Goal: Transaction & Acquisition: Purchase product/service

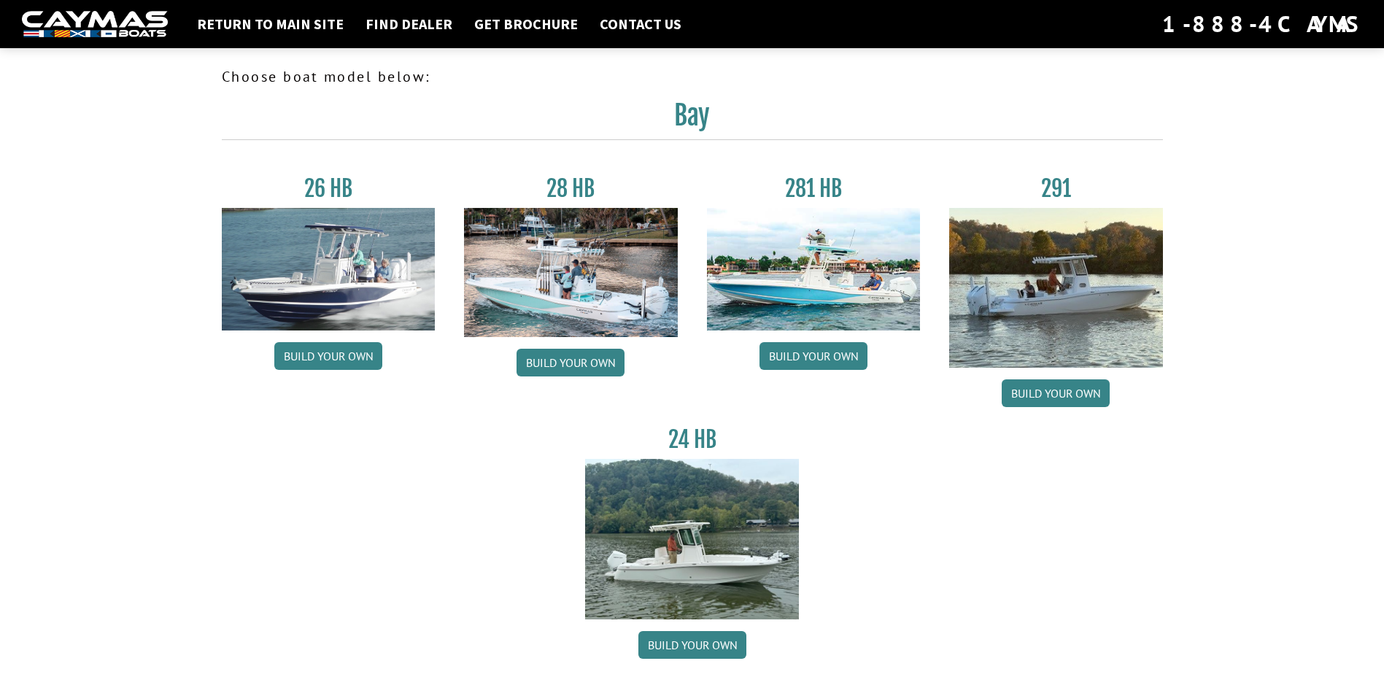
click at [812, 277] on img at bounding box center [814, 269] width 214 height 123
click at [819, 357] on link "Build your own" at bounding box center [814, 356] width 108 height 28
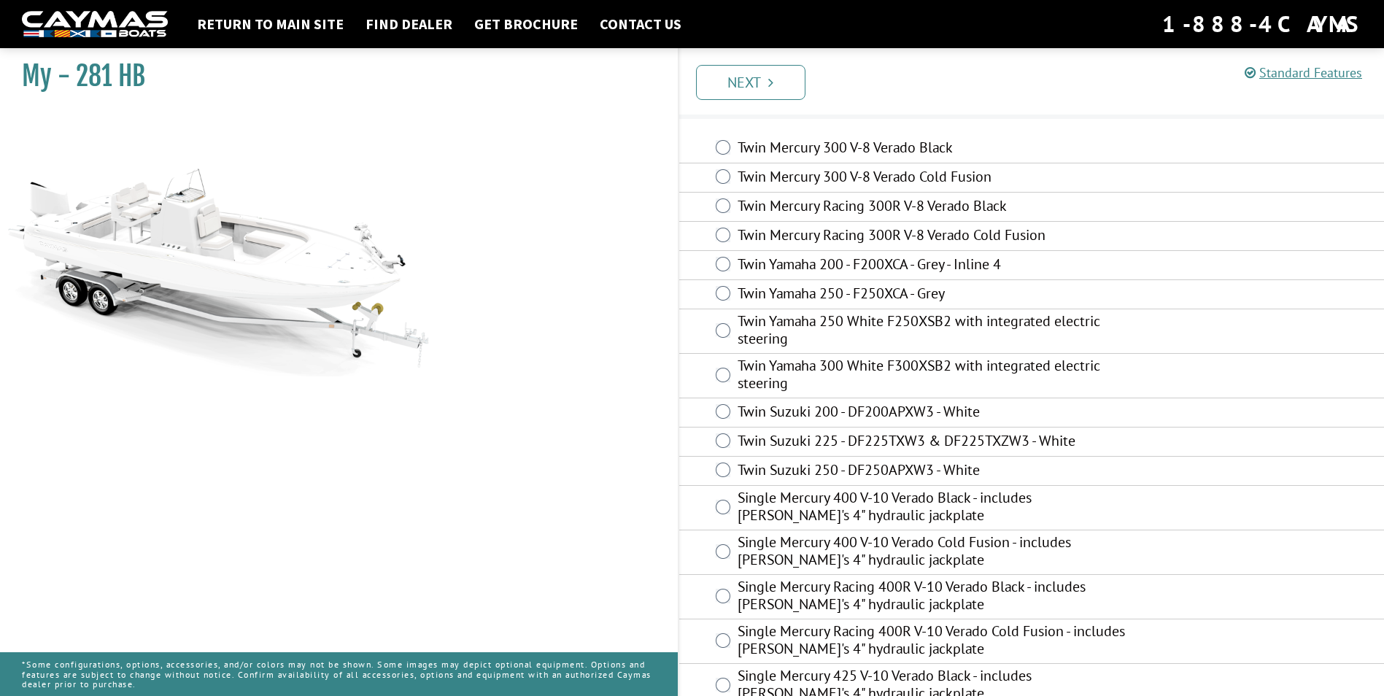
scroll to position [39, 0]
click at [774, 373] on label "Twin Yamaha 300 White F300XSB2 with integrated electric steering" at bounding box center [932, 378] width 388 height 39
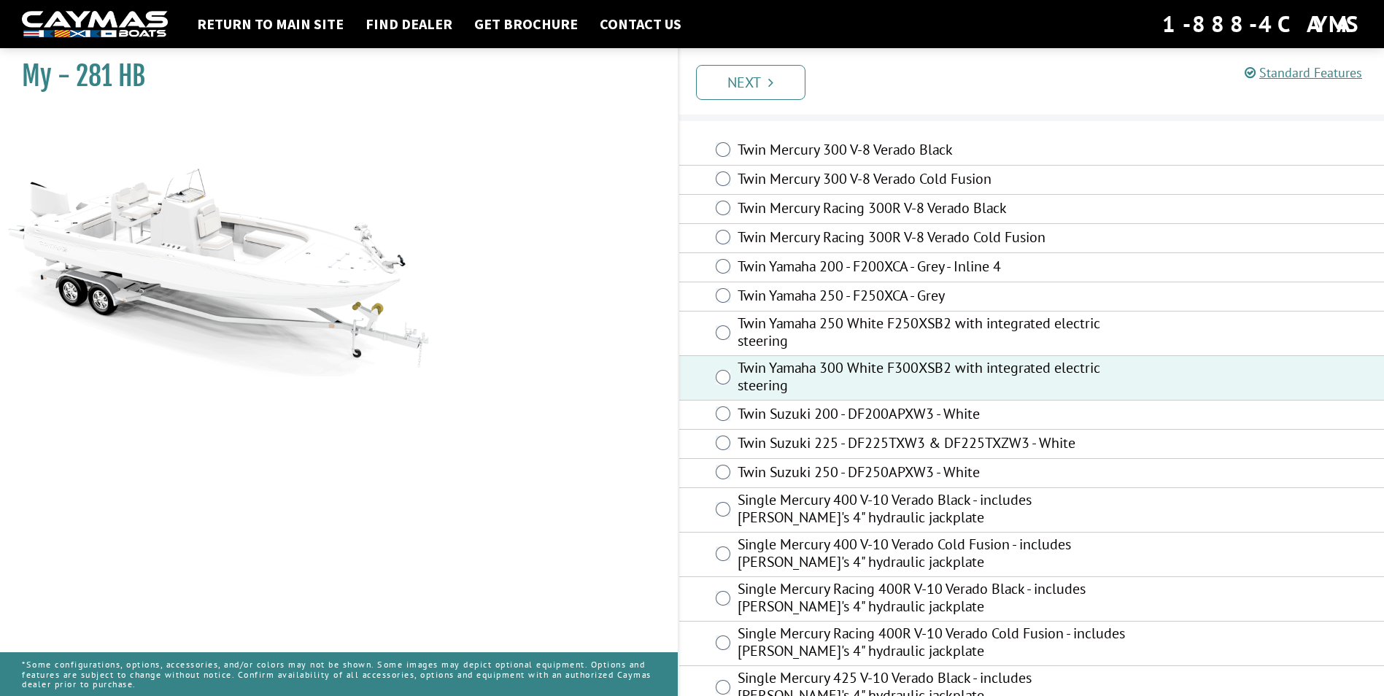
click at [796, 234] on label "Twin Mercury Racing 300R V-8 Verado Cold Fusion" at bounding box center [932, 238] width 388 height 21
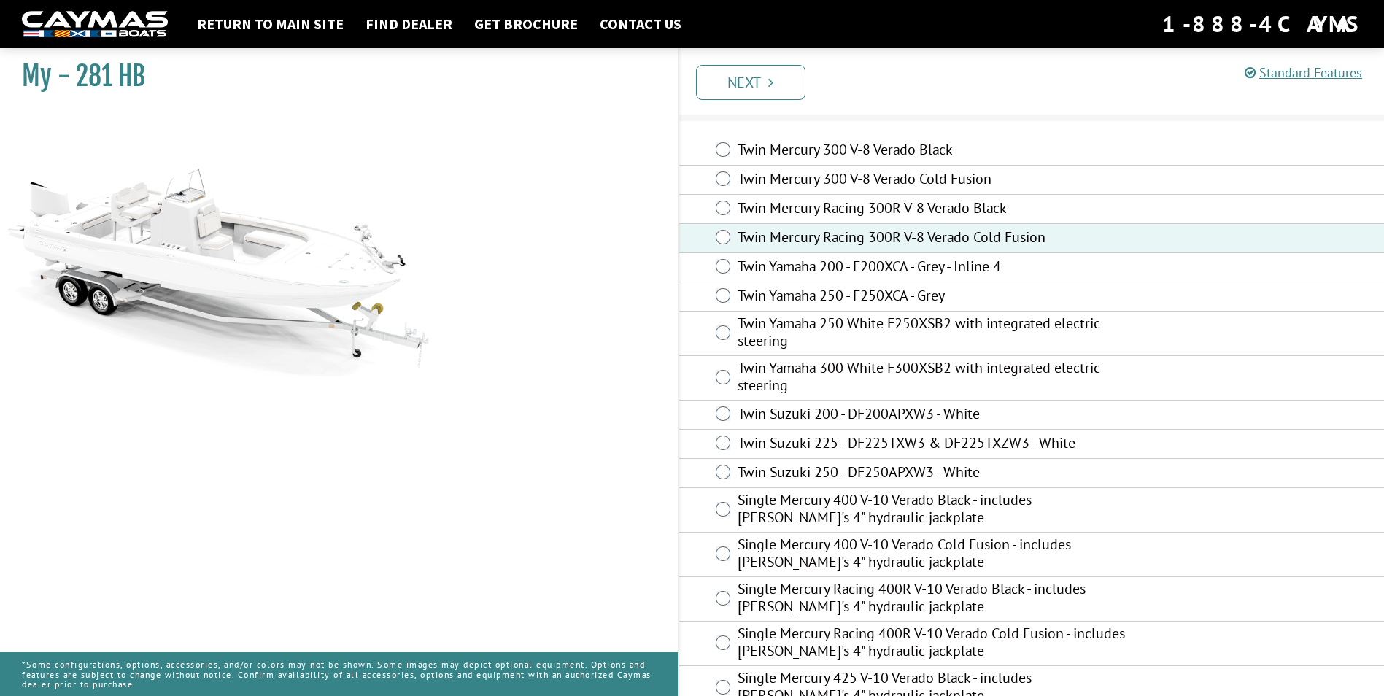
click at [787, 374] on label "Twin Yamaha 300 White F300XSB2 with integrated electric steering" at bounding box center [932, 378] width 388 height 39
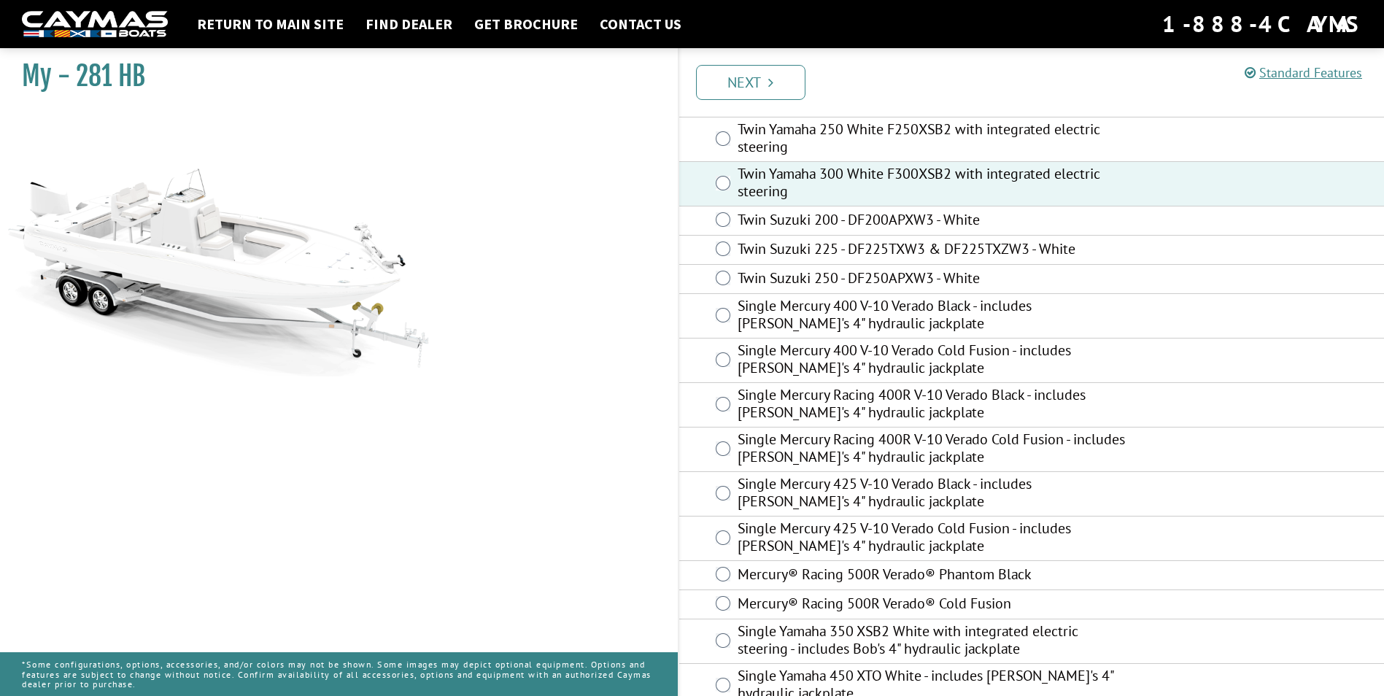
scroll to position [258, 0]
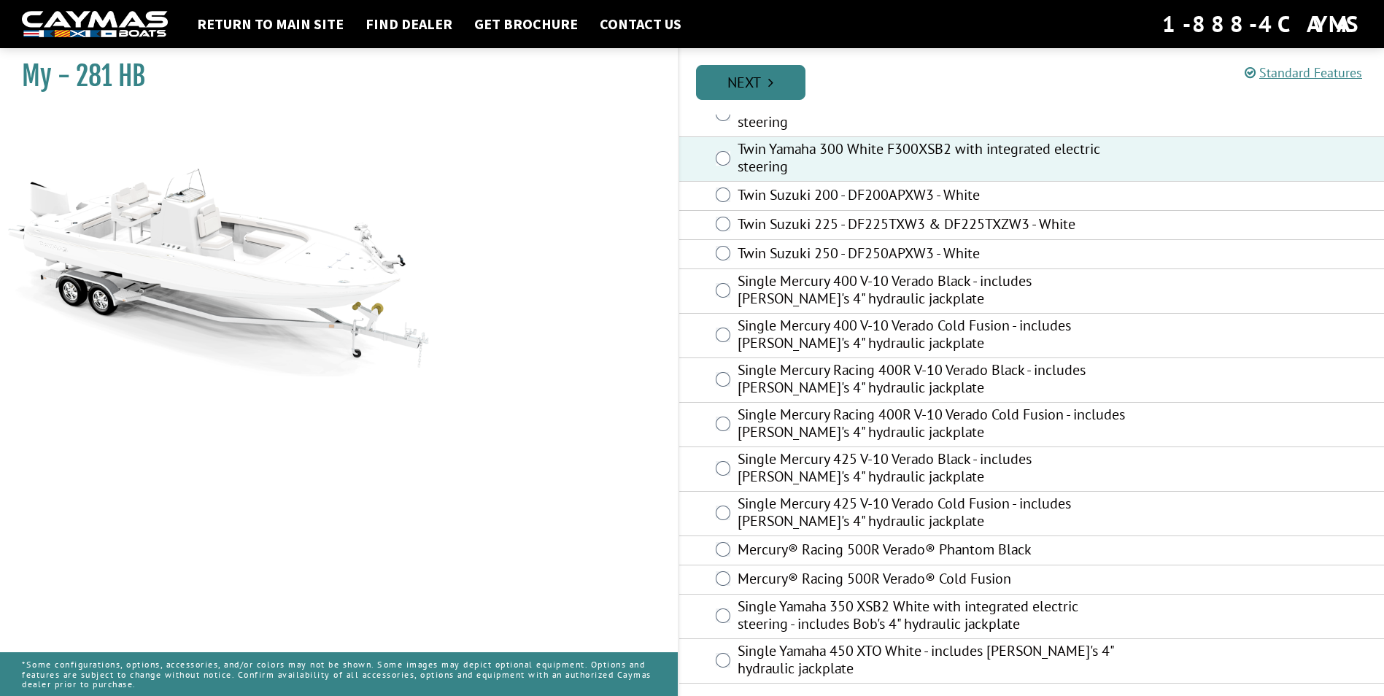
click at [757, 90] on link "Next" at bounding box center [750, 82] width 109 height 35
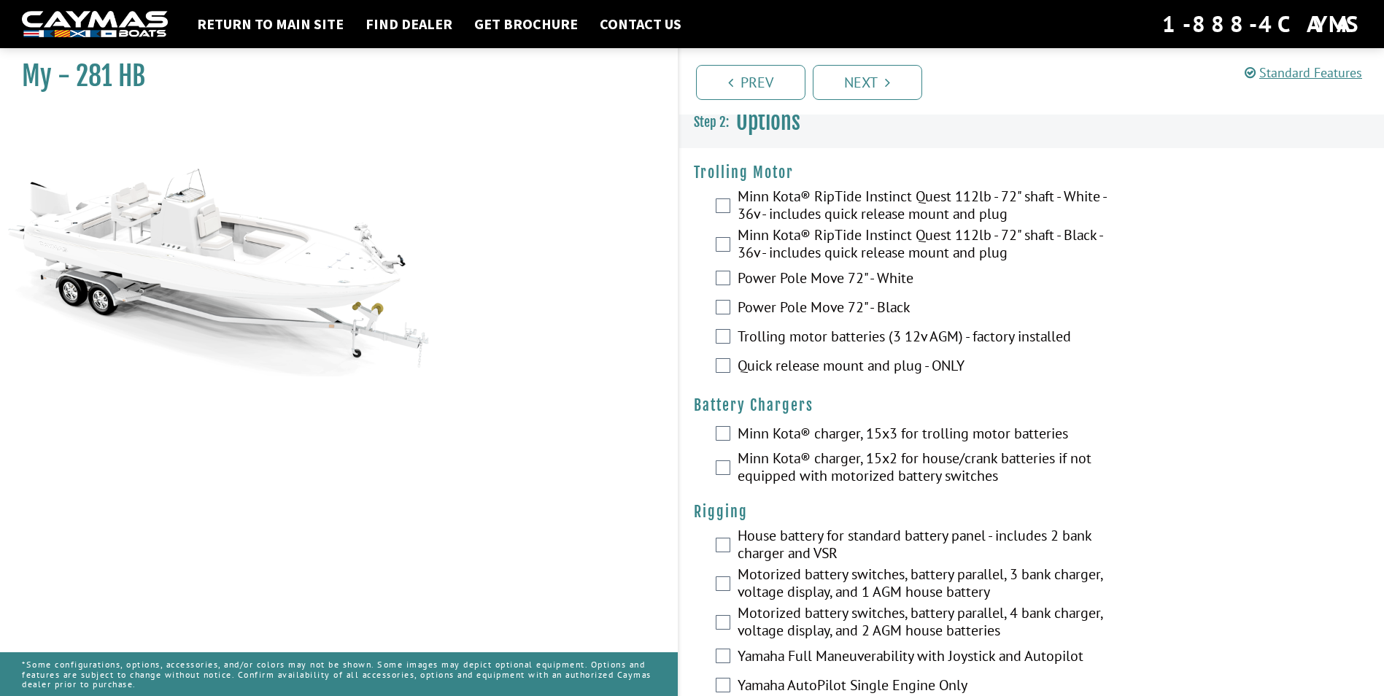
scroll to position [0, 0]
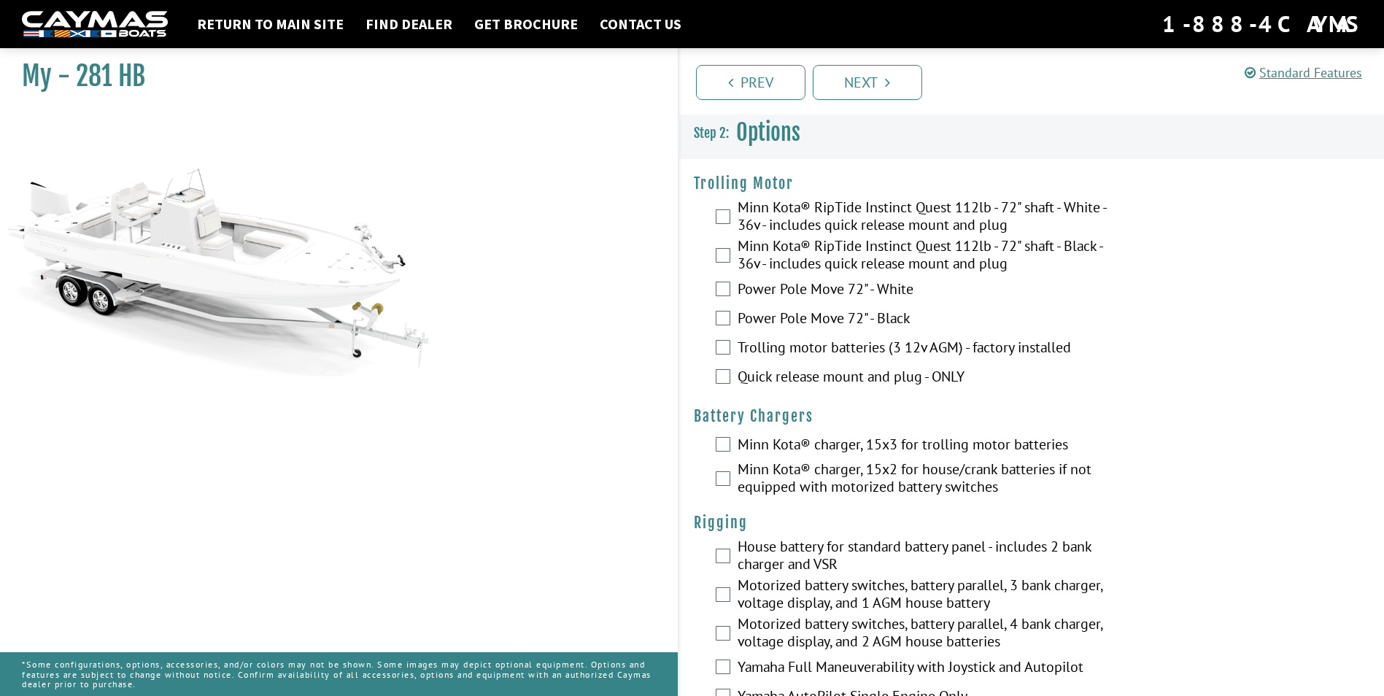
click at [773, 221] on label "Minn Kota® RipTide Instinct Quest 112lb - 72" shaft - White - 36v - includes qu…" at bounding box center [932, 217] width 388 height 39
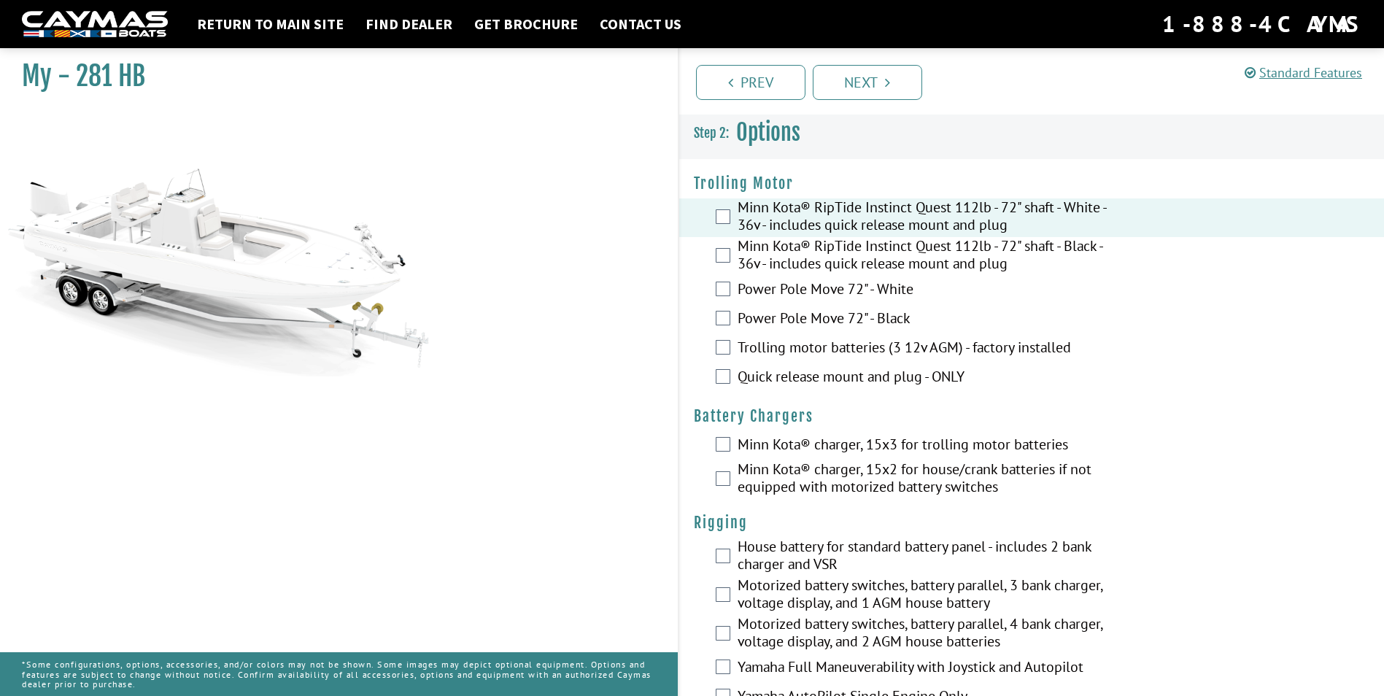
click at [764, 287] on label "Power Pole Move 72" - White" at bounding box center [932, 290] width 388 height 21
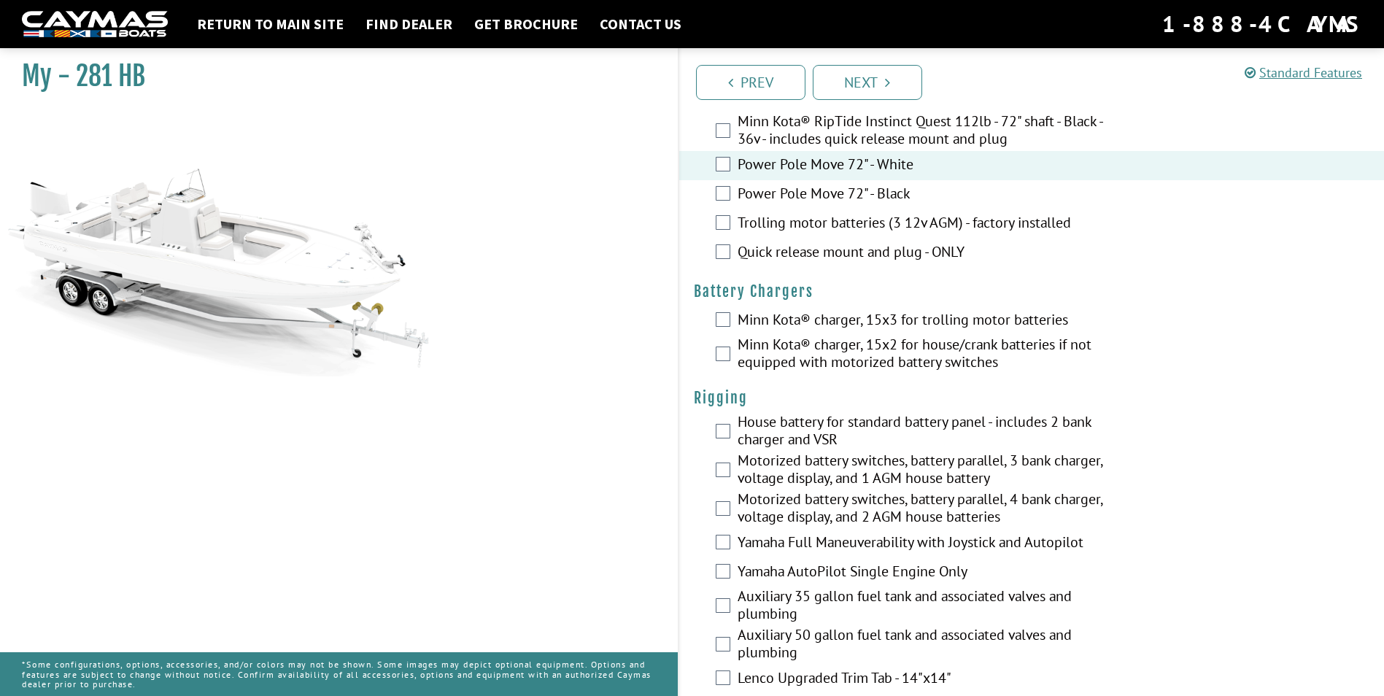
scroll to position [146, 0]
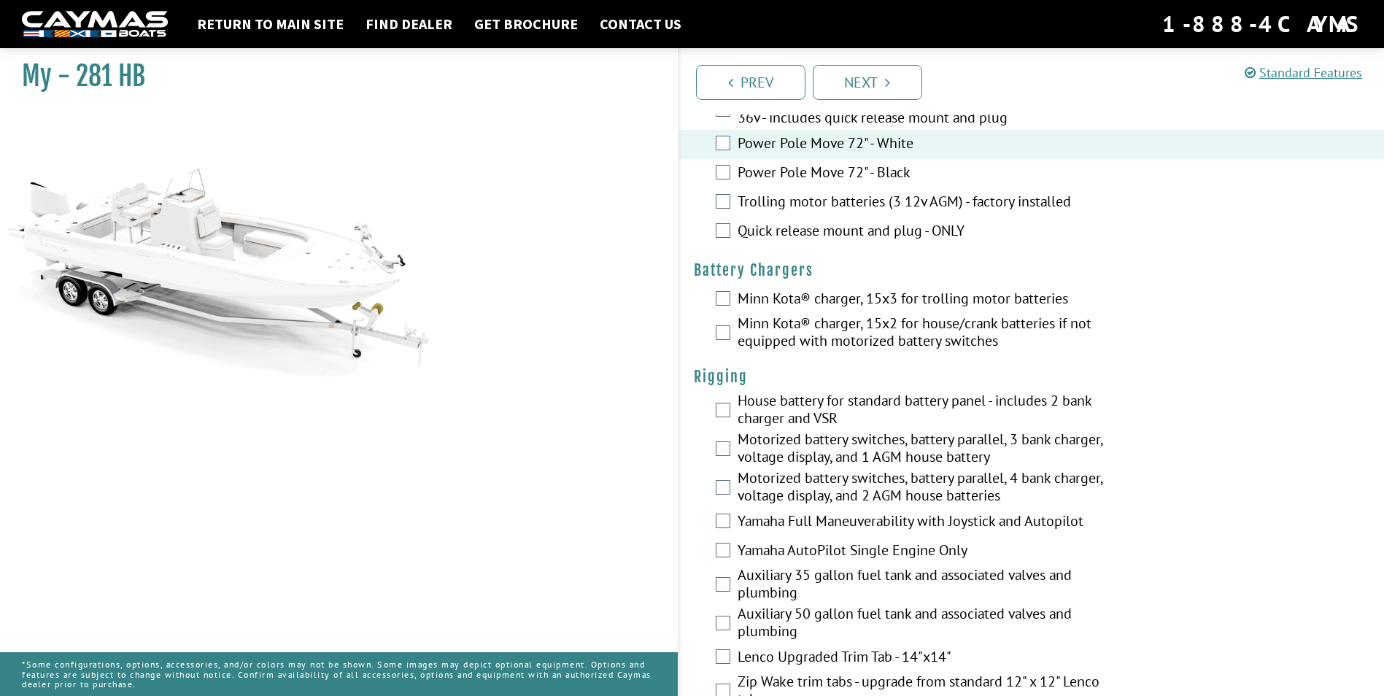
click at [771, 299] on label "Minn Kota® charger, 15x3 for trolling motor batteries" at bounding box center [932, 300] width 388 height 21
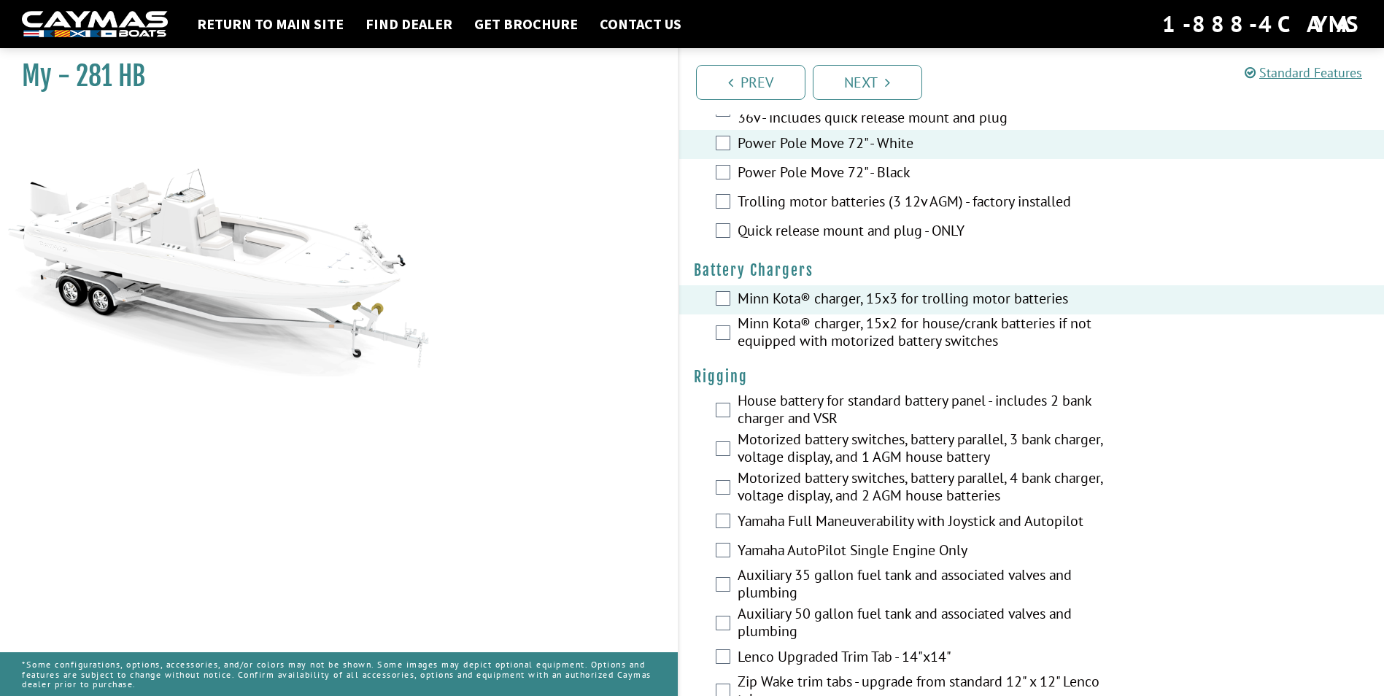
click at [771, 333] on label "Minn Kota® charger, 15x2 for house/crank batteries if not equipped with motoriz…" at bounding box center [932, 333] width 388 height 39
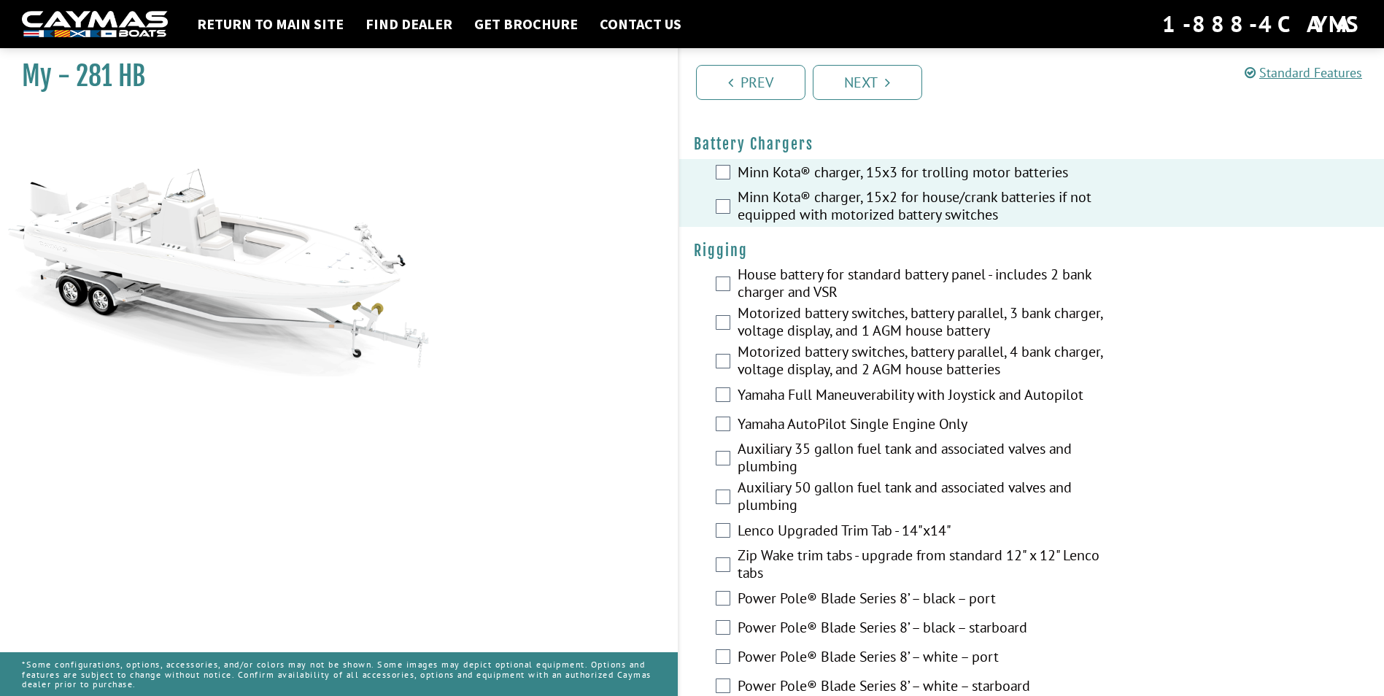
scroll to position [292, 0]
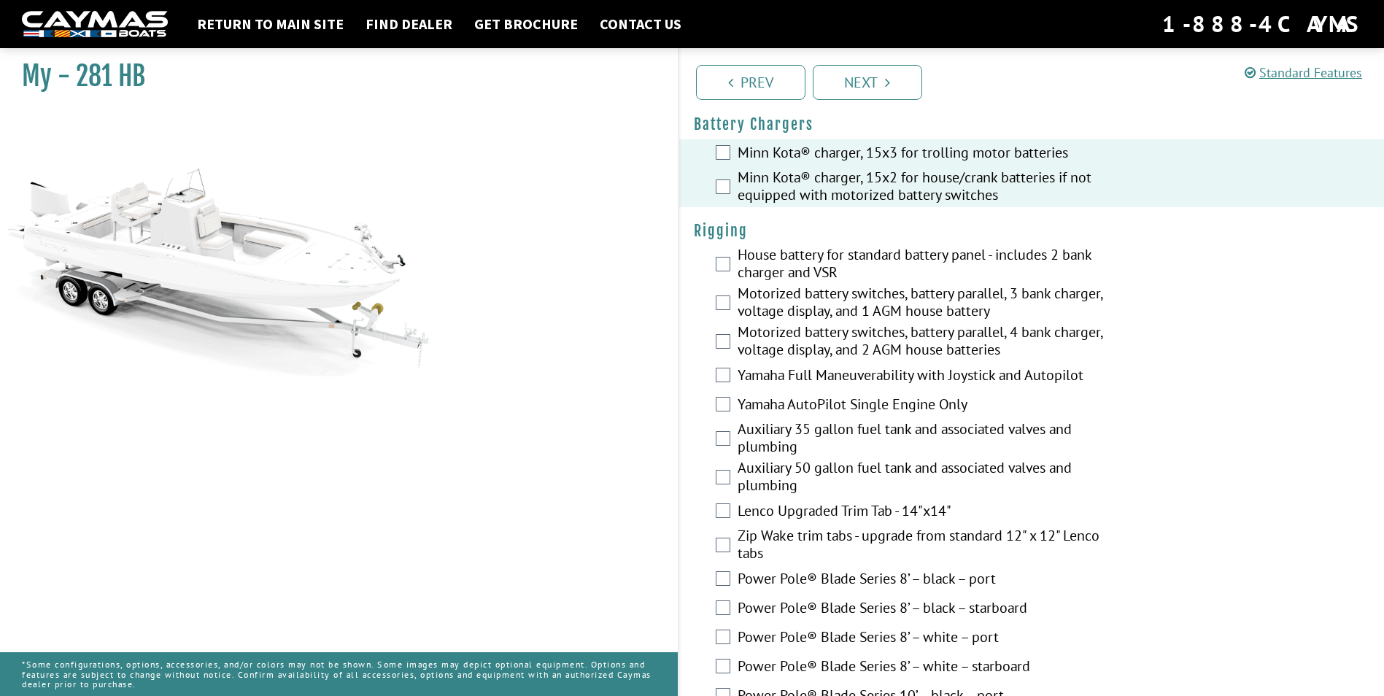
click at [800, 333] on label "Motorized battery switches, battery parallel, 4 bank charger, voltage display, …" at bounding box center [932, 342] width 388 height 39
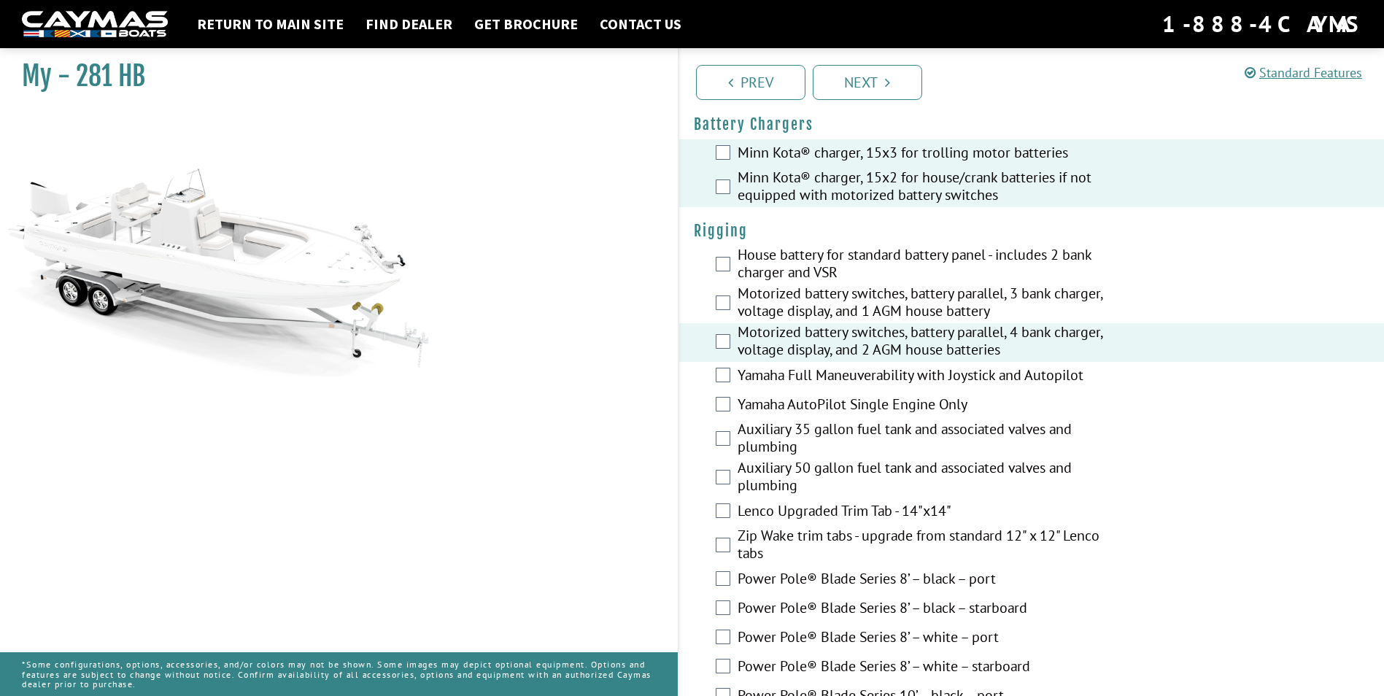
click at [808, 379] on label "Yamaha Full Maneuverability with Joystick and Autopilot" at bounding box center [932, 376] width 388 height 21
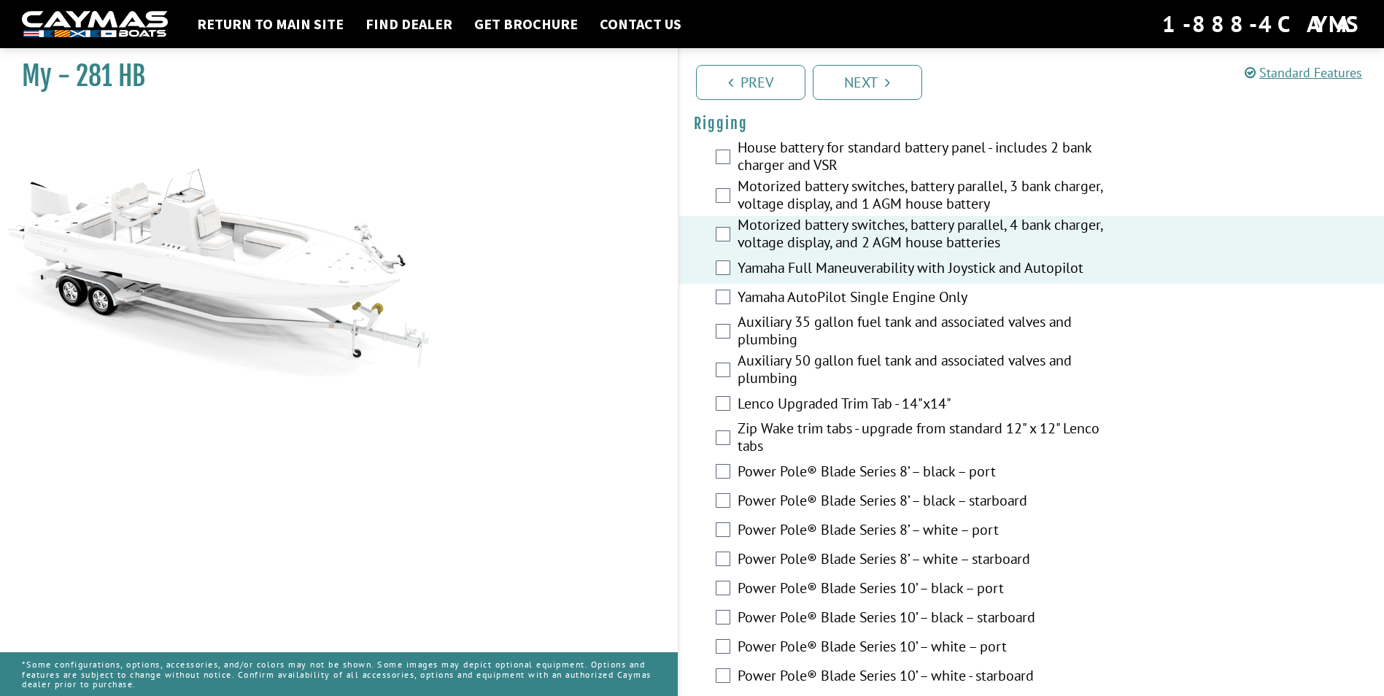
scroll to position [438, 0]
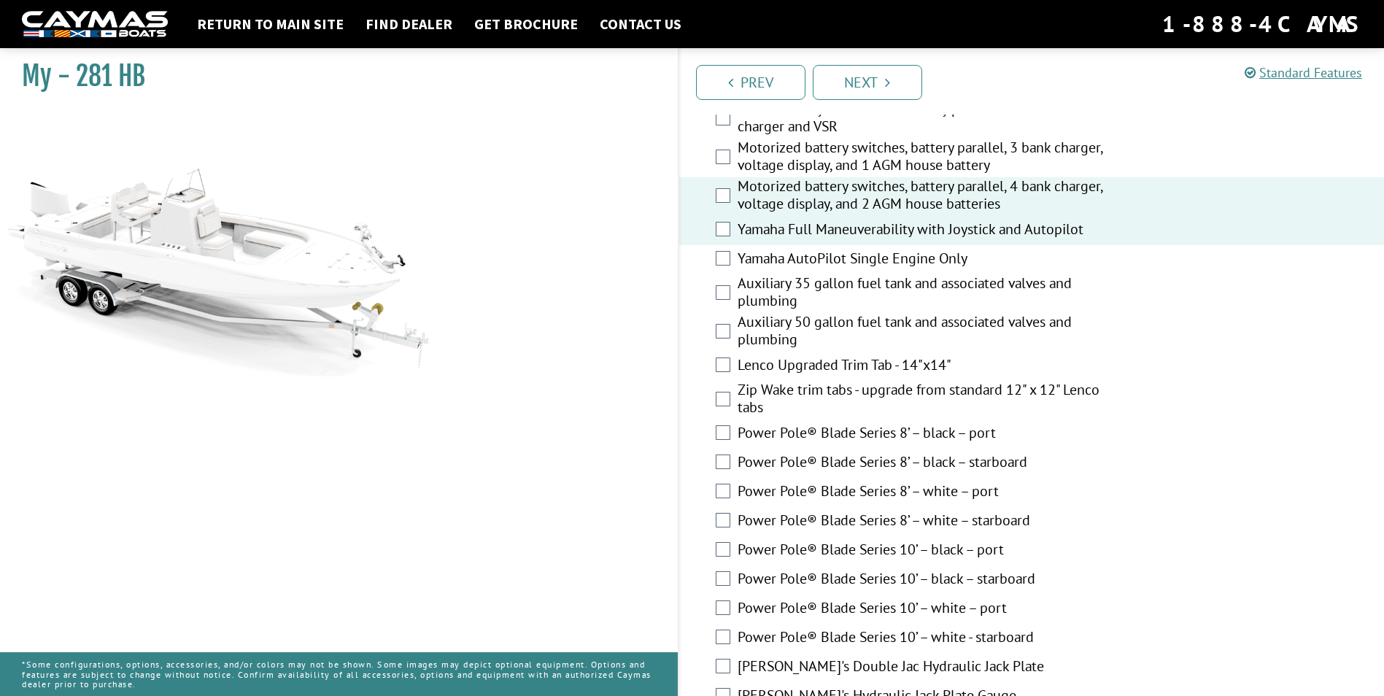
click at [800, 364] on label "Lenco Upgraded Trim Tab - 14"x14"" at bounding box center [932, 366] width 388 height 21
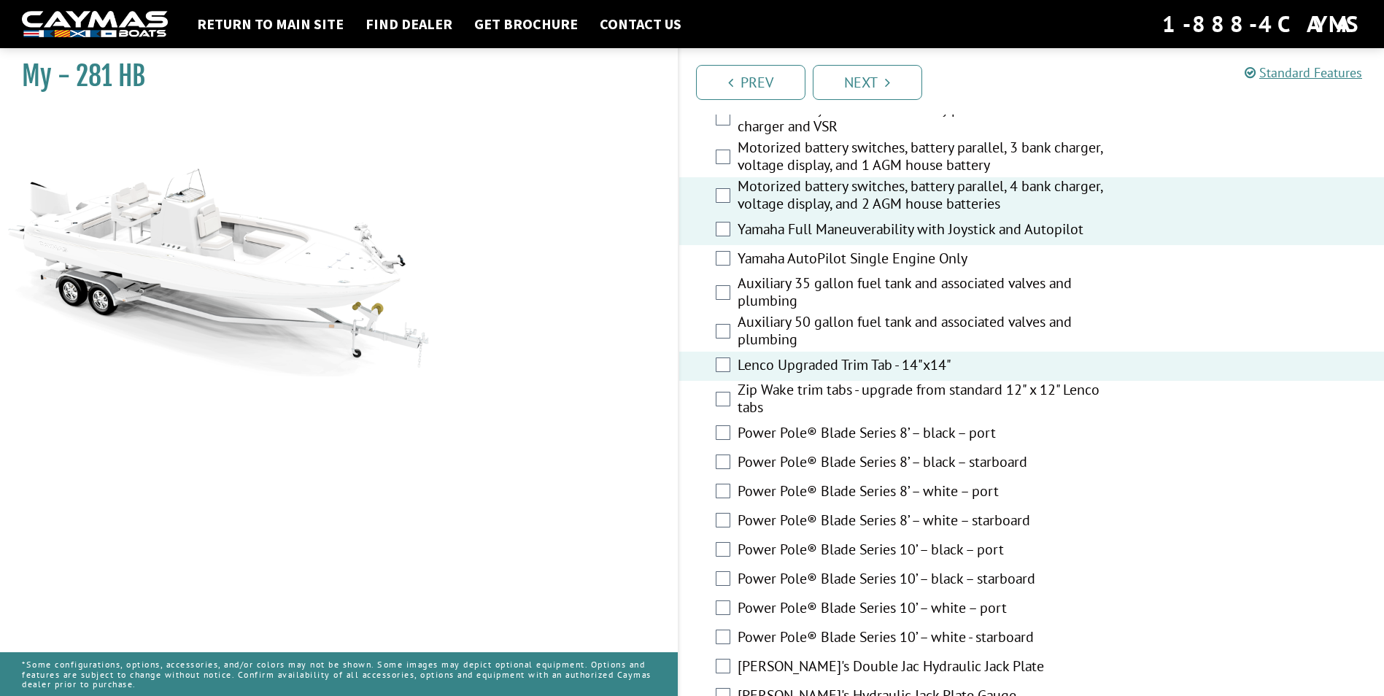
click at [808, 390] on label "Zip Wake trim tabs - upgrade from standard 12" x 12" Lenco tabs" at bounding box center [932, 400] width 388 height 39
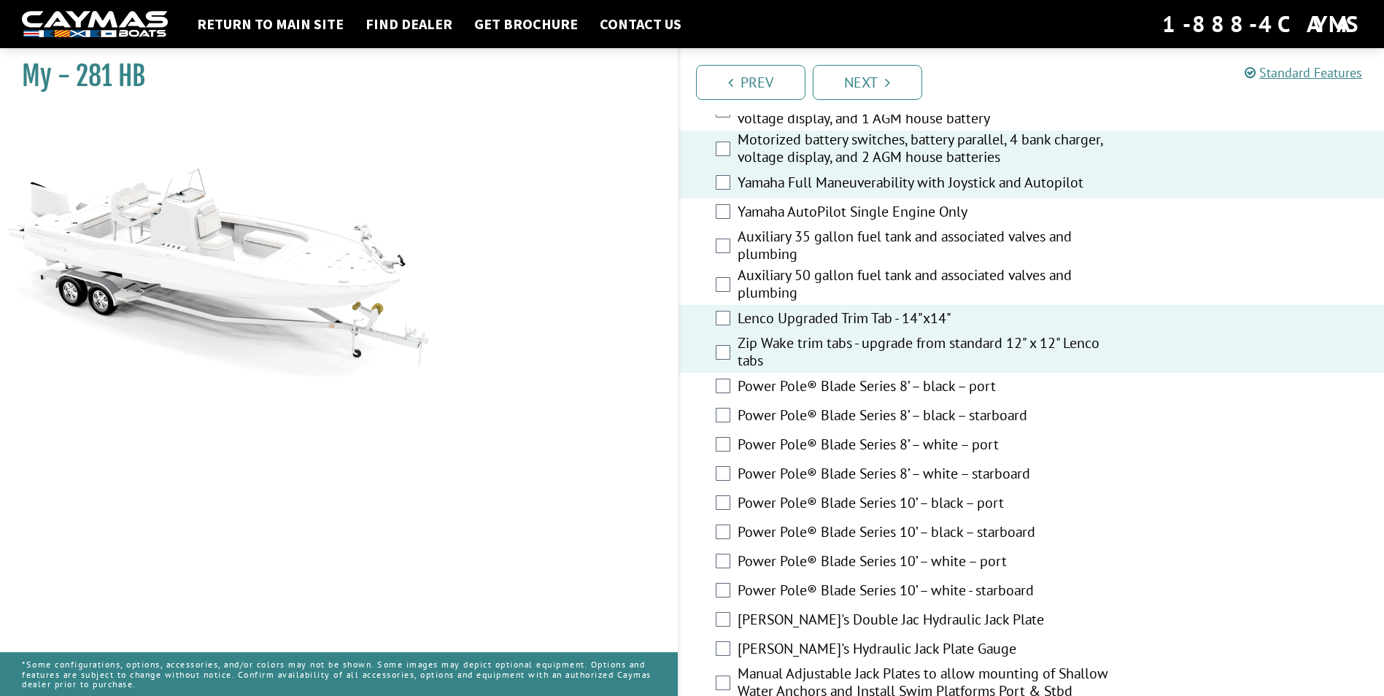
scroll to position [511, 0]
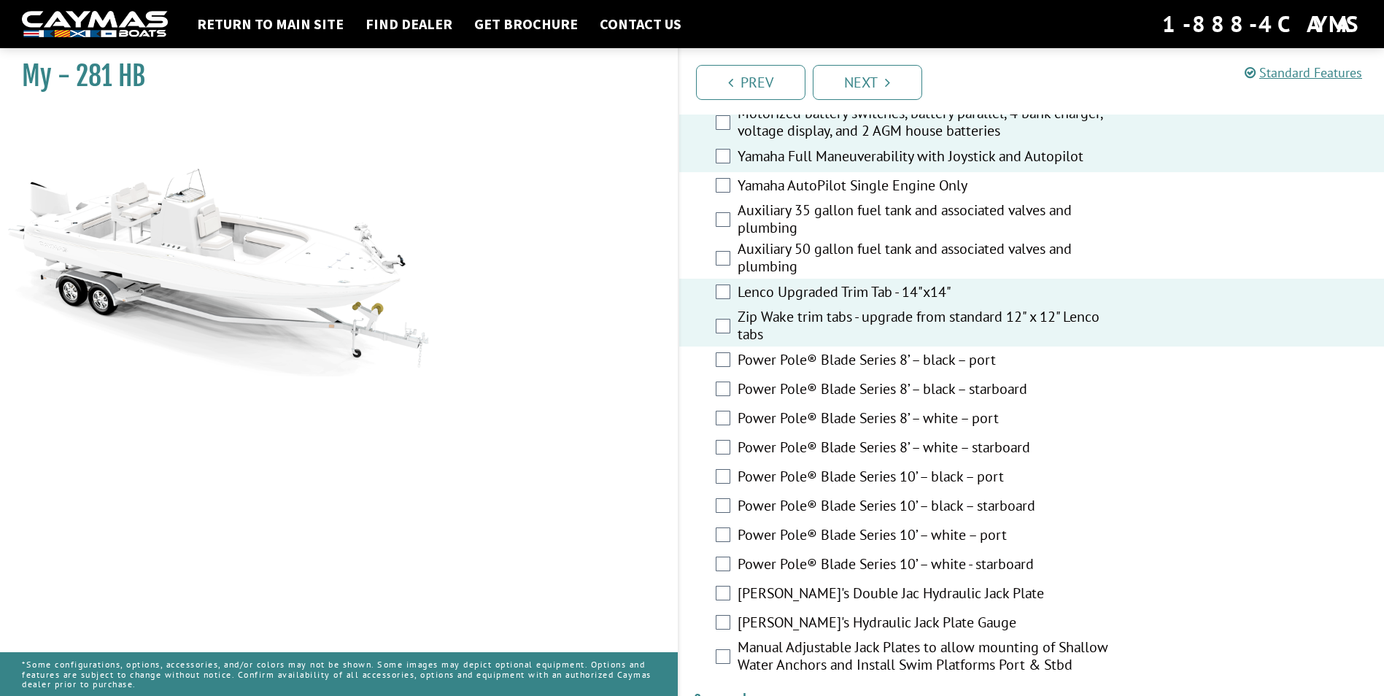
click at [801, 418] on label "Power Pole® Blade Series 8’ – white – port" at bounding box center [932, 419] width 388 height 21
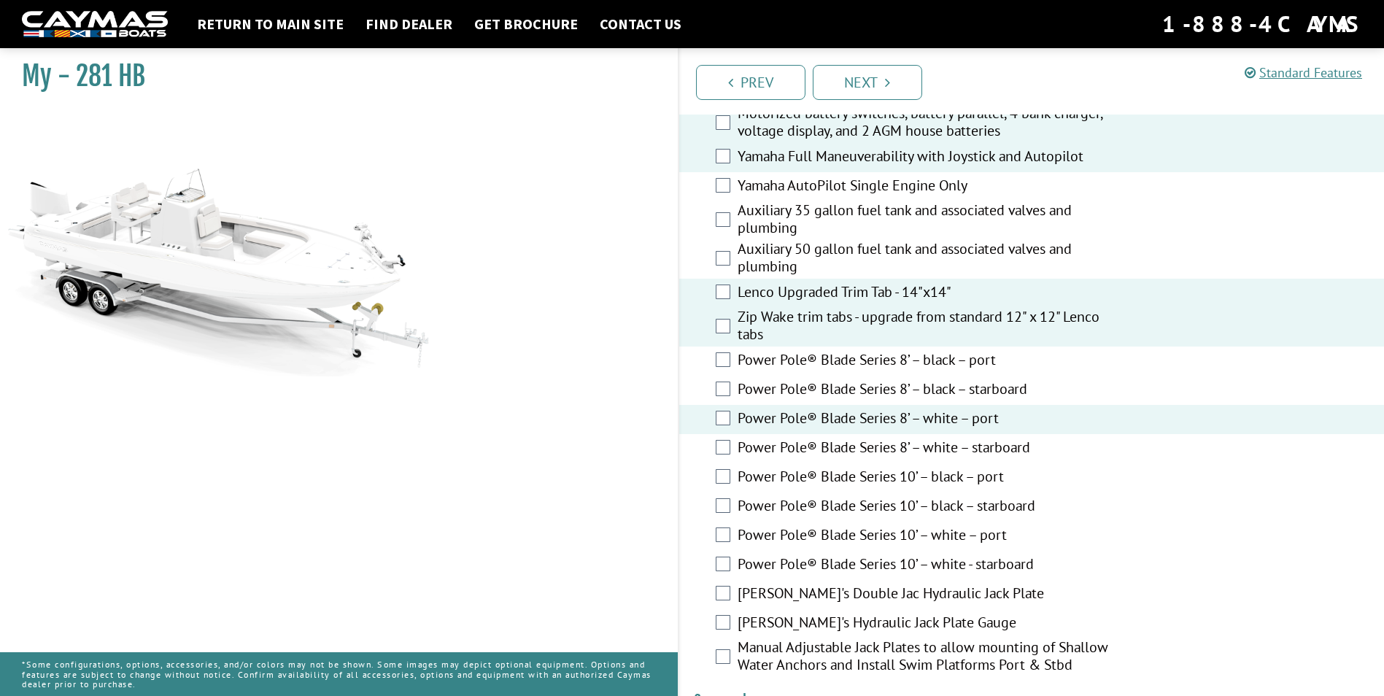
click at [805, 453] on label "Power Pole® Blade Series 8’ – white – starboard" at bounding box center [932, 449] width 388 height 21
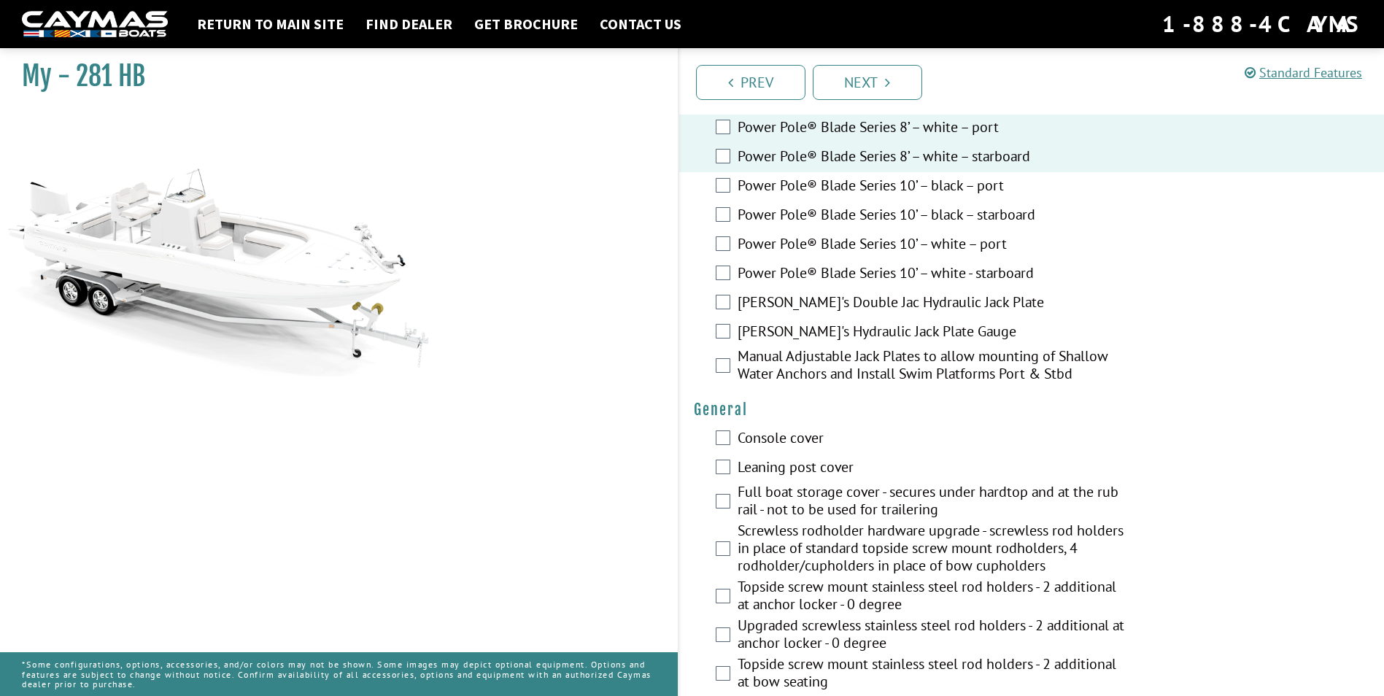
scroll to position [803, 0]
click at [794, 304] on label "Bob's Double Jac Hydraulic Jack Plate" at bounding box center [932, 303] width 388 height 21
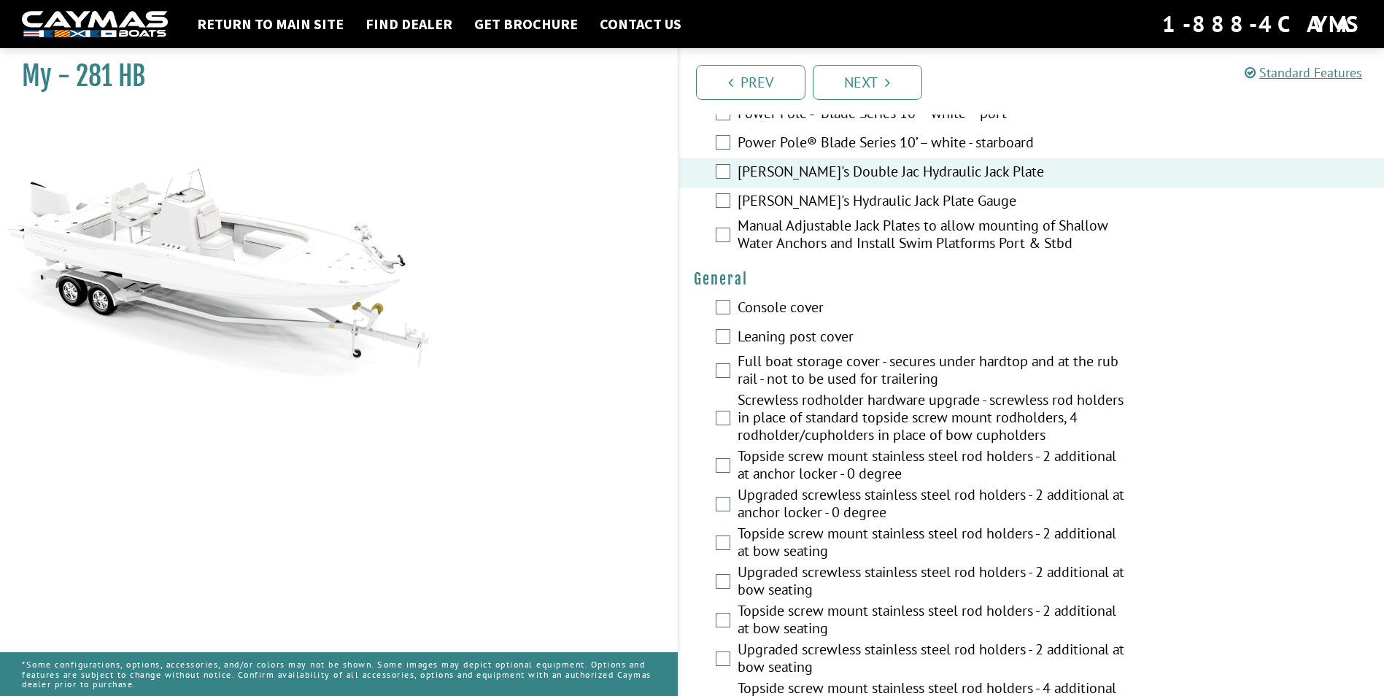
scroll to position [949, 0]
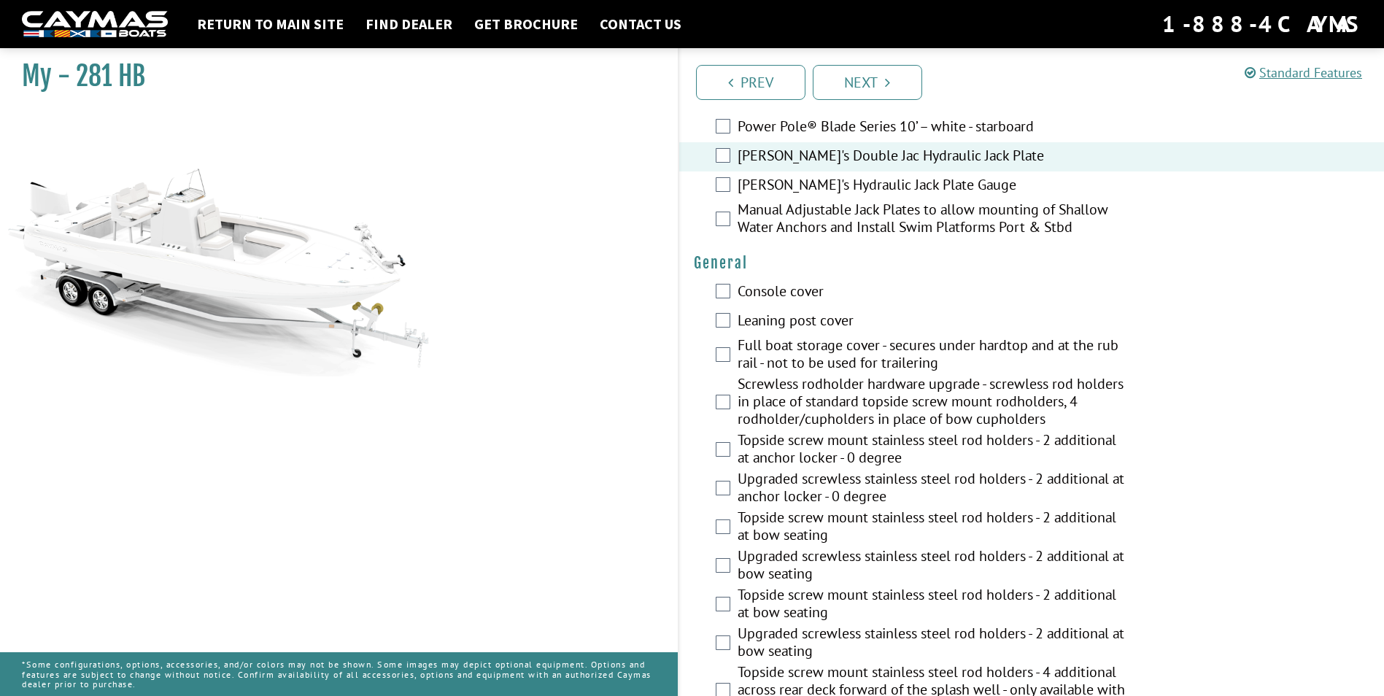
click at [784, 296] on label "Console cover" at bounding box center [932, 292] width 388 height 21
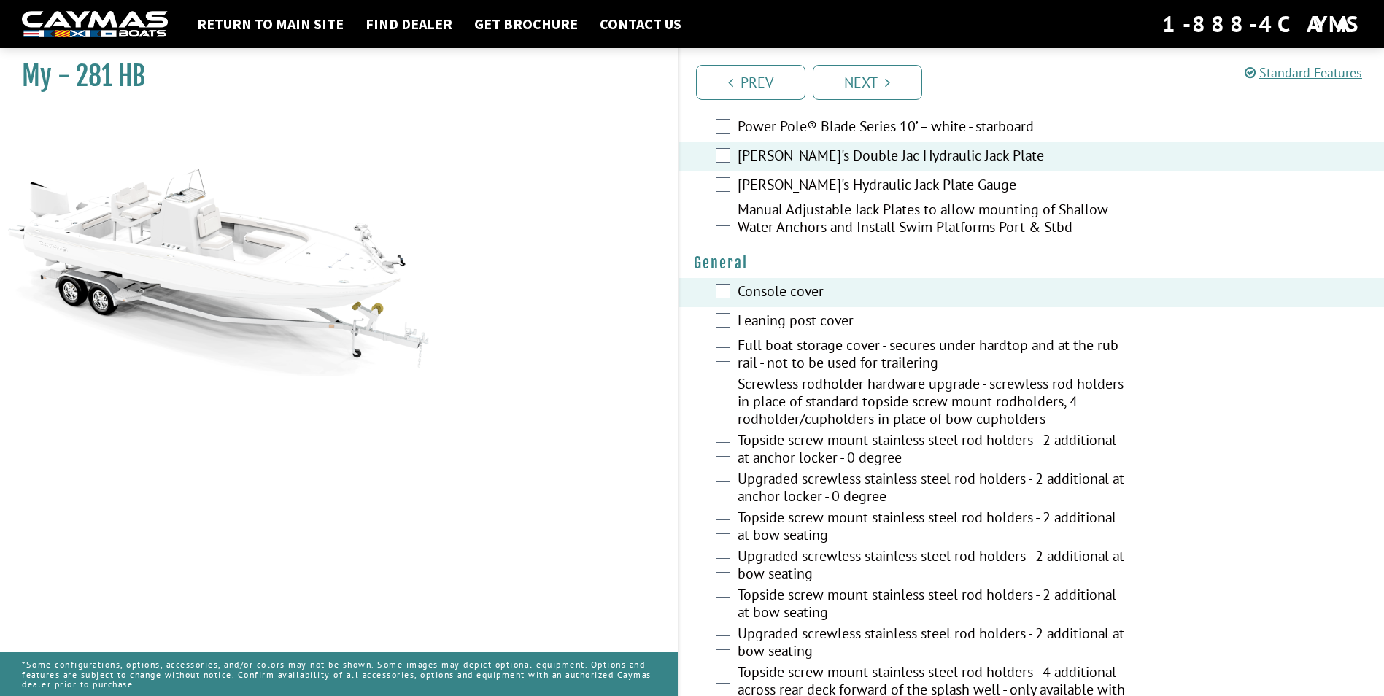
click at [785, 316] on label "Leaning post cover" at bounding box center [932, 322] width 388 height 21
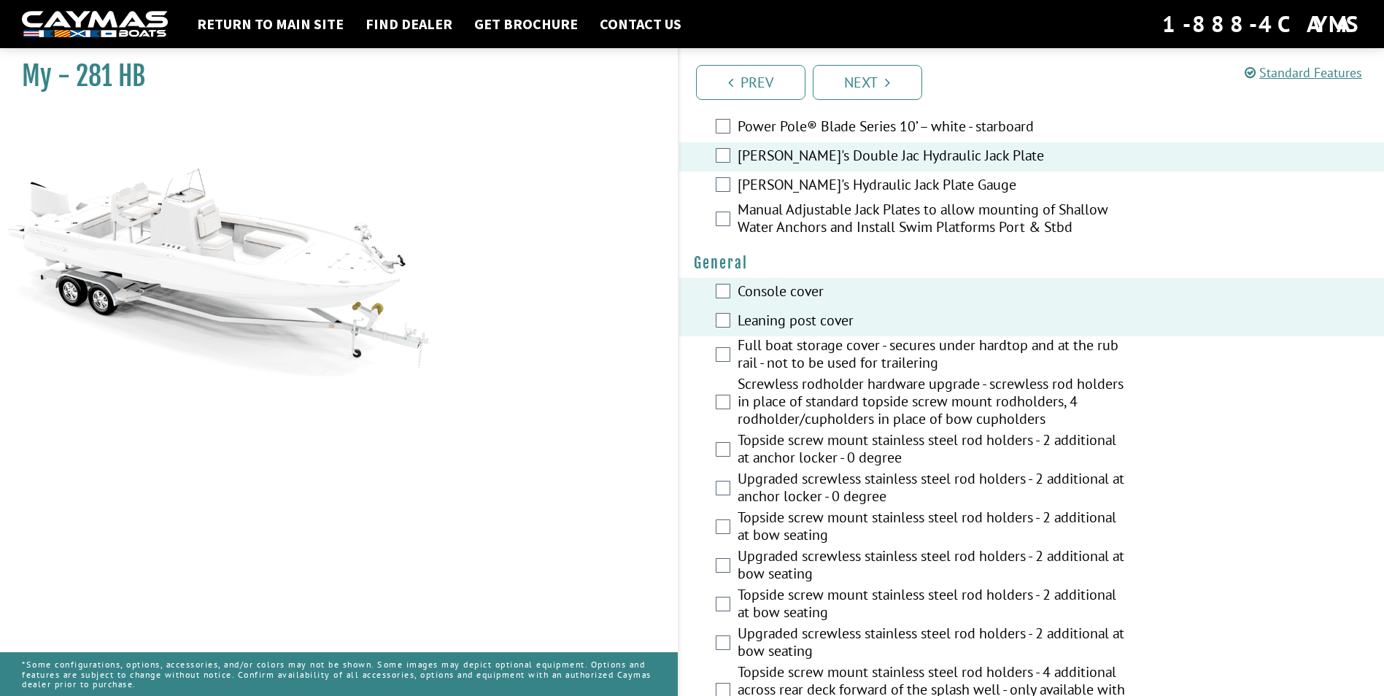
click at [812, 346] on label "Full boat storage cover - secures under hardtop and at the rub rail - not to be…" at bounding box center [932, 355] width 388 height 39
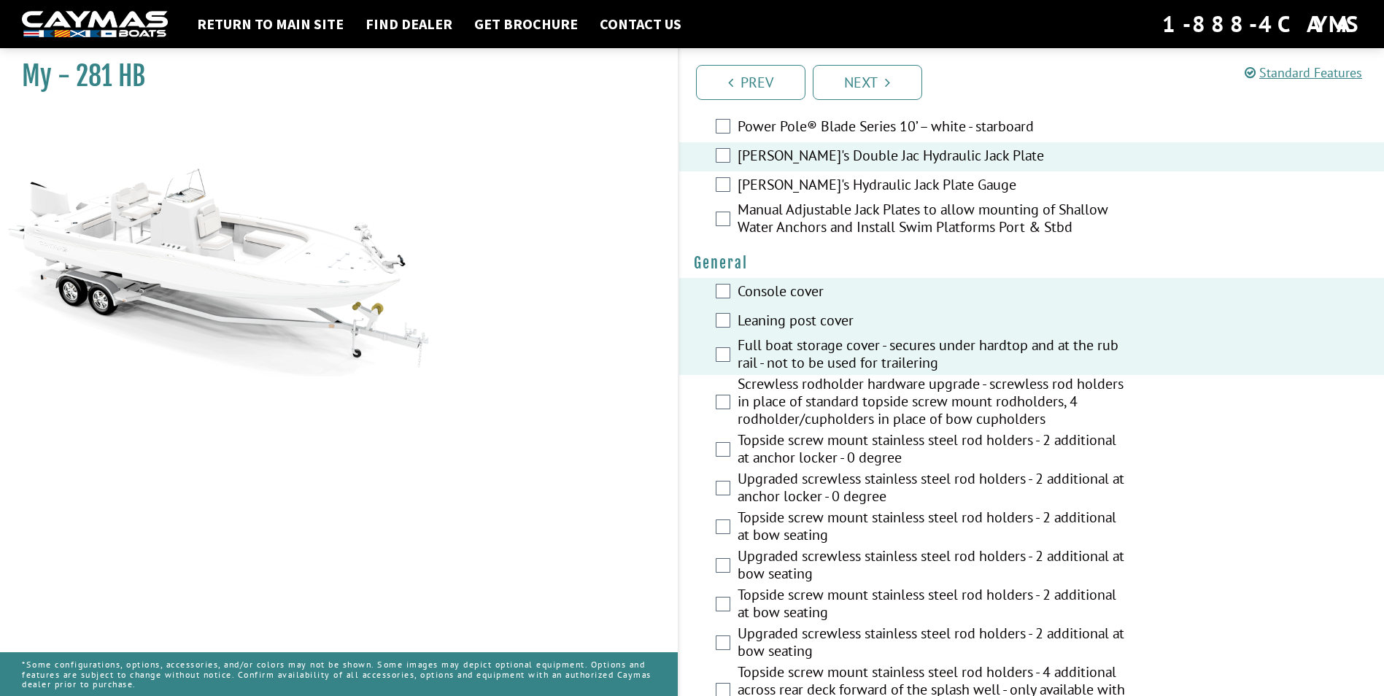
click at [845, 386] on label "Screwless rodholder hardware upgrade - screwless rod holders in place of standa…" at bounding box center [932, 403] width 388 height 56
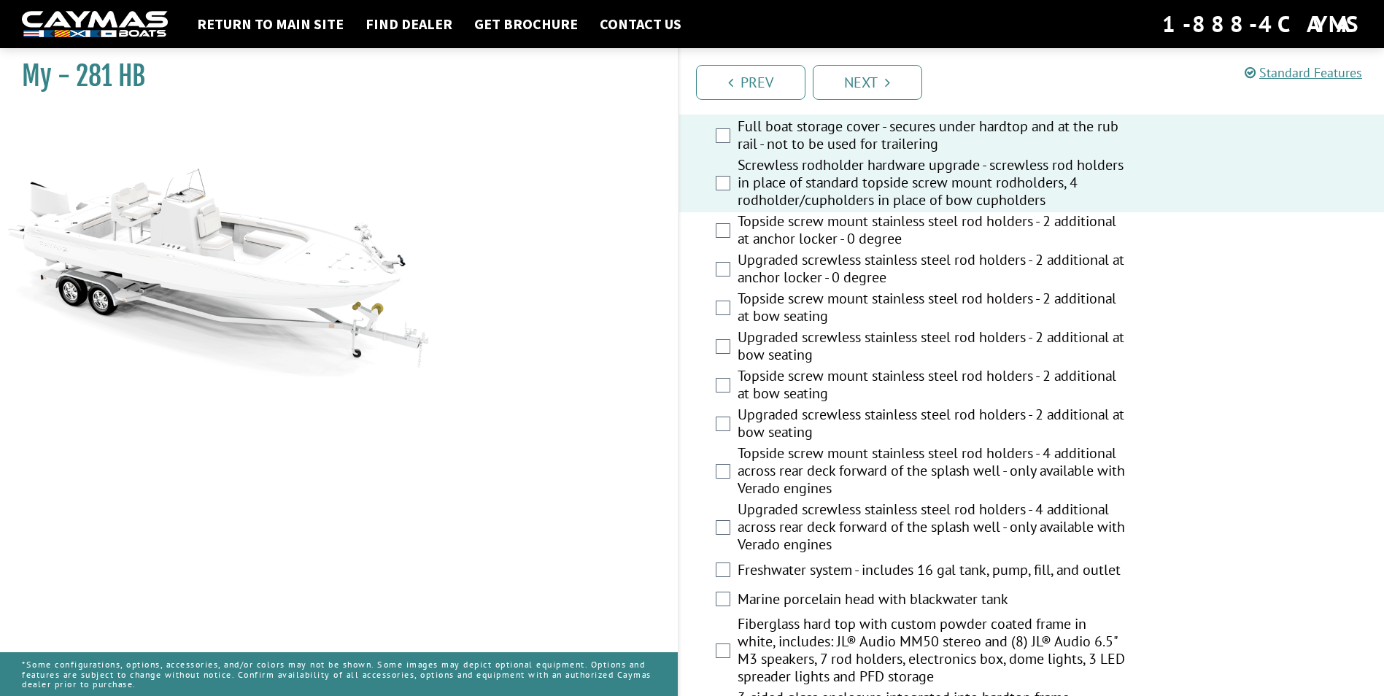
scroll to position [1240, 0]
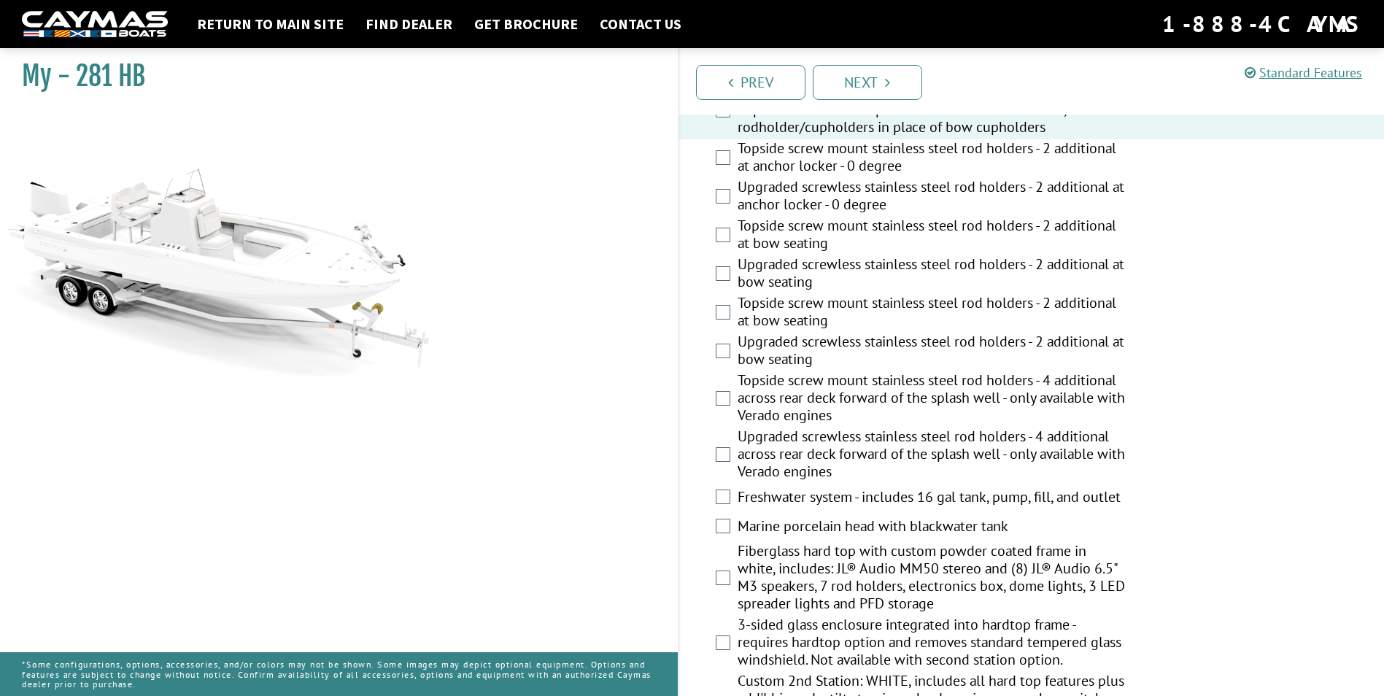
click at [810, 350] on label "Upgraded screwless stainless steel rod holders - 2 additional at bow seating" at bounding box center [932, 352] width 388 height 39
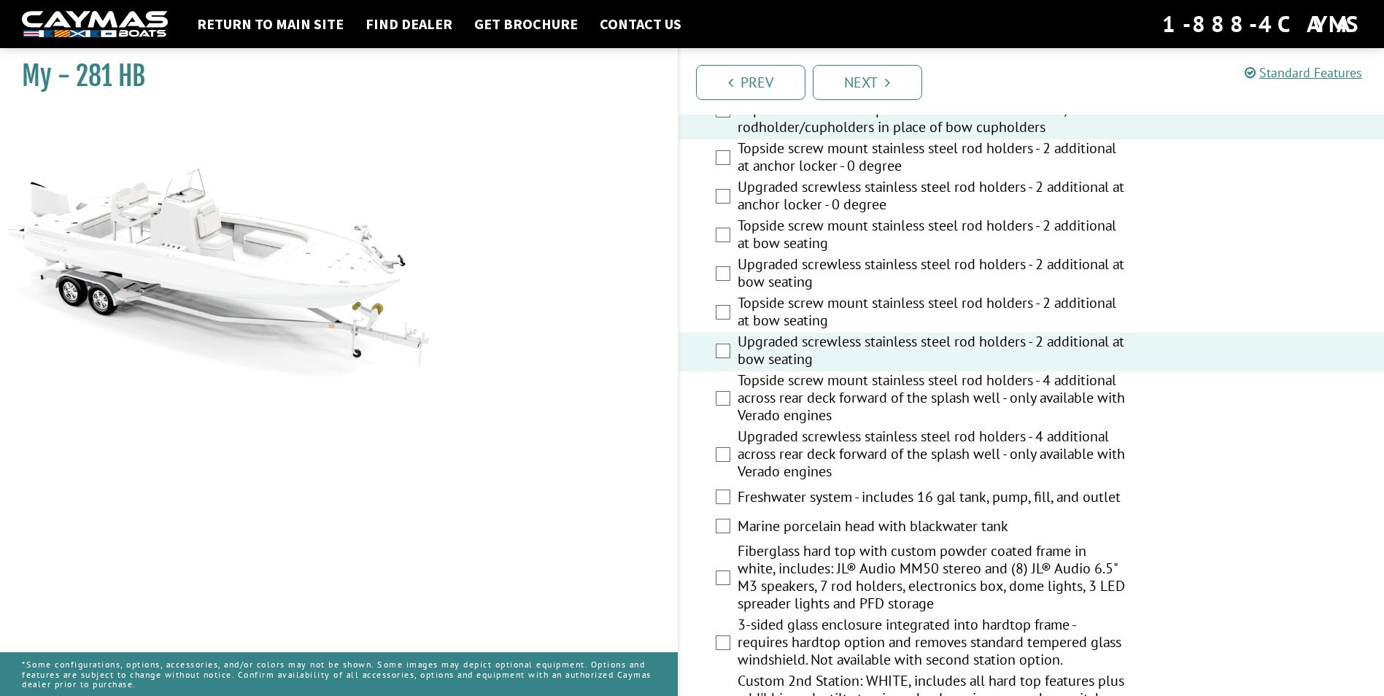
click at [821, 196] on label "Upgraded screwless stainless steel rod holders - 2 additional at anchor locker …" at bounding box center [932, 197] width 388 height 39
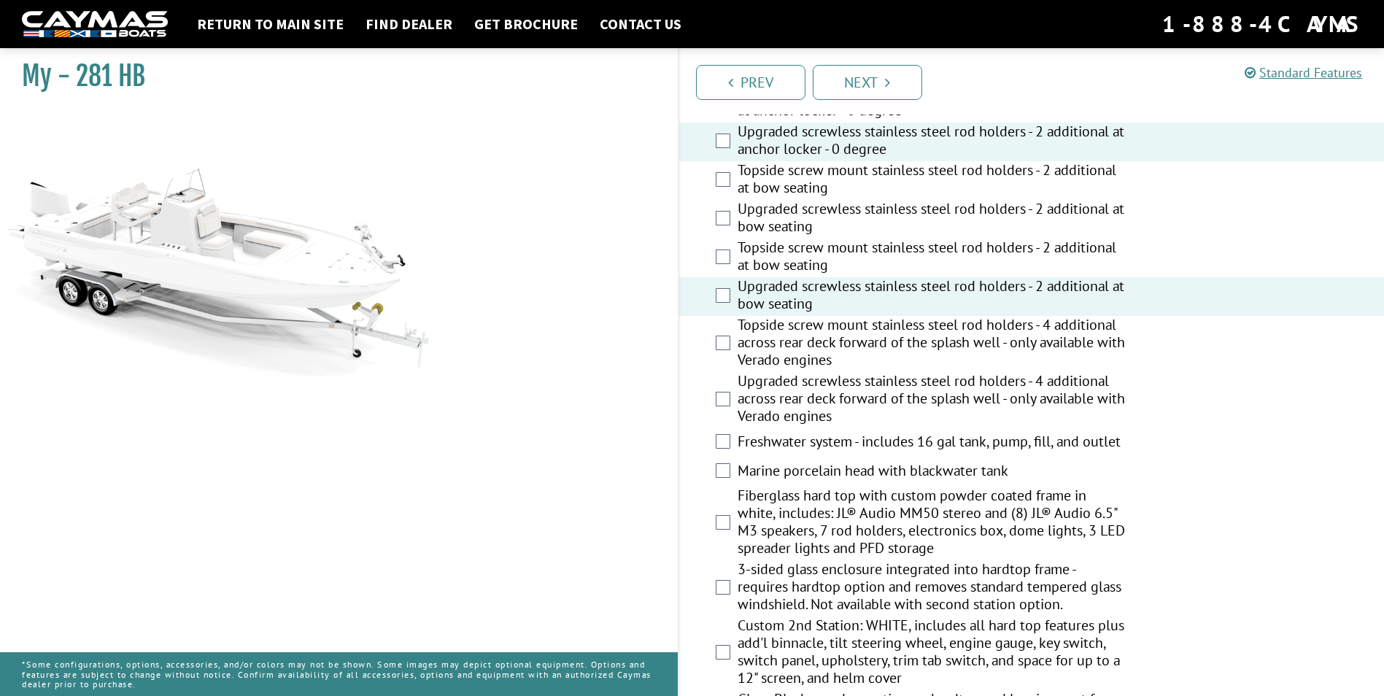
scroll to position [1386, 0]
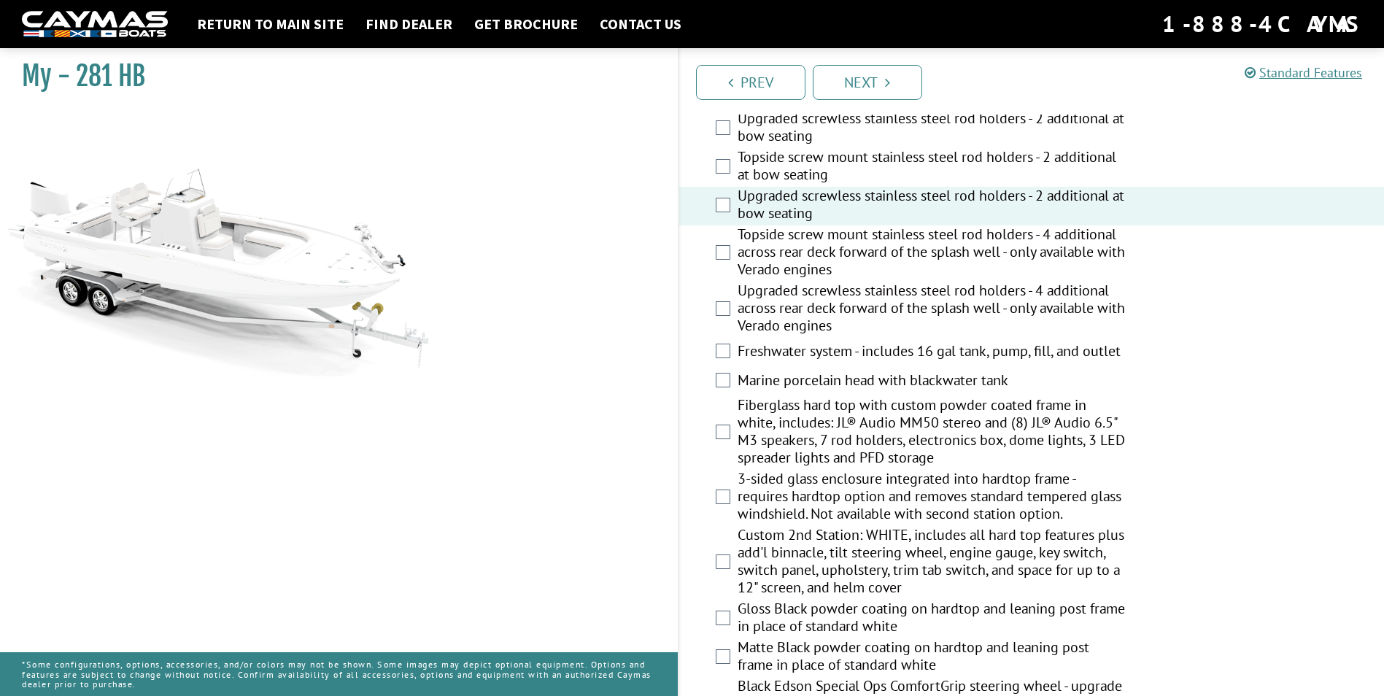
click at [801, 351] on label "Freshwater system - includes 16 gal tank, pump, fill, and outlet" at bounding box center [932, 352] width 388 height 21
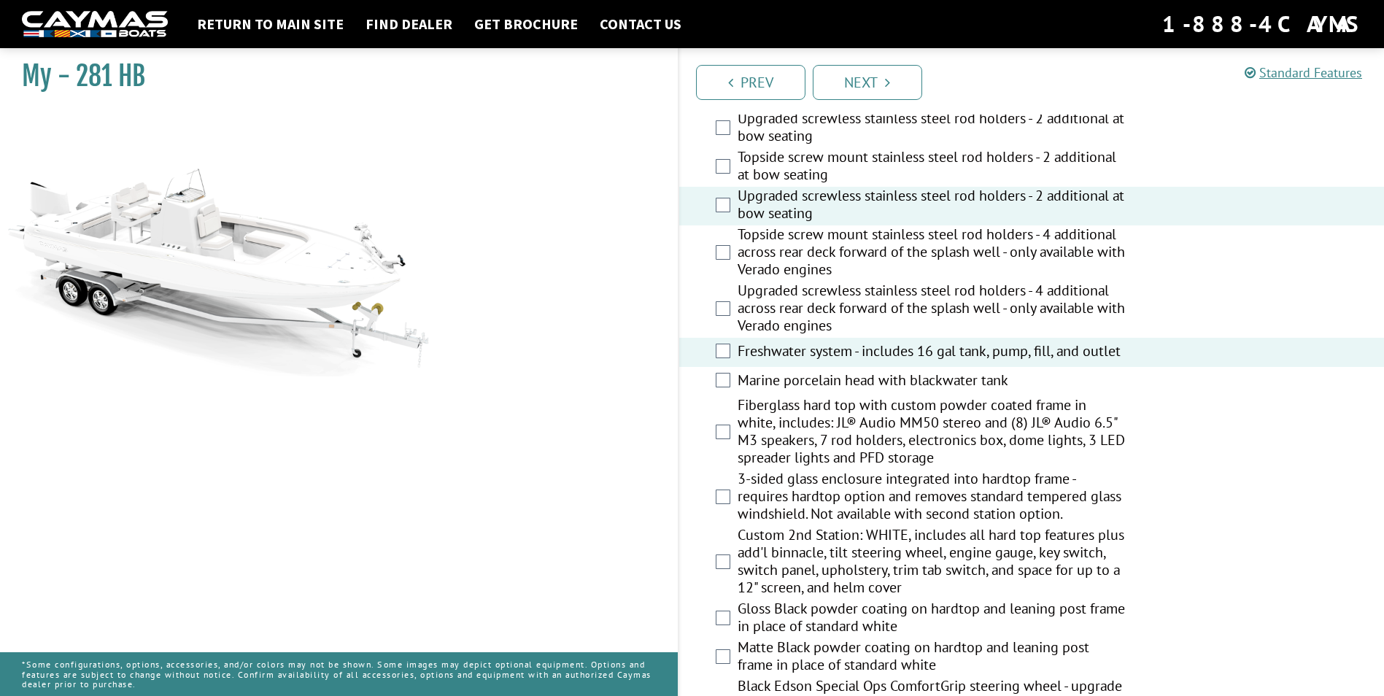
click at [794, 385] on label "Marine porcelain head with blackwater tank" at bounding box center [932, 381] width 388 height 21
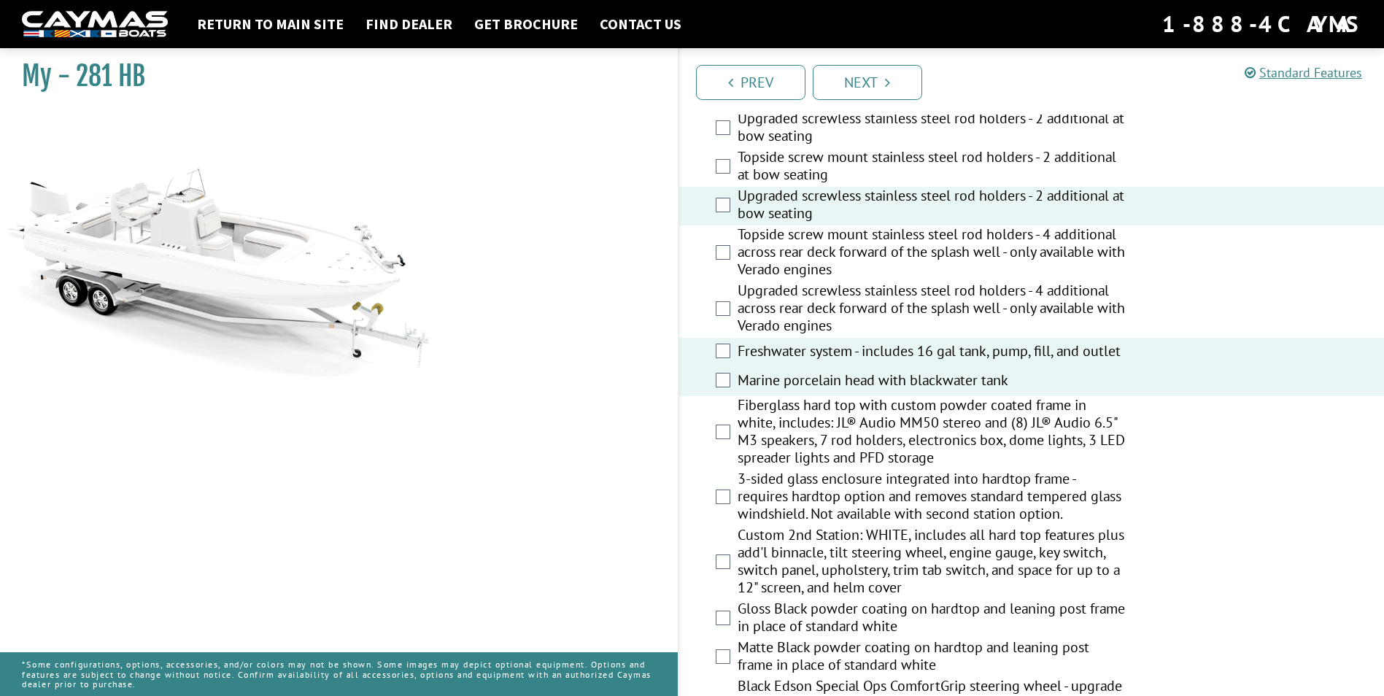
click at [827, 433] on label "Fiberglass hard top with custom powder coated frame in white, includes: JL® Aud…" at bounding box center [932, 433] width 388 height 74
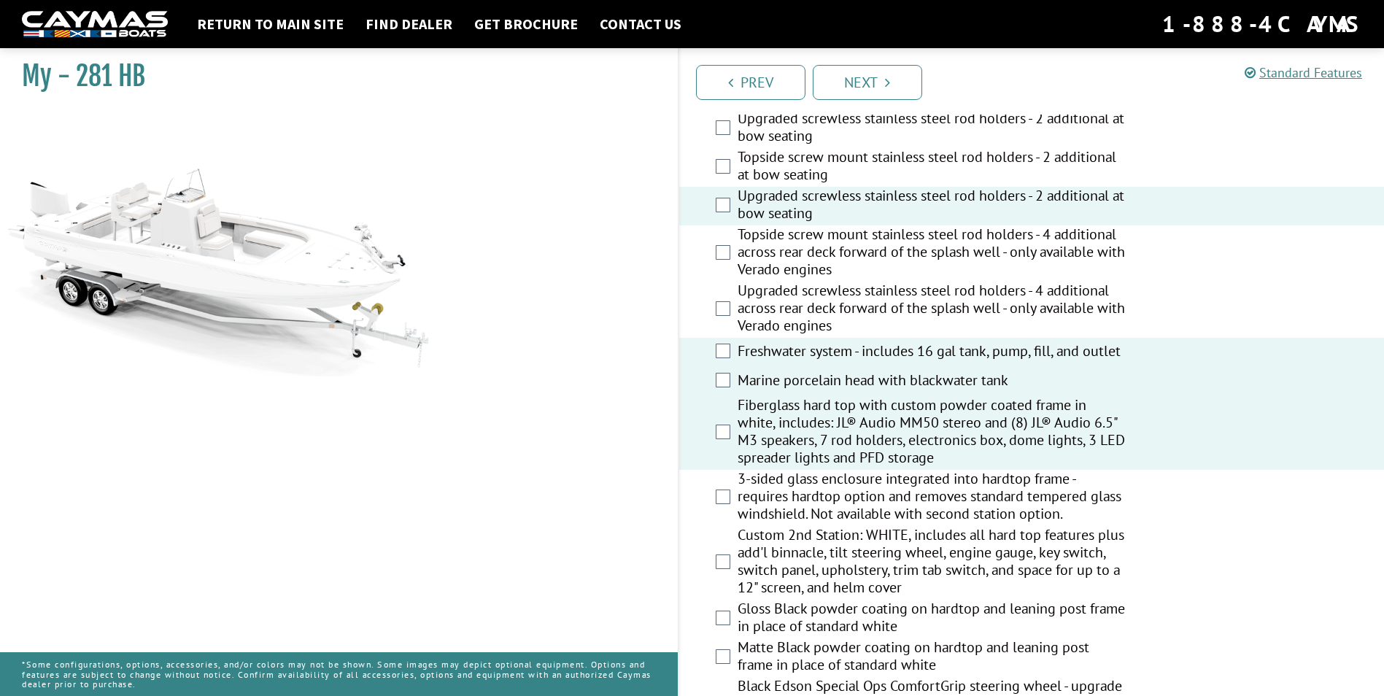
click at [810, 498] on label "3-sided glass enclosure integrated into hardtop frame - requires hardtop option…" at bounding box center [932, 498] width 388 height 56
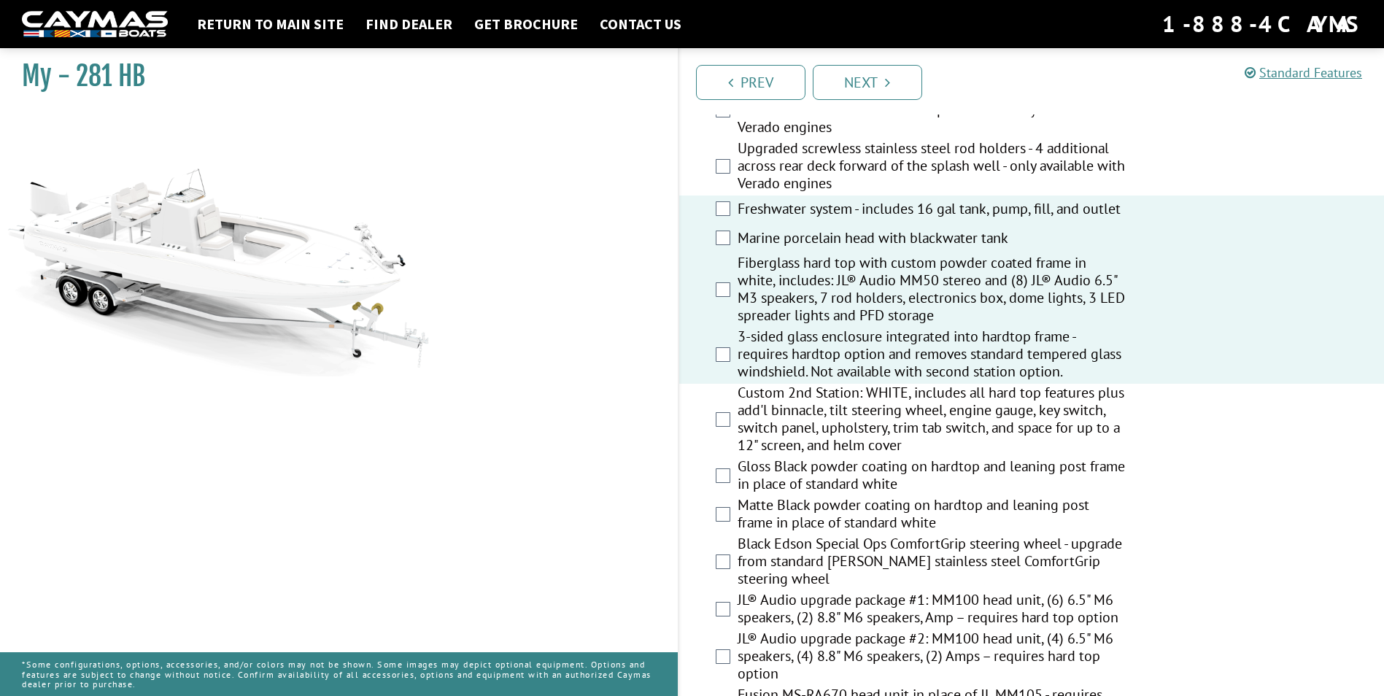
scroll to position [1532, 0]
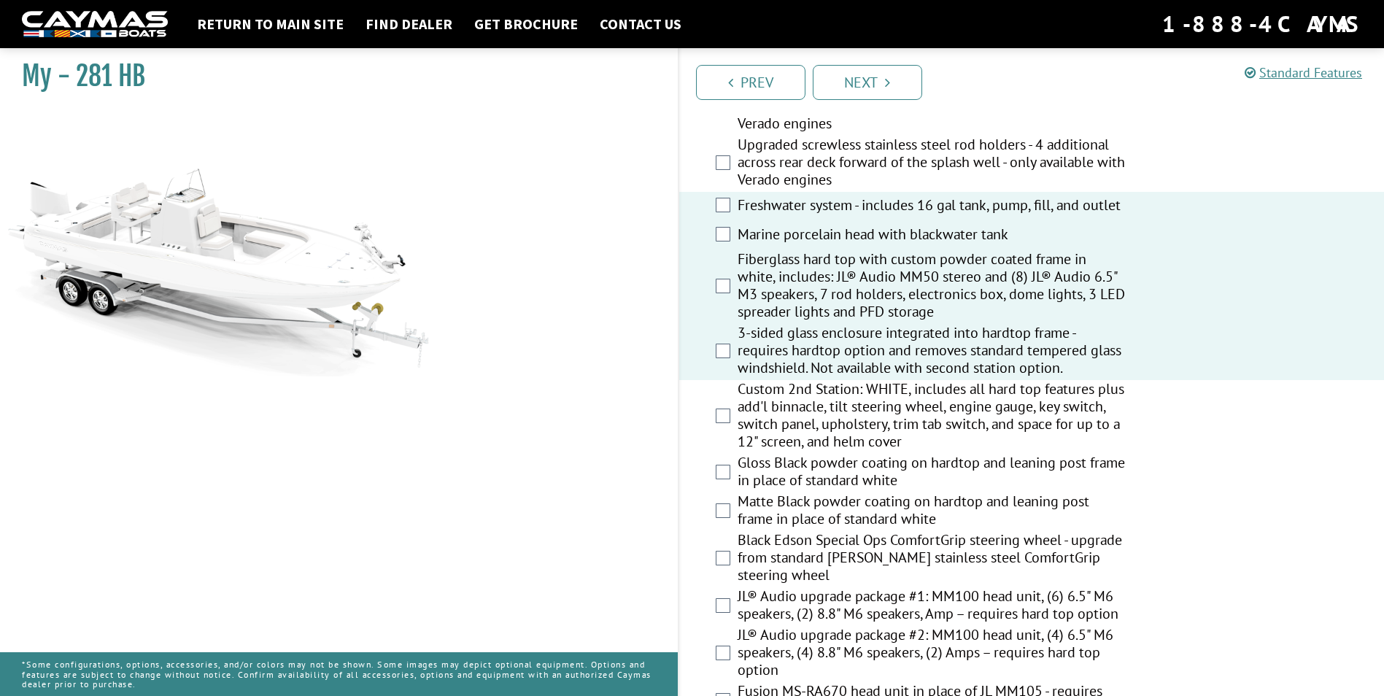
click at [790, 543] on label "Black Edson Special Ops ComfortGrip steering wheel - upgrade from standard Edso…" at bounding box center [932, 559] width 388 height 56
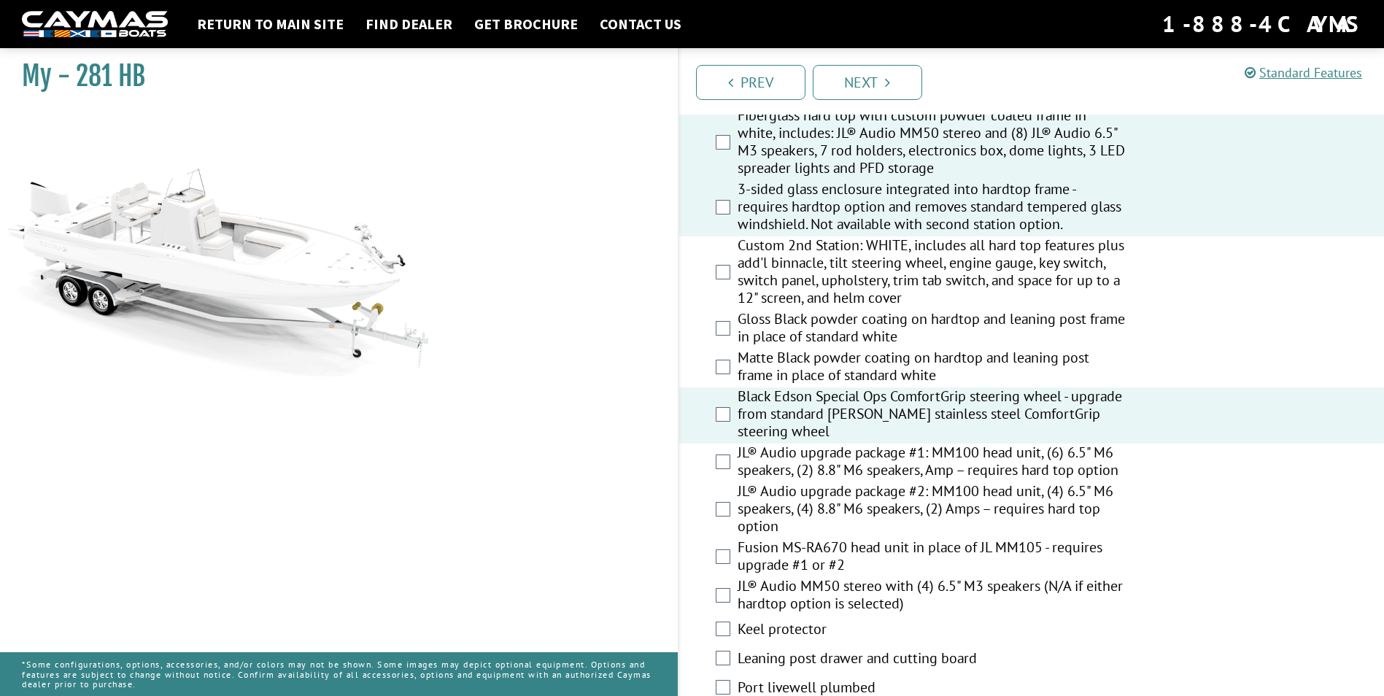
scroll to position [1678, 0]
click at [798, 412] on label "Black Edson Special Ops ComfortGrip steering wheel - upgrade from standard Edso…" at bounding box center [932, 413] width 388 height 56
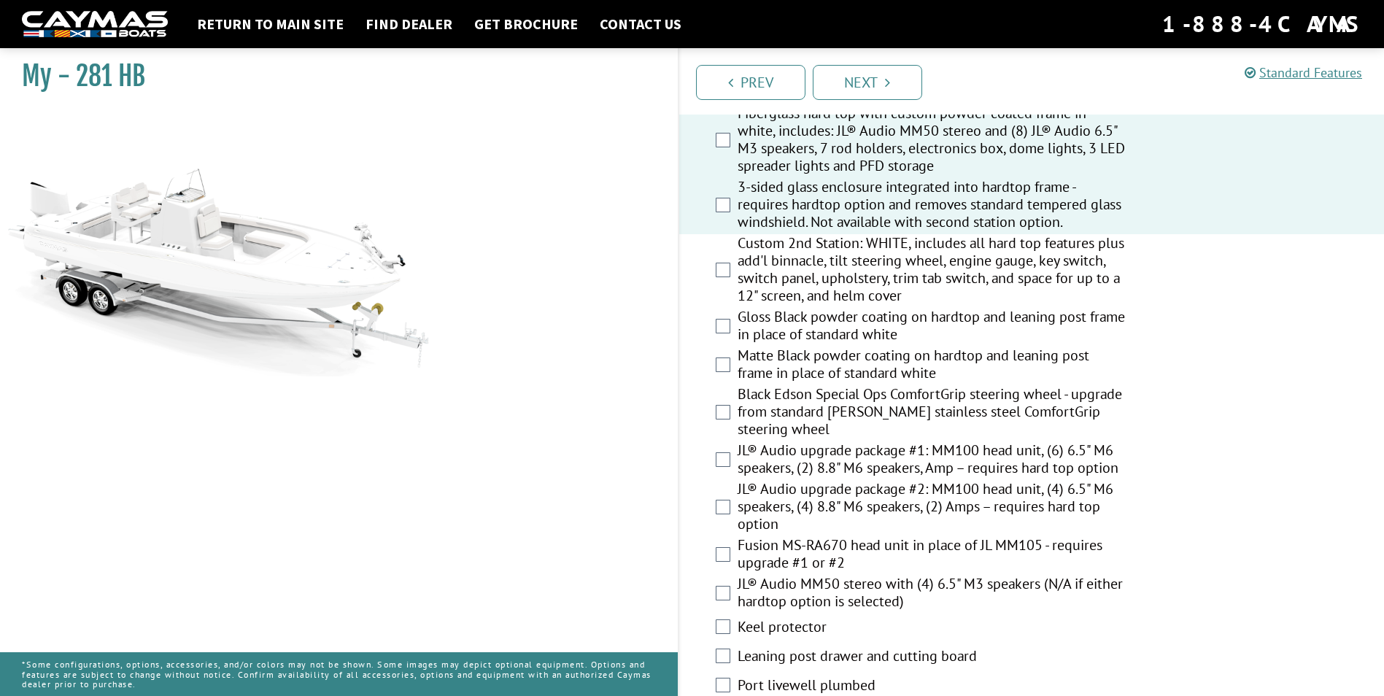
click at [812, 508] on label "JL® Audio upgrade package #2: MM100 head unit, (4) 6.5" M6 speakers, (4) 8.8" M…" at bounding box center [932, 508] width 388 height 56
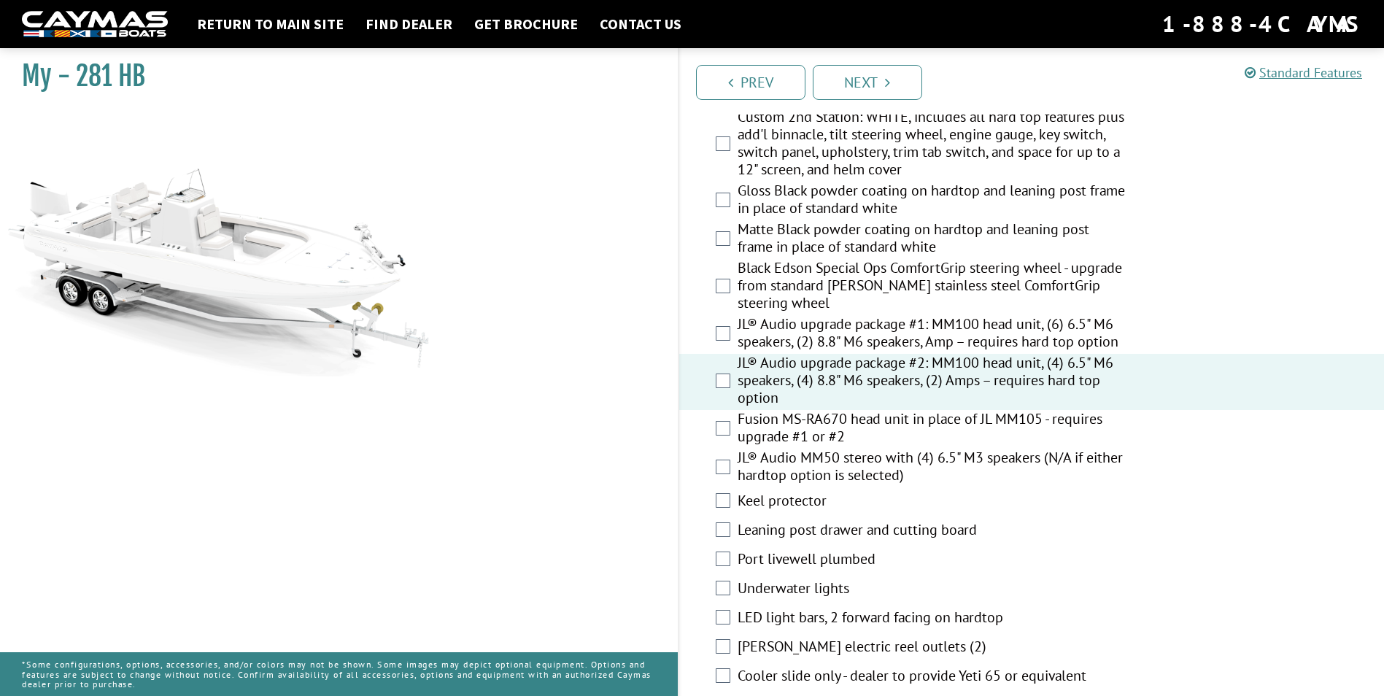
scroll to position [1824, 0]
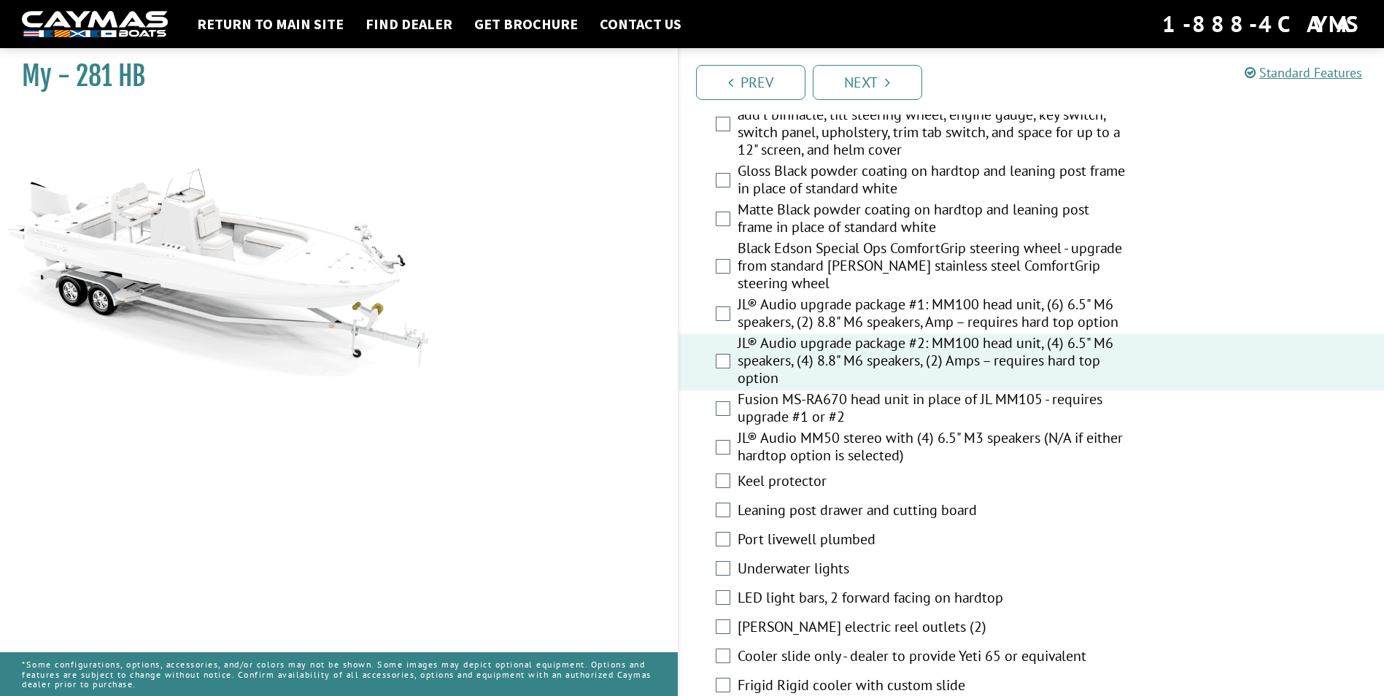
click at [796, 509] on label "Leaning post drawer and cutting board" at bounding box center [932, 511] width 388 height 21
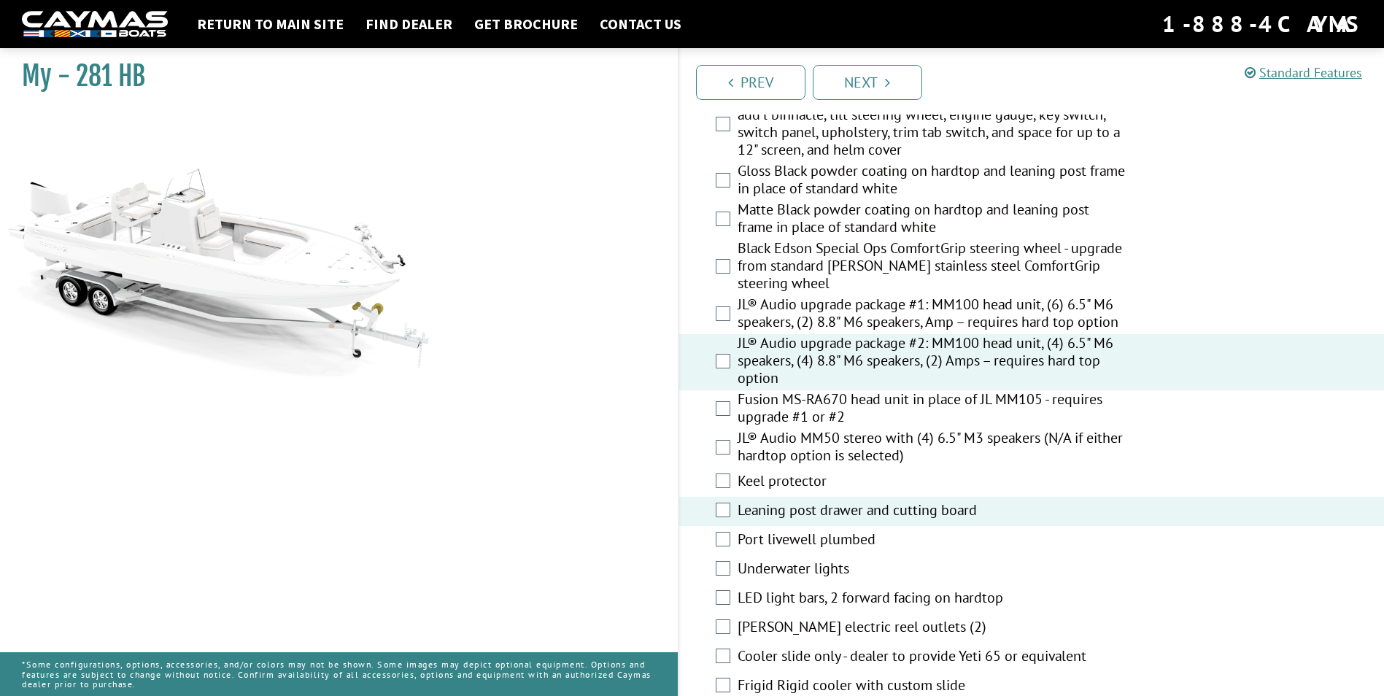
click at [798, 540] on label "Port livewell plumbed" at bounding box center [932, 540] width 388 height 21
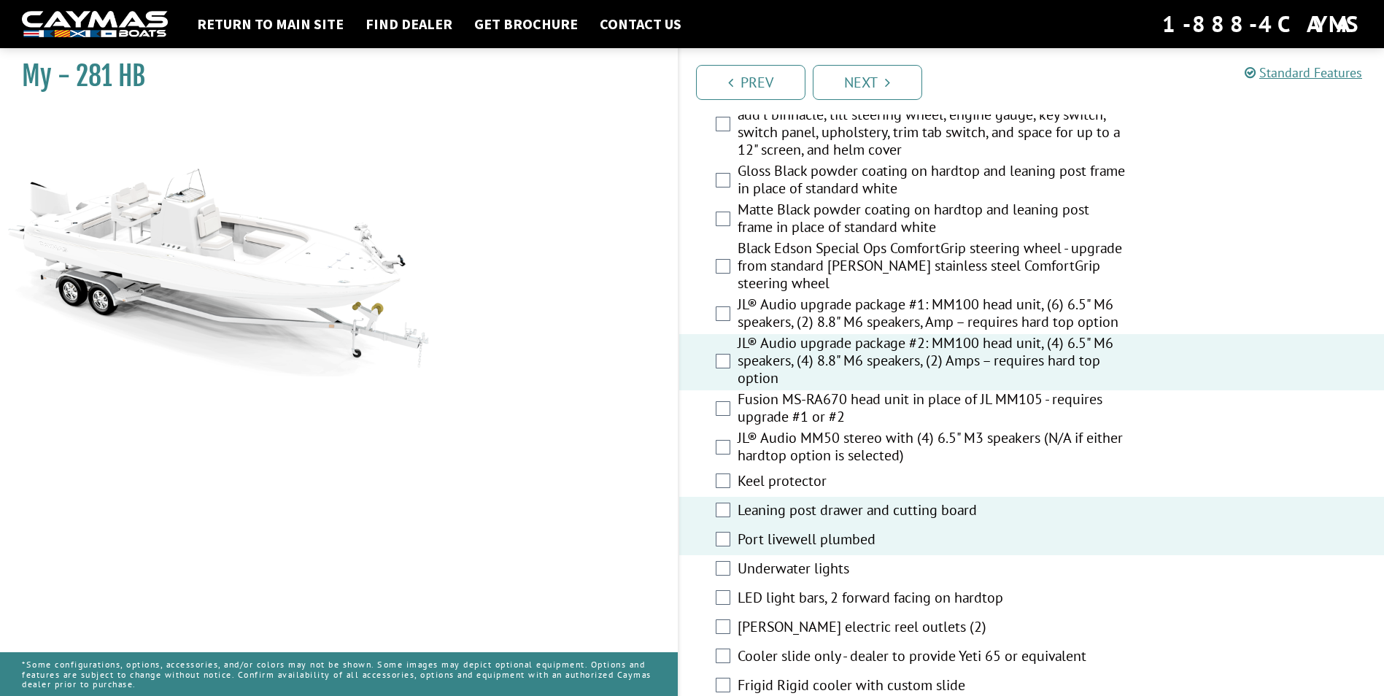
click at [798, 567] on label "Underwater lights" at bounding box center [932, 570] width 388 height 21
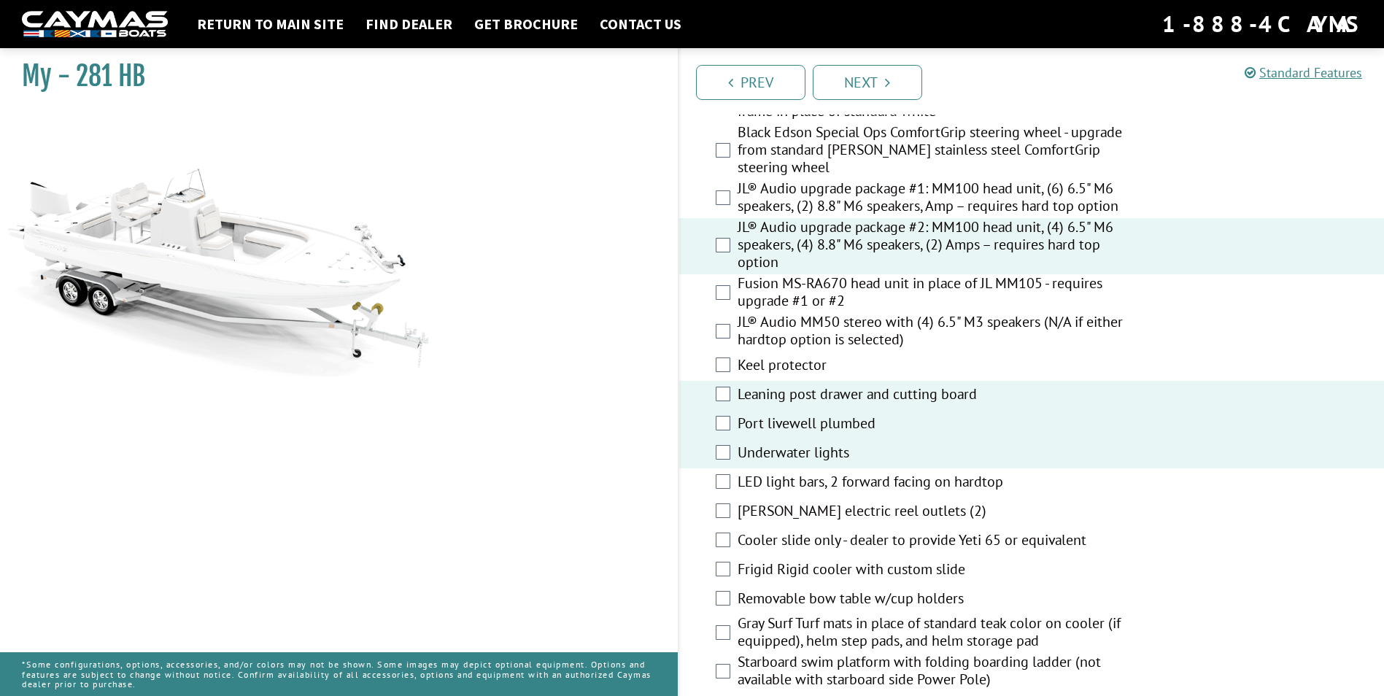
scroll to position [1970, 0]
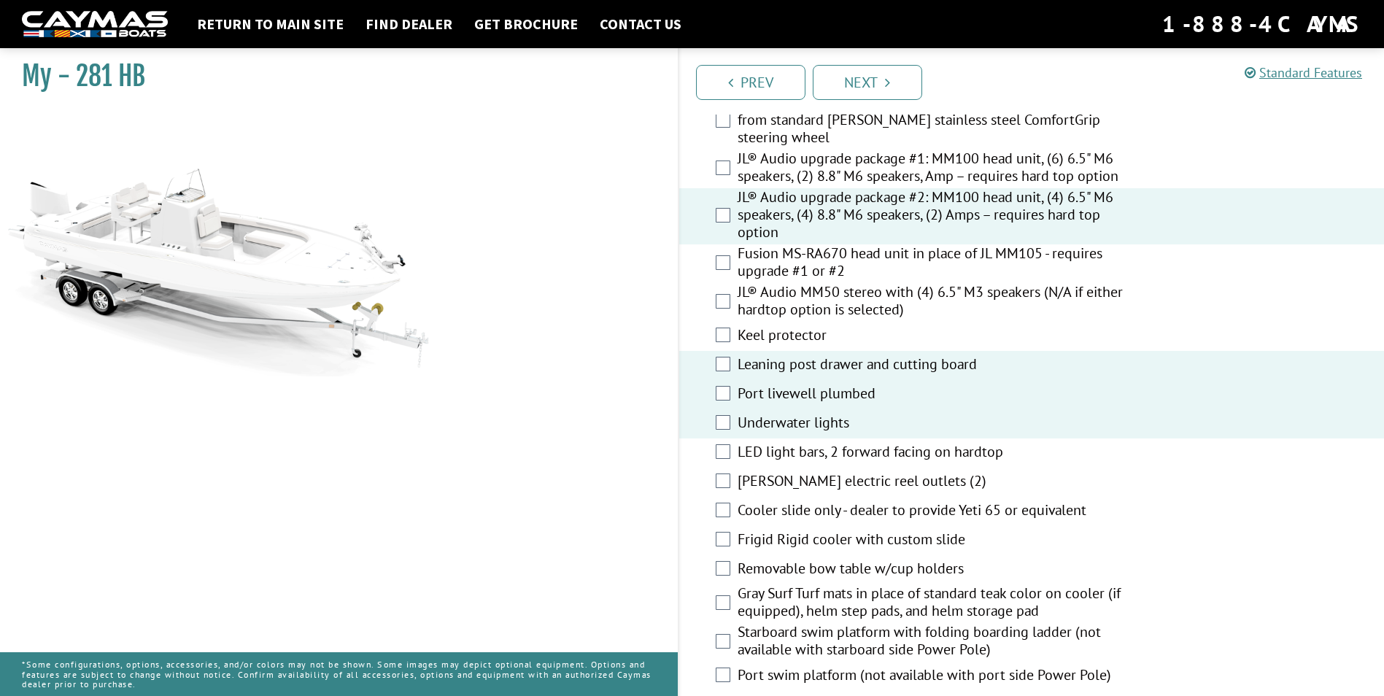
click at [789, 451] on label "LED light bars, 2 forward facing on hardtop" at bounding box center [932, 453] width 388 height 21
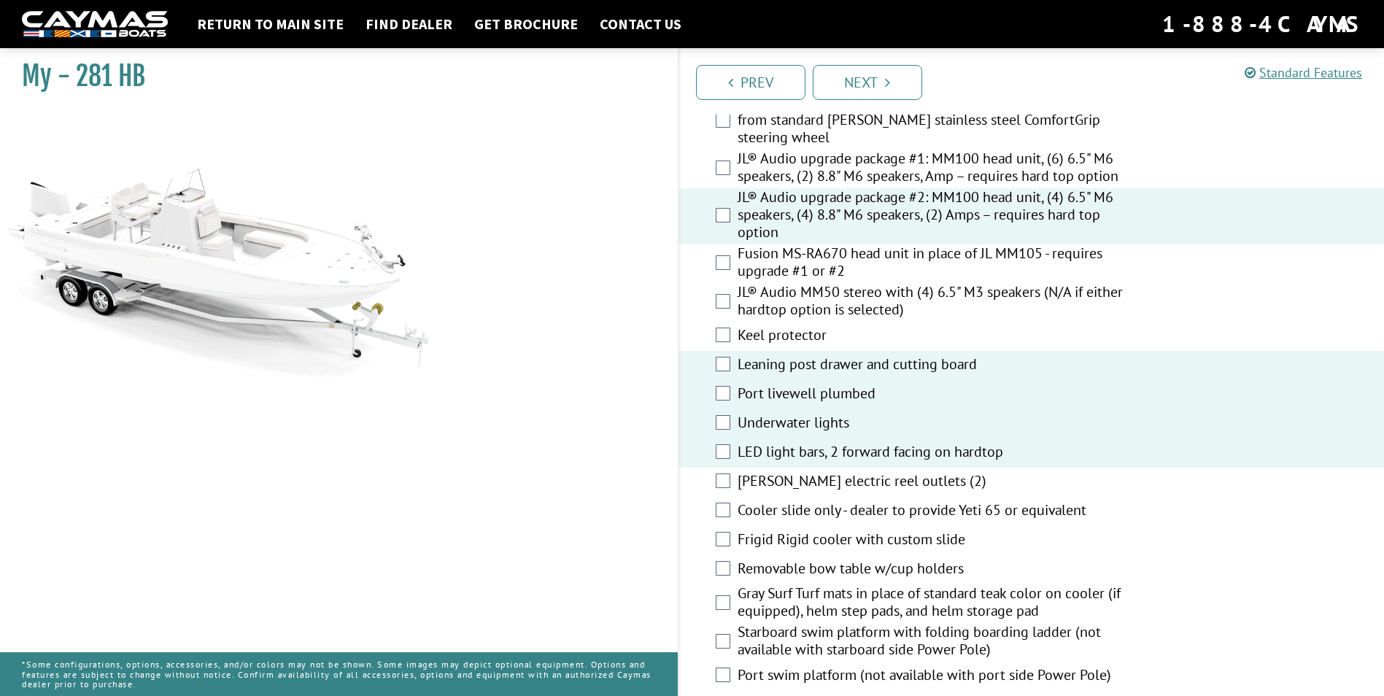
click at [792, 508] on label "Cooler slide only - dealer to provide Yeti 65 or equivalent" at bounding box center [932, 511] width 388 height 21
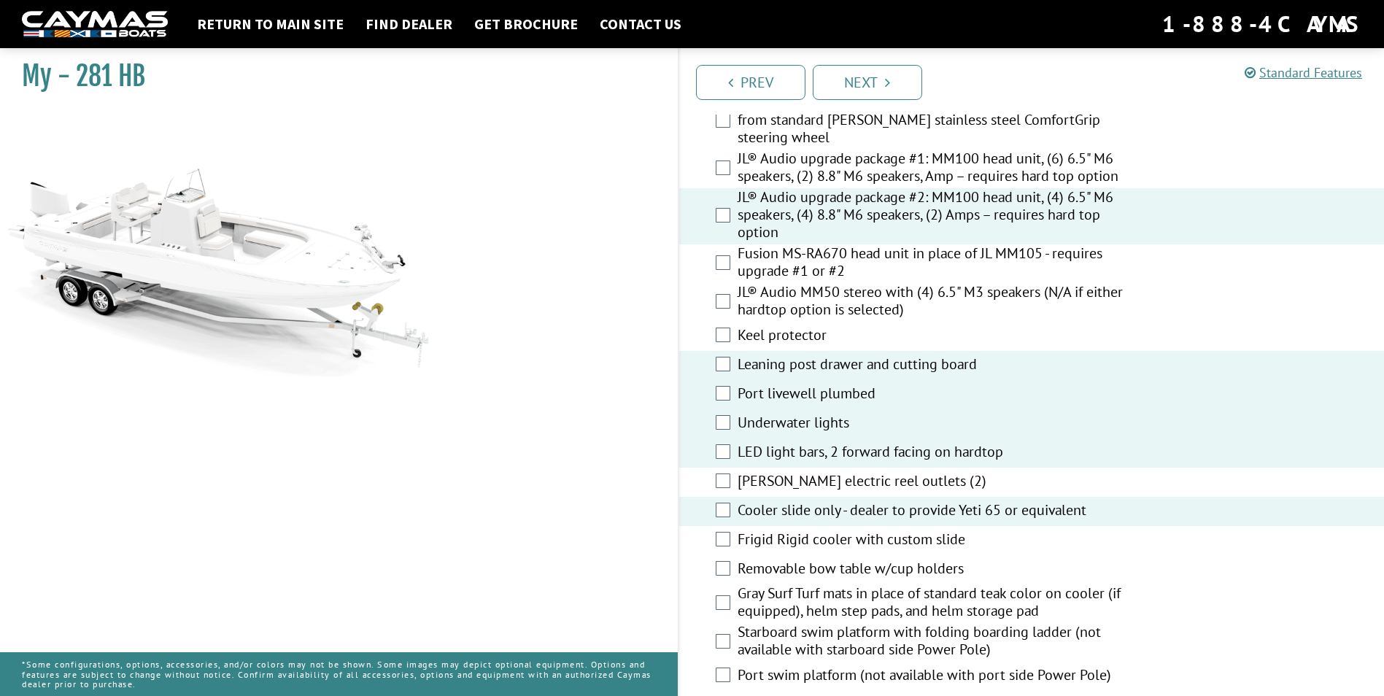
click at [803, 541] on label "Frigid Rigid cooler with custom slide" at bounding box center [932, 540] width 388 height 21
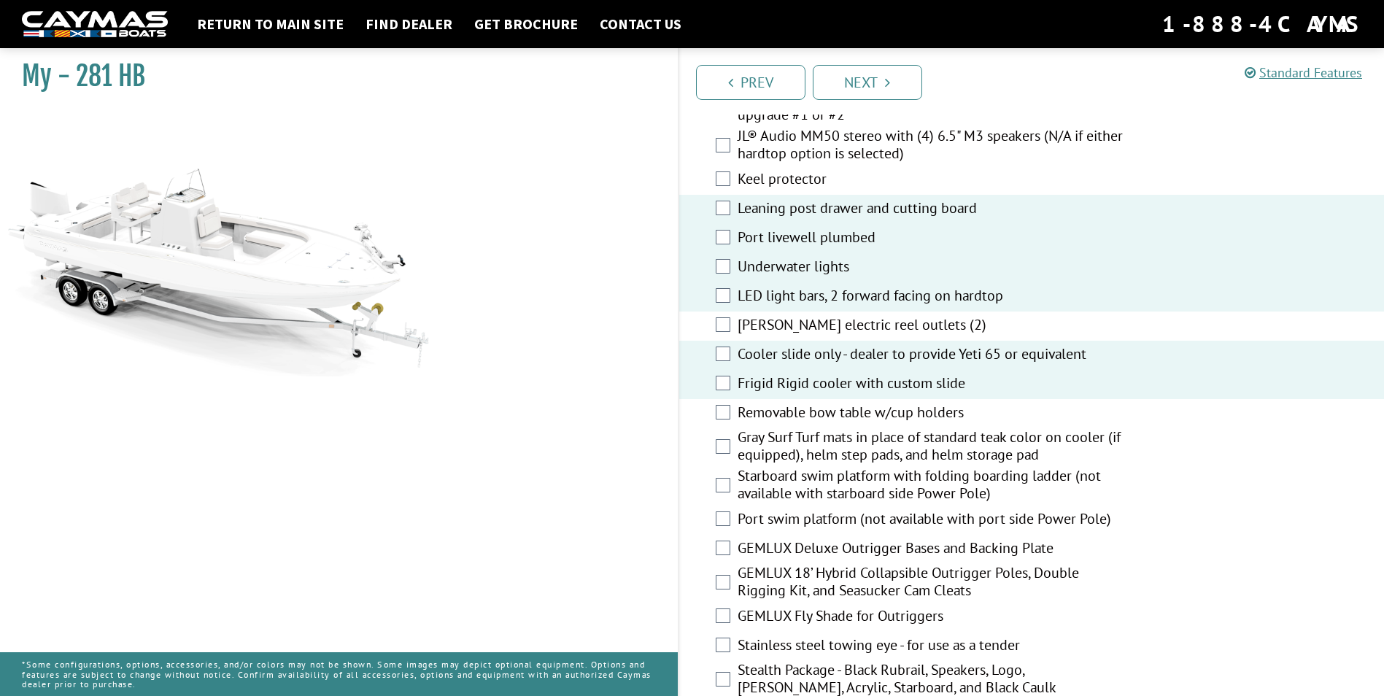
scroll to position [2189, 0]
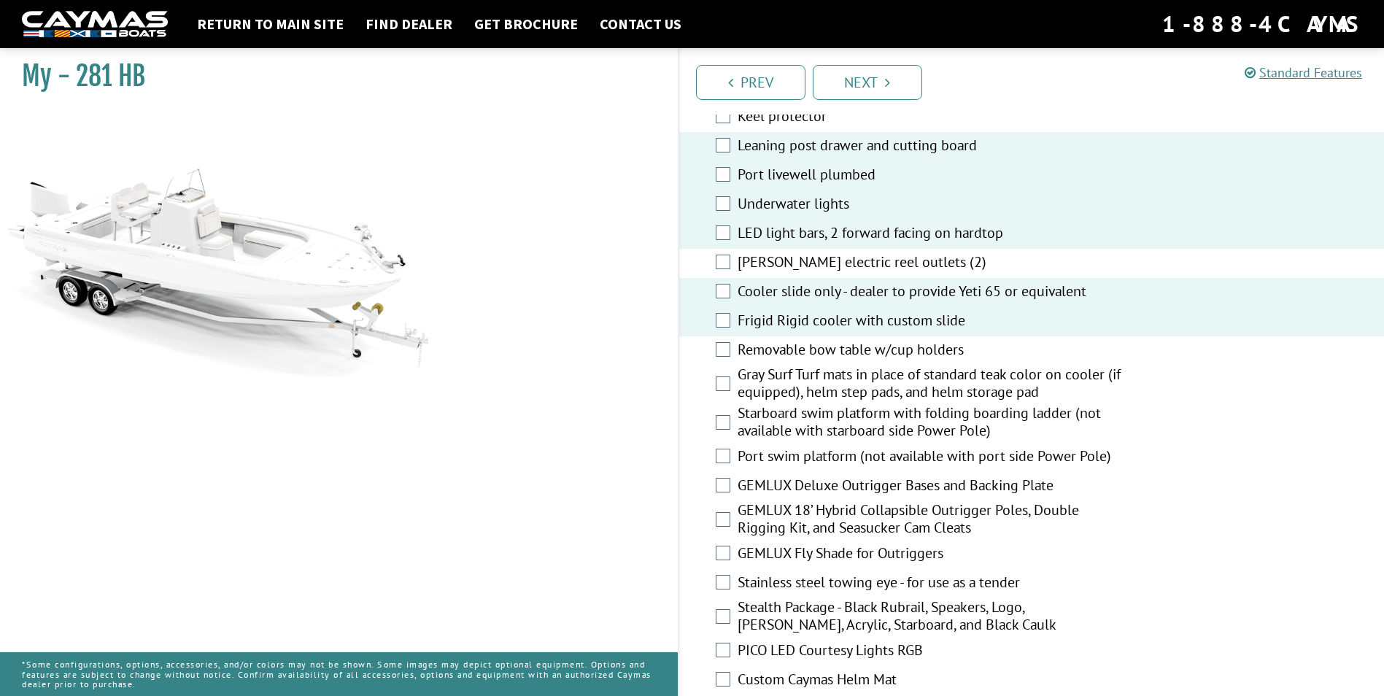
click at [794, 383] on label "Gray Surf Turf mats in place of standard teak color on cooler (if equipped), he…" at bounding box center [932, 385] width 388 height 39
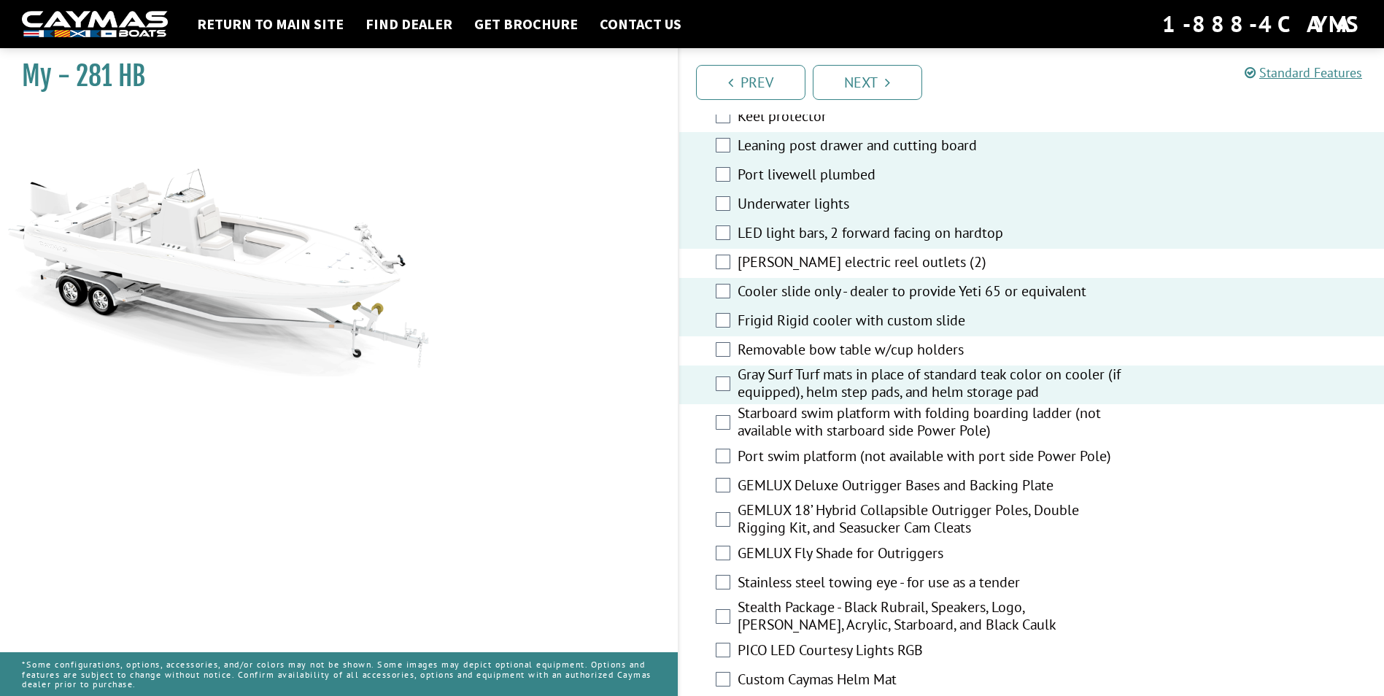
click at [786, 428] on label "Starboard swim platform with folding boarding ladder (not available with starbo…" at bounding box center [932, 423] width 388 height 39
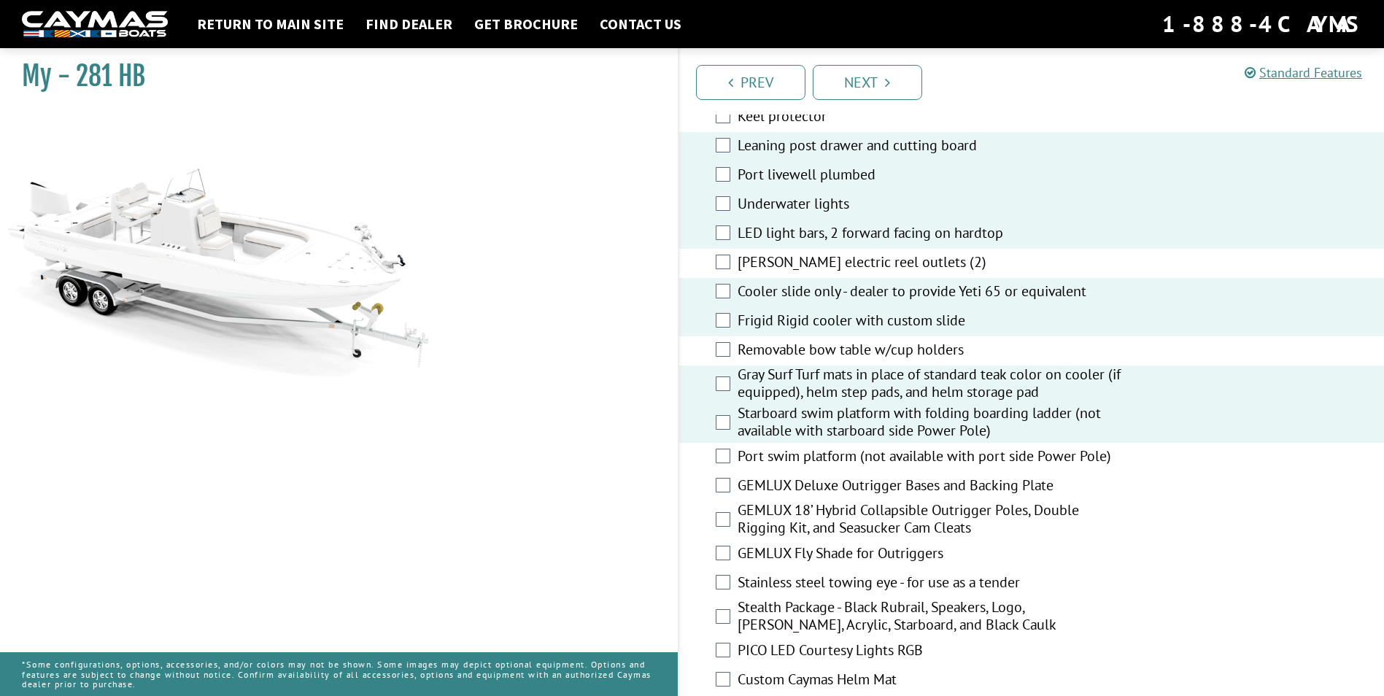
click at [787, 450] on label "Port swim platform (not available with port side Power Pole)" at bounding box center [932, 457] width 388 height 21
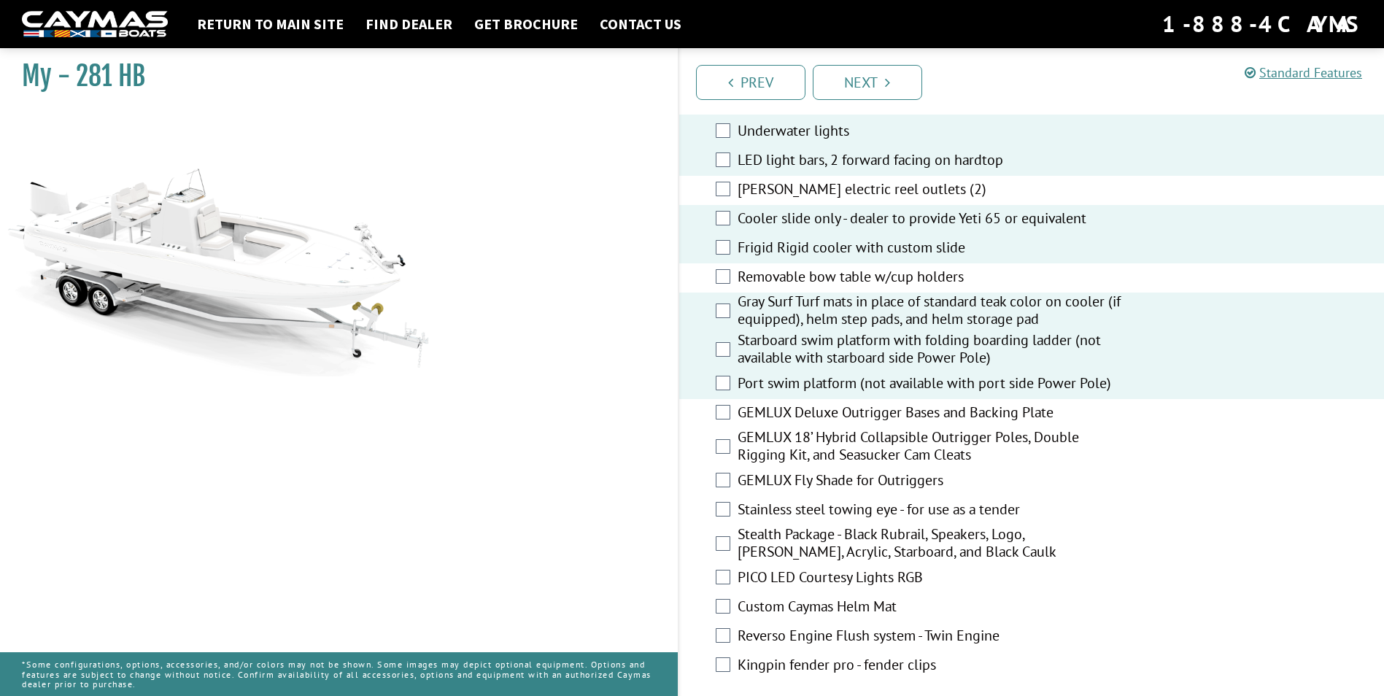
scroll to position [2335, 0]
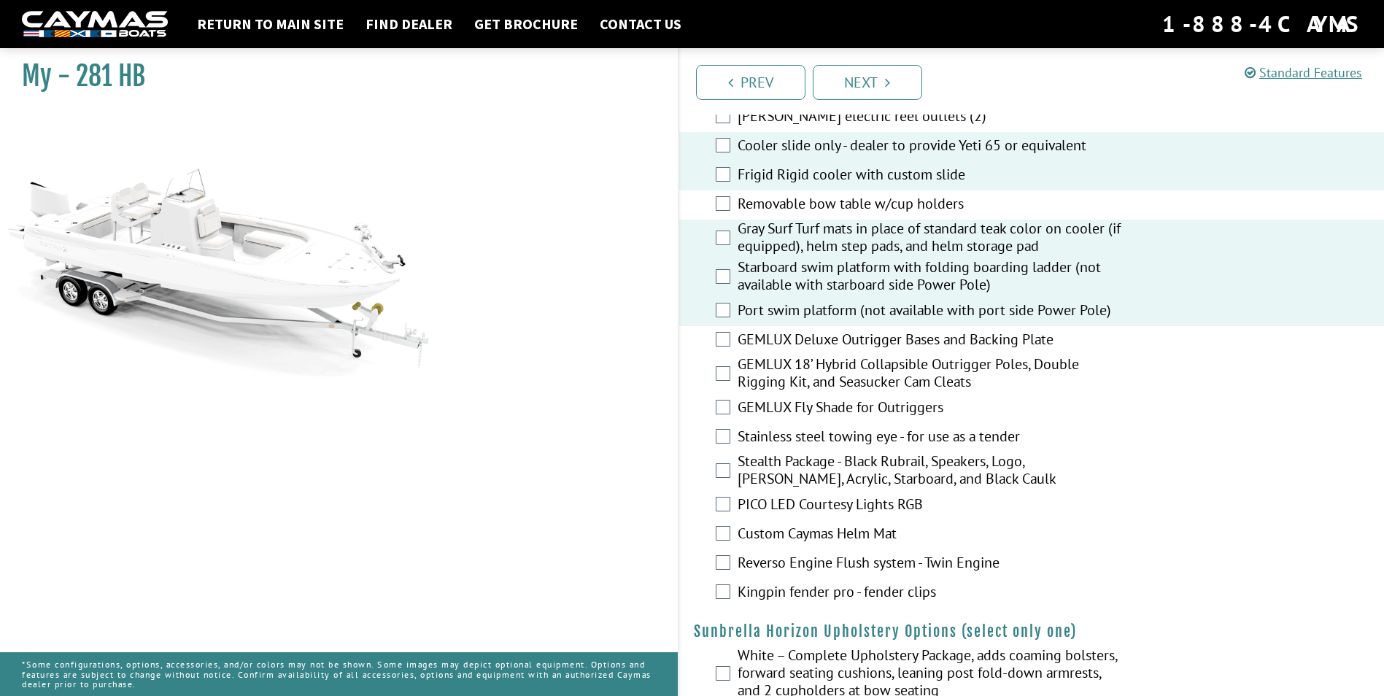
click at [795, 506] on label "PICO LED Courtesy Lights RGB" at bounding box center [932, 505] width 388 height 21
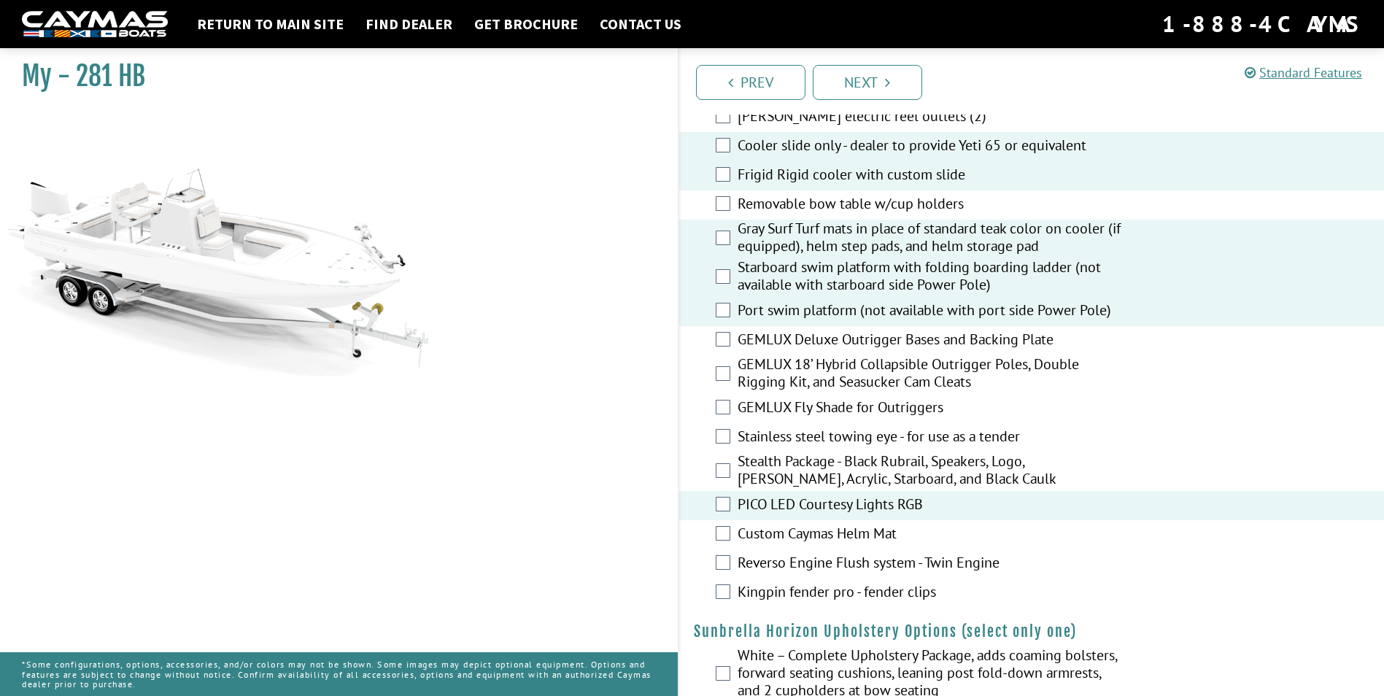
click at [792, 536] on label "Custom Caymas Helm Mat" at bounding box center [932, 535] width 388 height 21
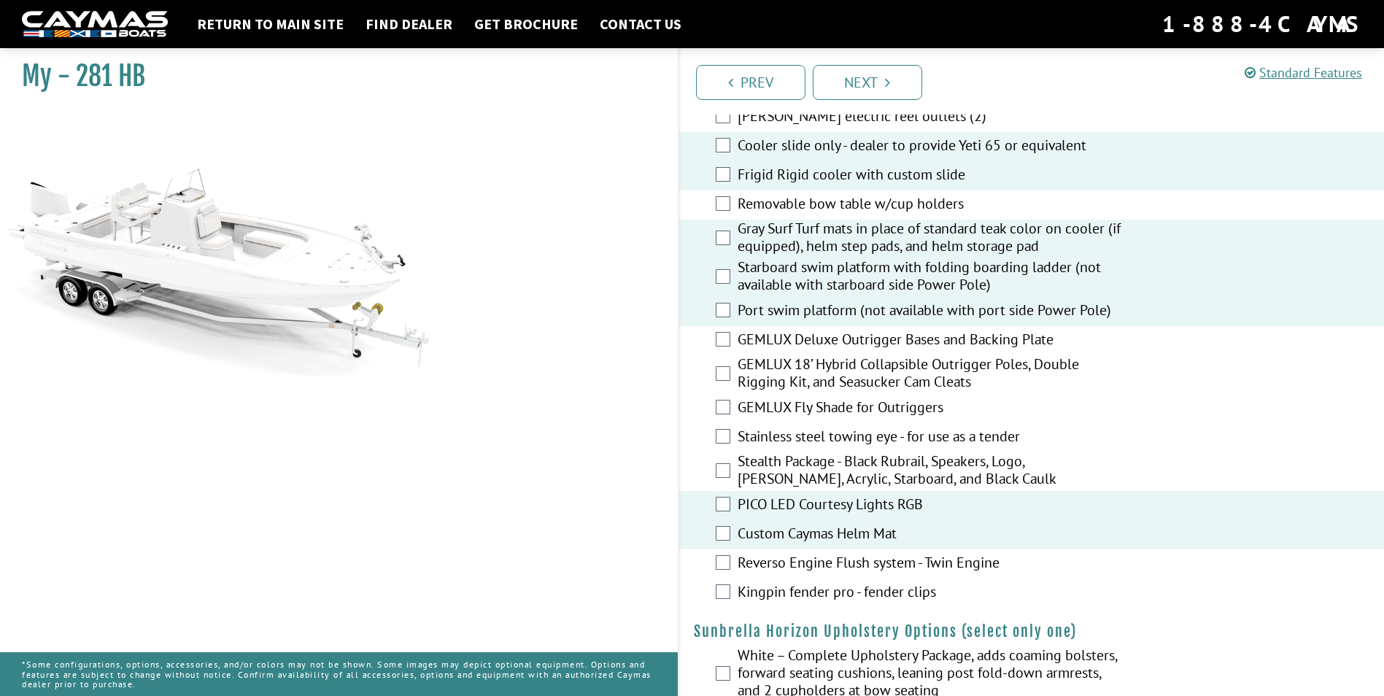
click at [781, 245] on label "Gray Surf Turf mats in place of standard teak color on cooler (if equipped), he…" at bounding box center [932, 239] width 388 height 39
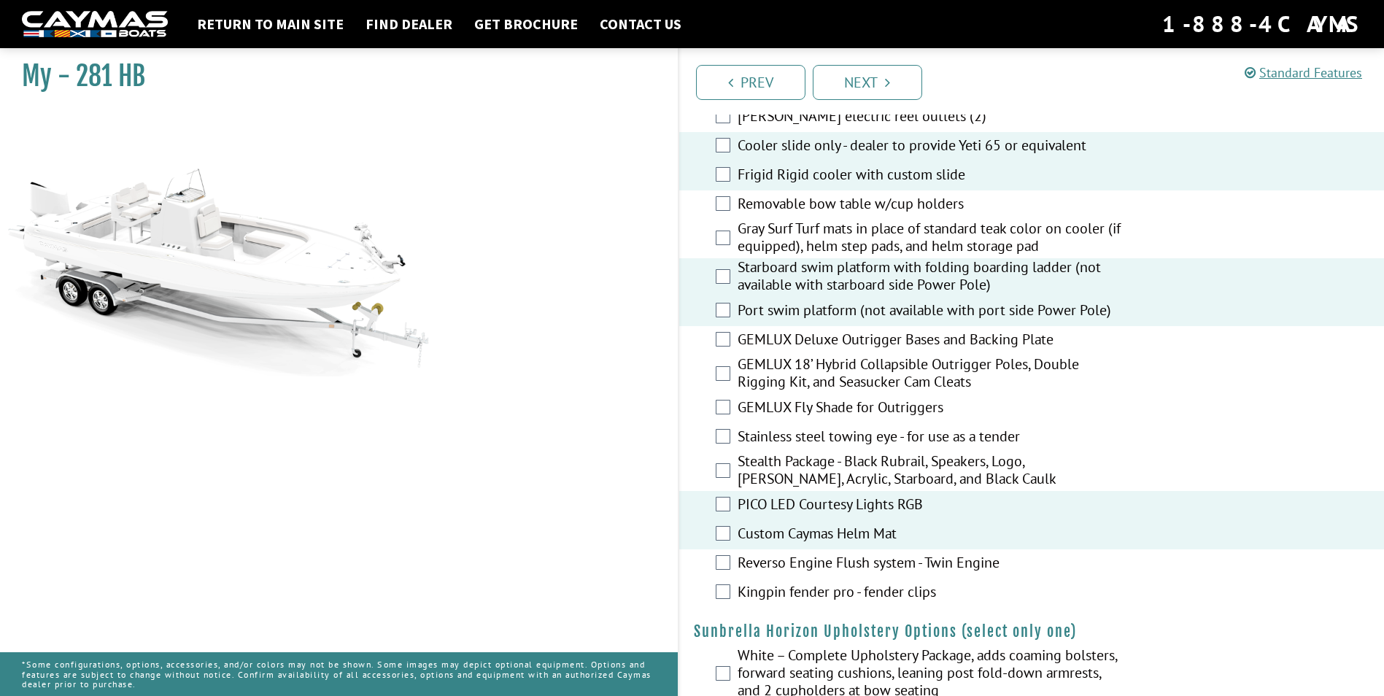
click at [780, 273] on label "Starboard swim platform with folding boarding ladder (not available with starbo…" at bounding box center [932, 277] width 388 height 39
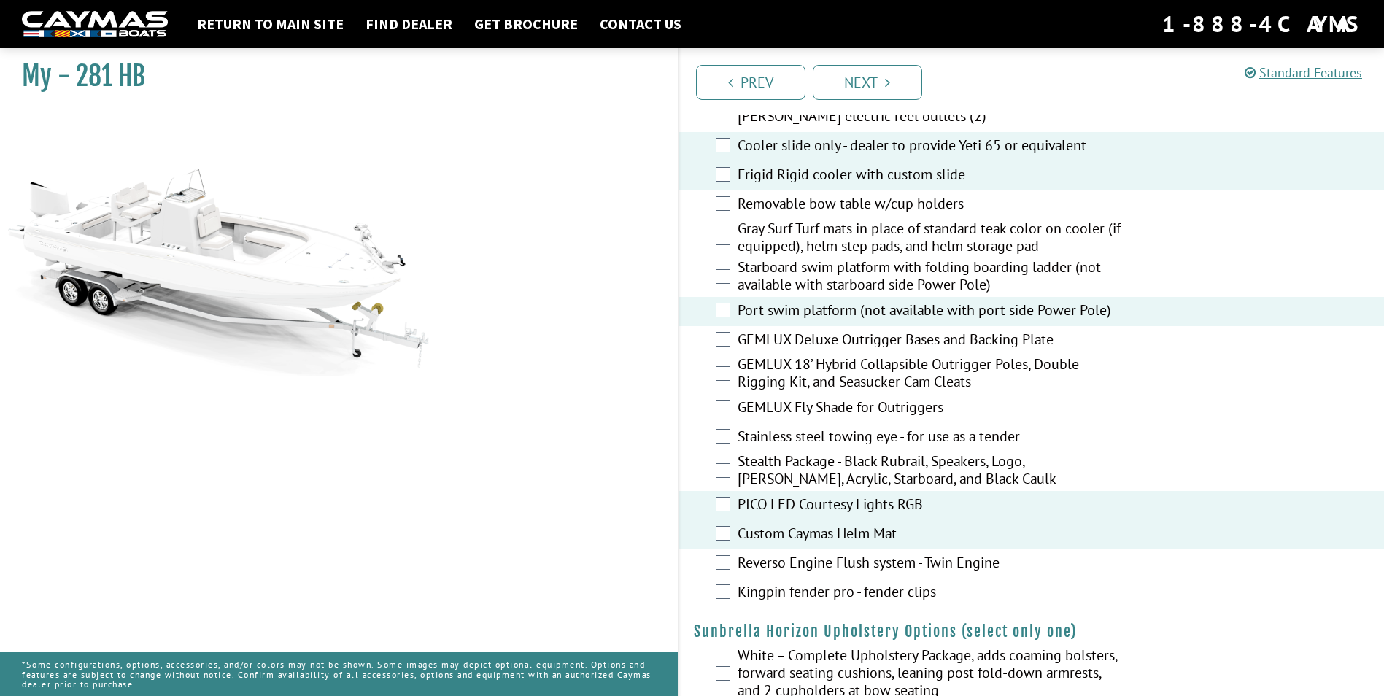
click at [782, 308] on label "Port swim platform (not available with port side Power Pole)" at bounding box center [932, 311] width 388 height 21
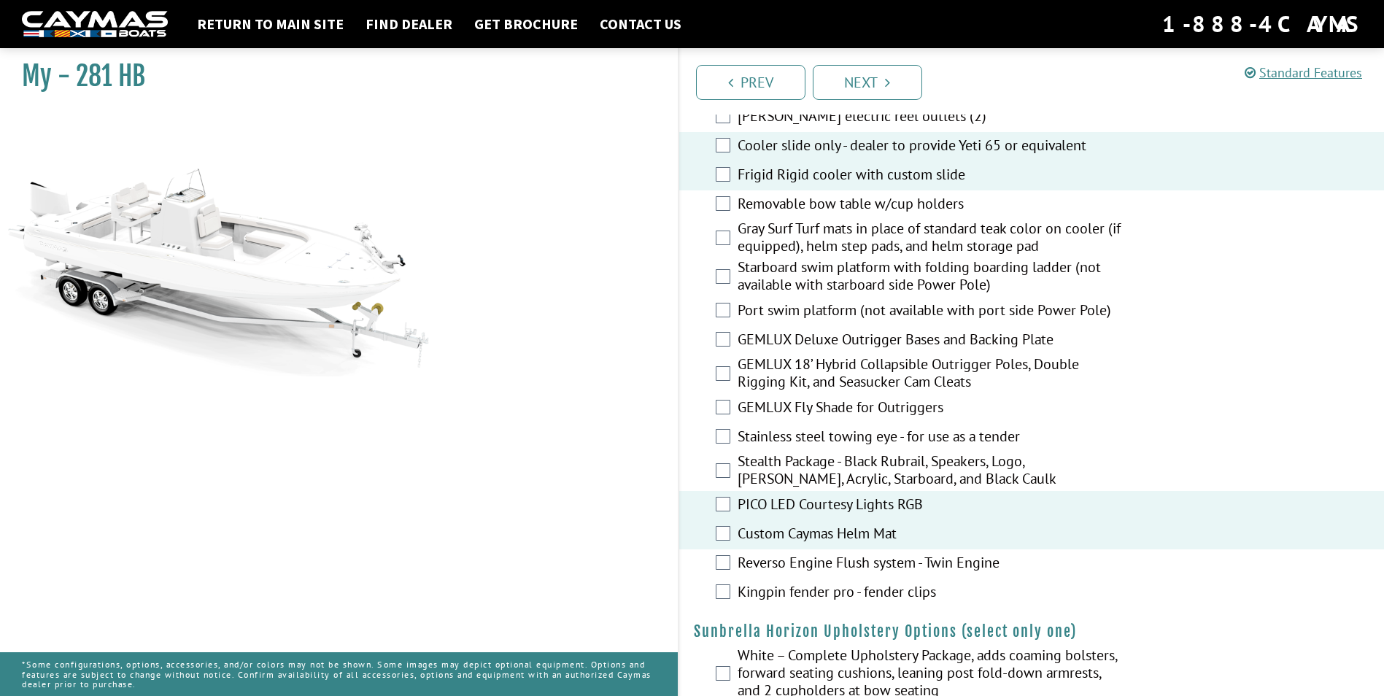
click at [781, 563] on label "Reverso Engine Flush system - Twin Engine" at bounding box center [932, 564] width 388 height 21
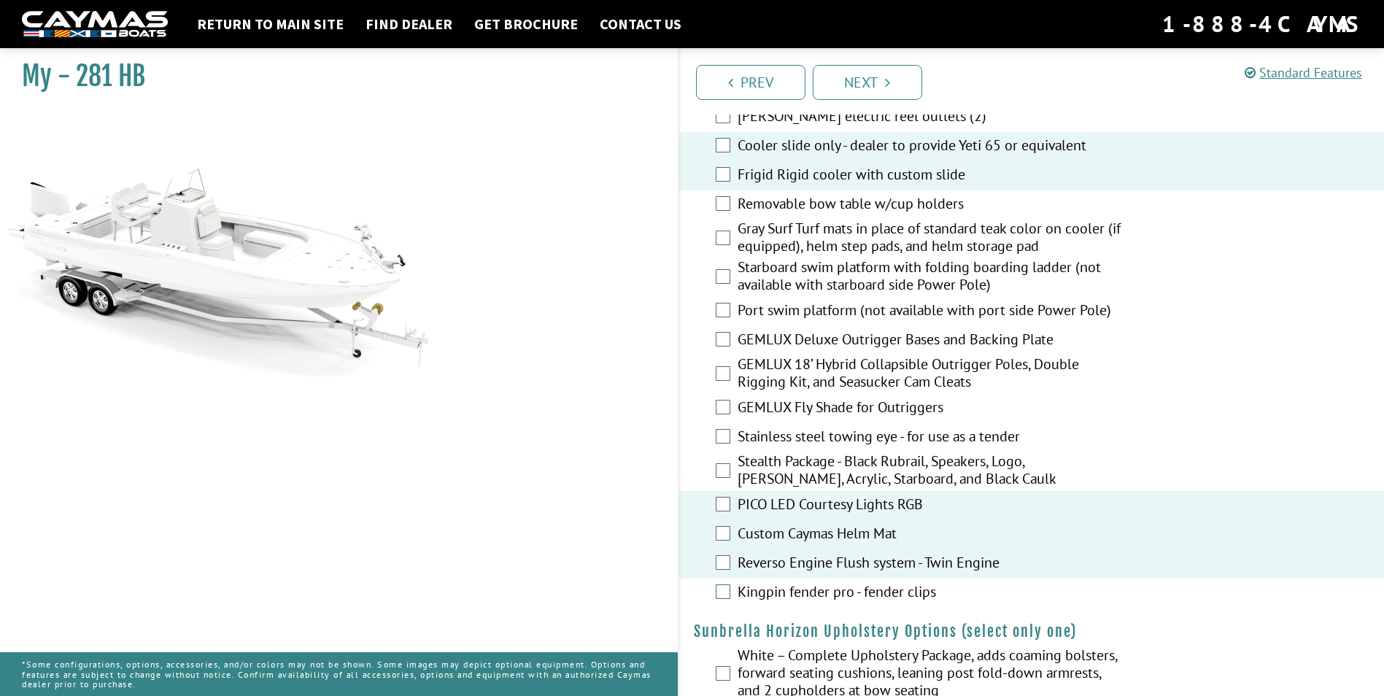
click at [781, 593] on label "Kingpin fender pro - fender clips" at bounding box center [932, 593] width 388 height 21
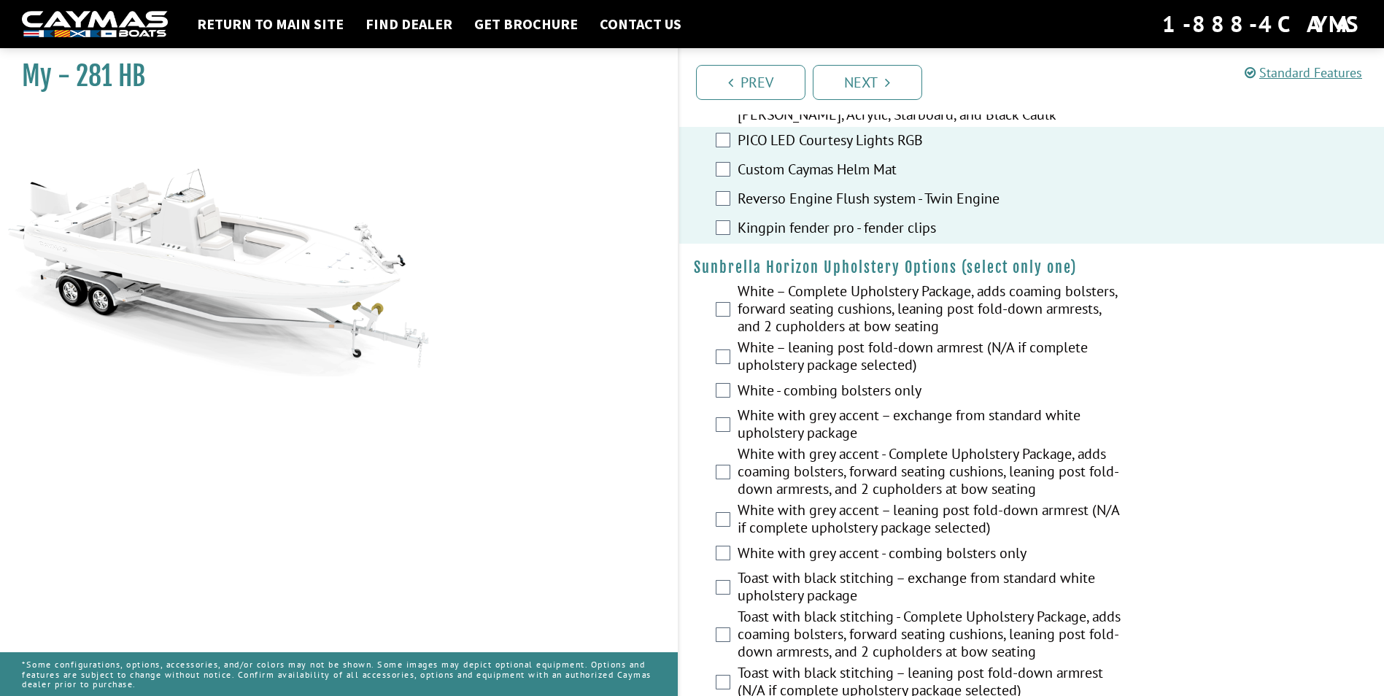
scroll to position [2700, 0]
click at [818, 296] on label "White – Complete Upholstery Package, adds coaming bolsters, forward seating cus…" at bounding box center [932, 310] width 388 height 56
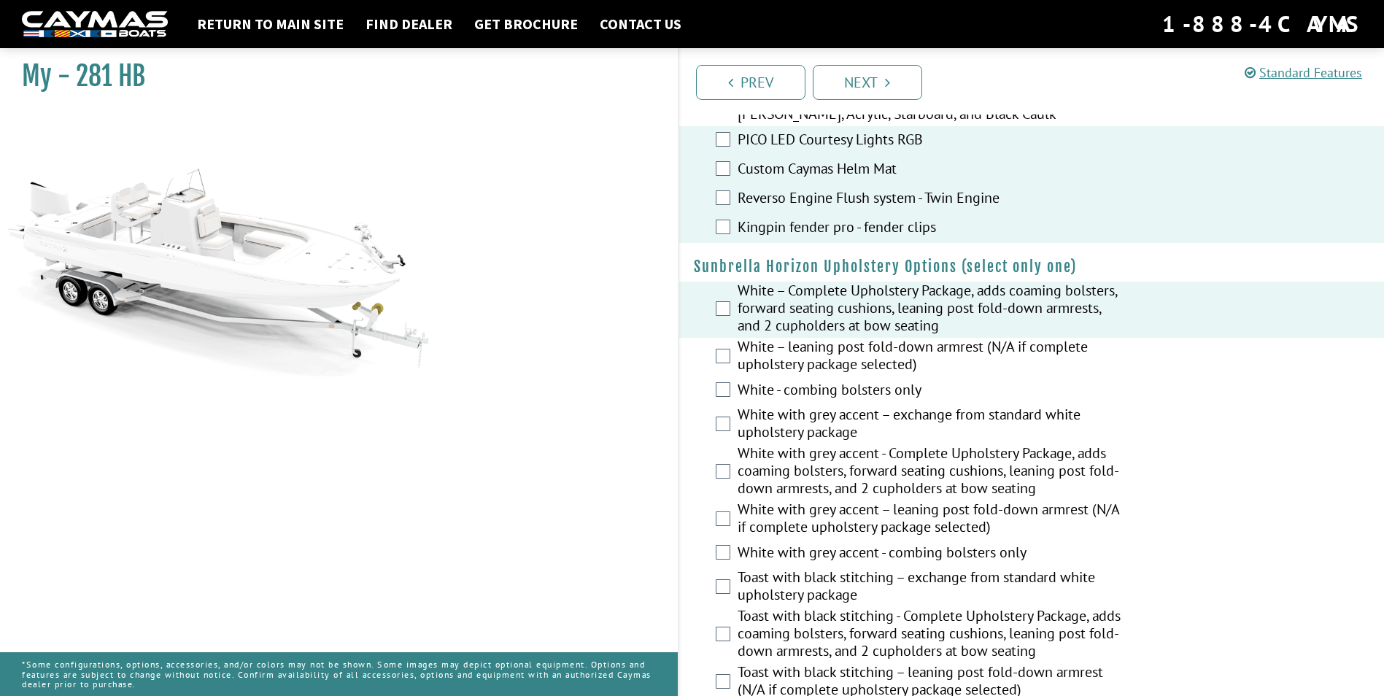
click at [808, 425] on label "White with grey accent – exchange from standard white upholstery package" at bounding box center [932, 425] width 388 height 39
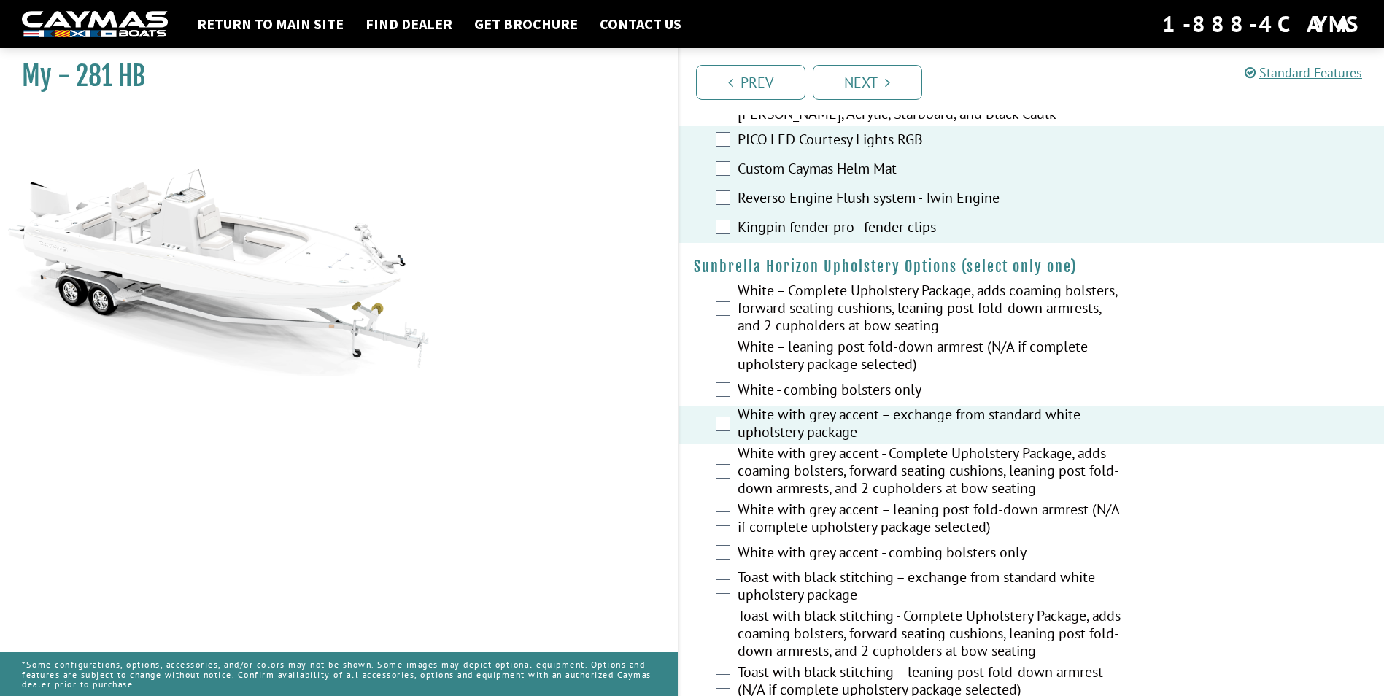
click at [812, 468] on label "White with grey accent - Complete Upholstery Package, adds coaming bolsters, fo…" at bounding box center [932, 472] width 388 height 56
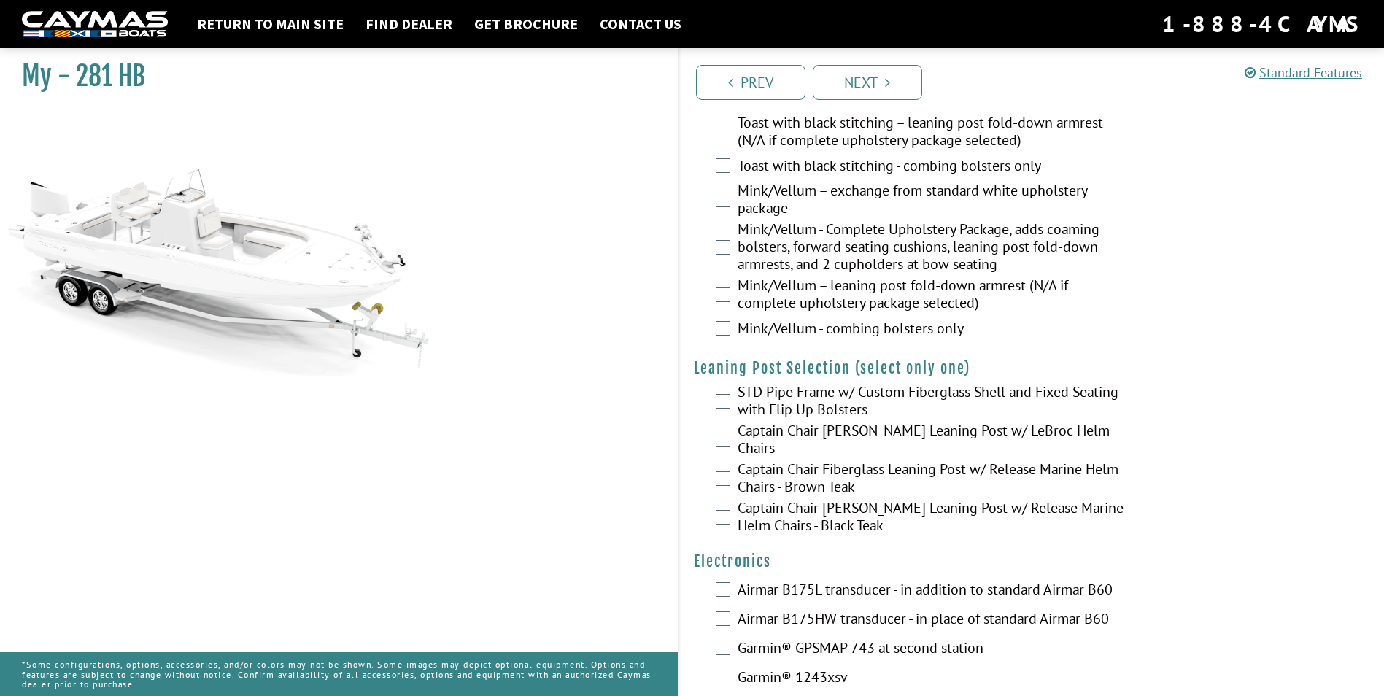
scroll to position [3284, 0]
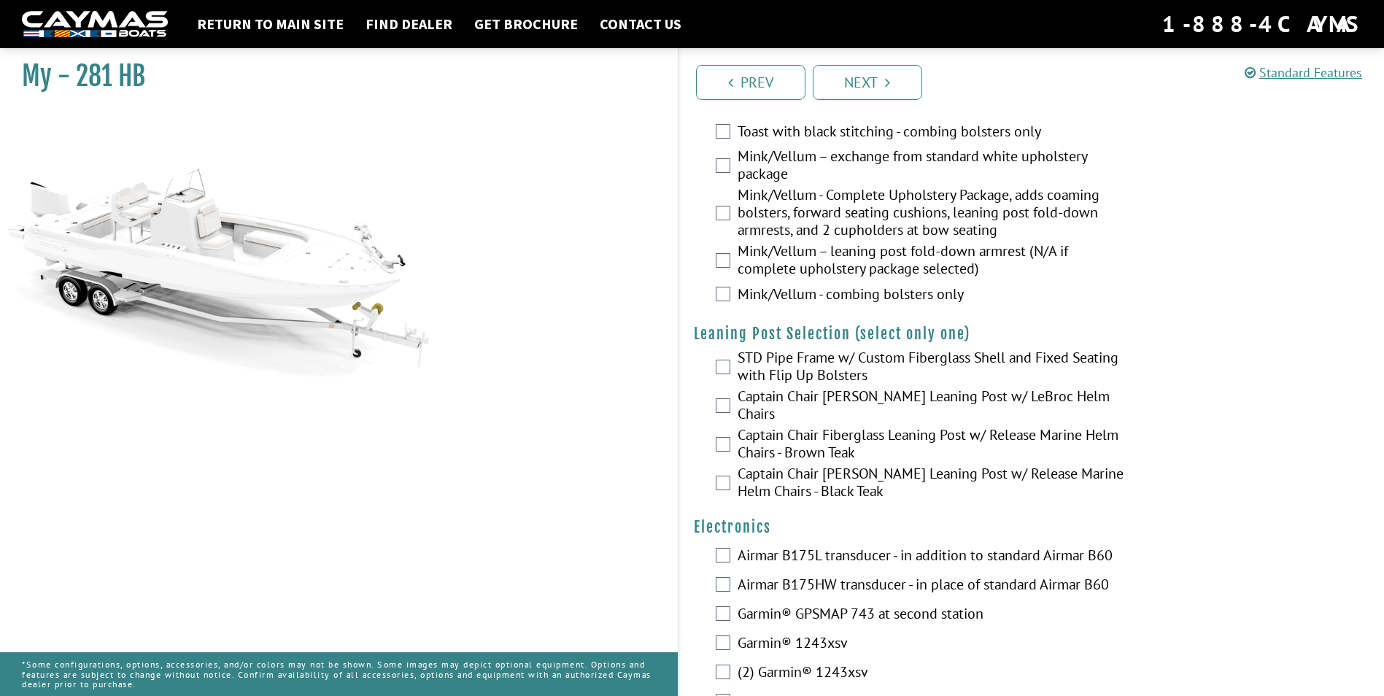
click at [811, 399] on label "Captain Chair Fiberglass Leaning Post w/ LeBroc Helm Chairs" at bounding box center [932, 406] width 388 height 39
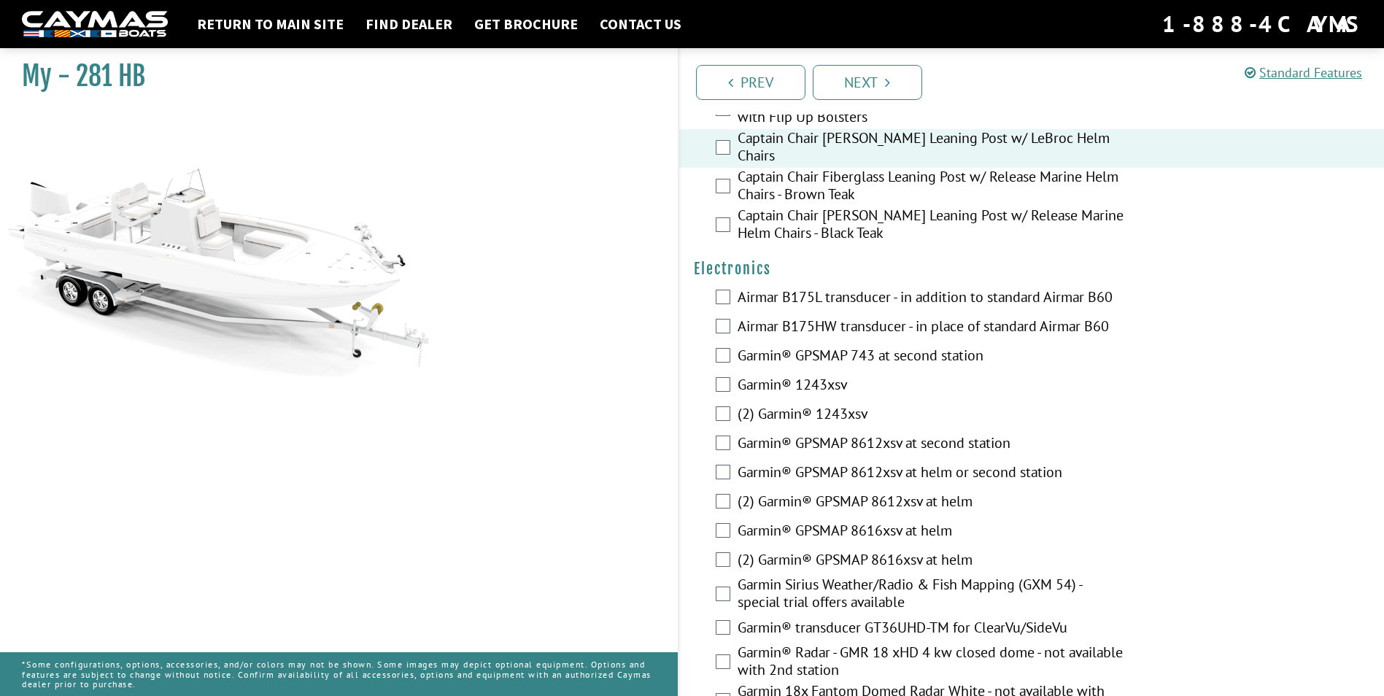
scroll to position [3575, 0]
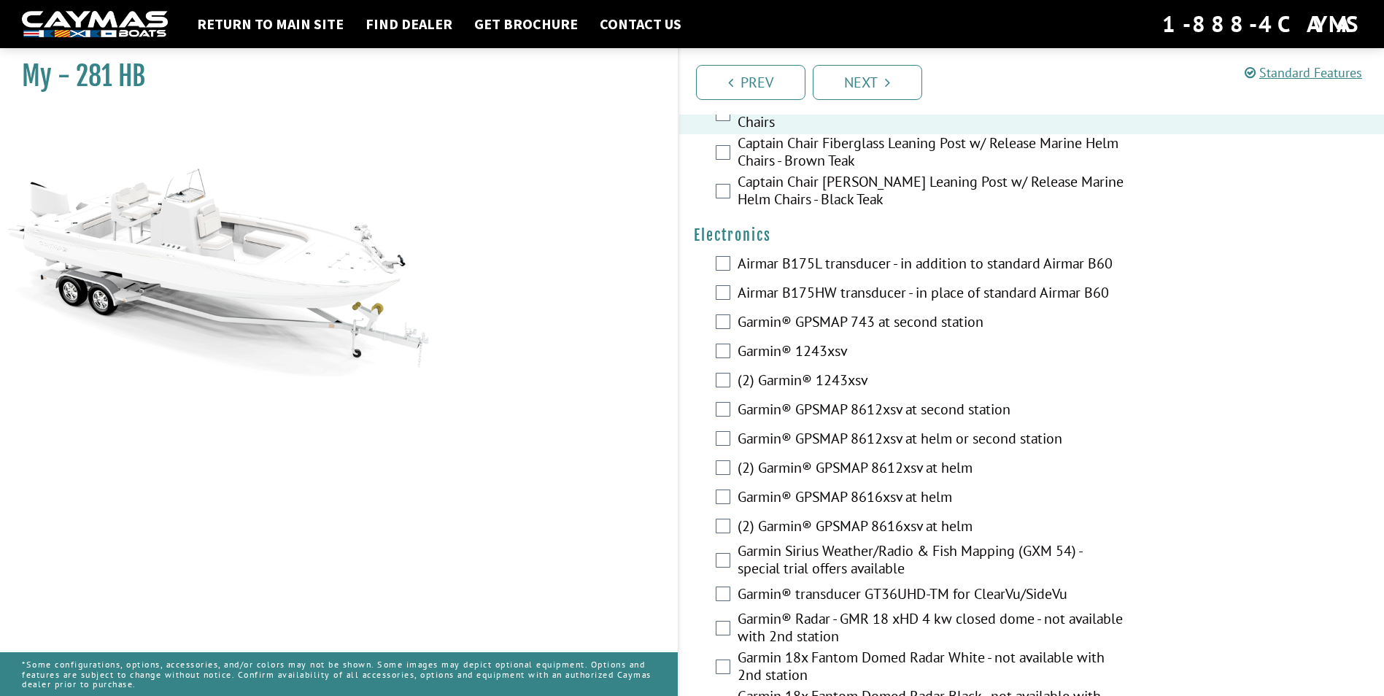
click at [809, 371] on label "(2) Garmin® 1243xsv" at bounding box center [932, 381] width 388 height 21
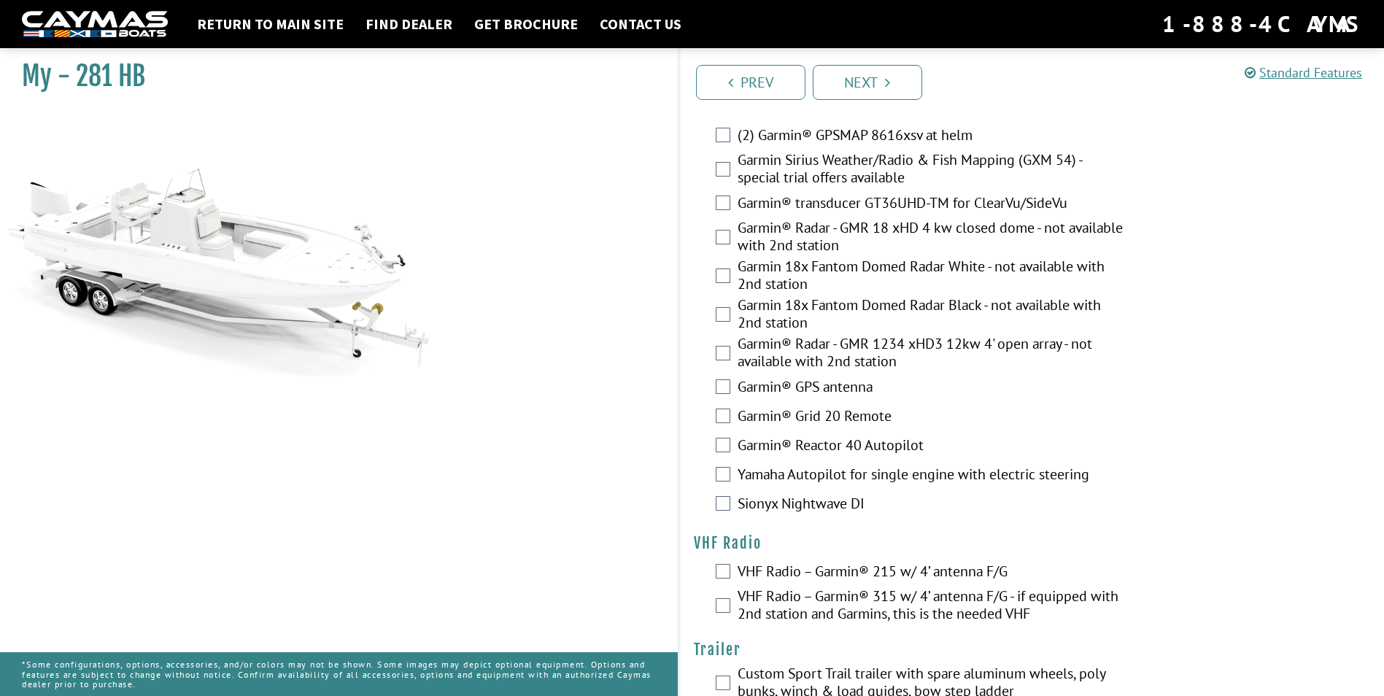
scroll to position [3992, 0]
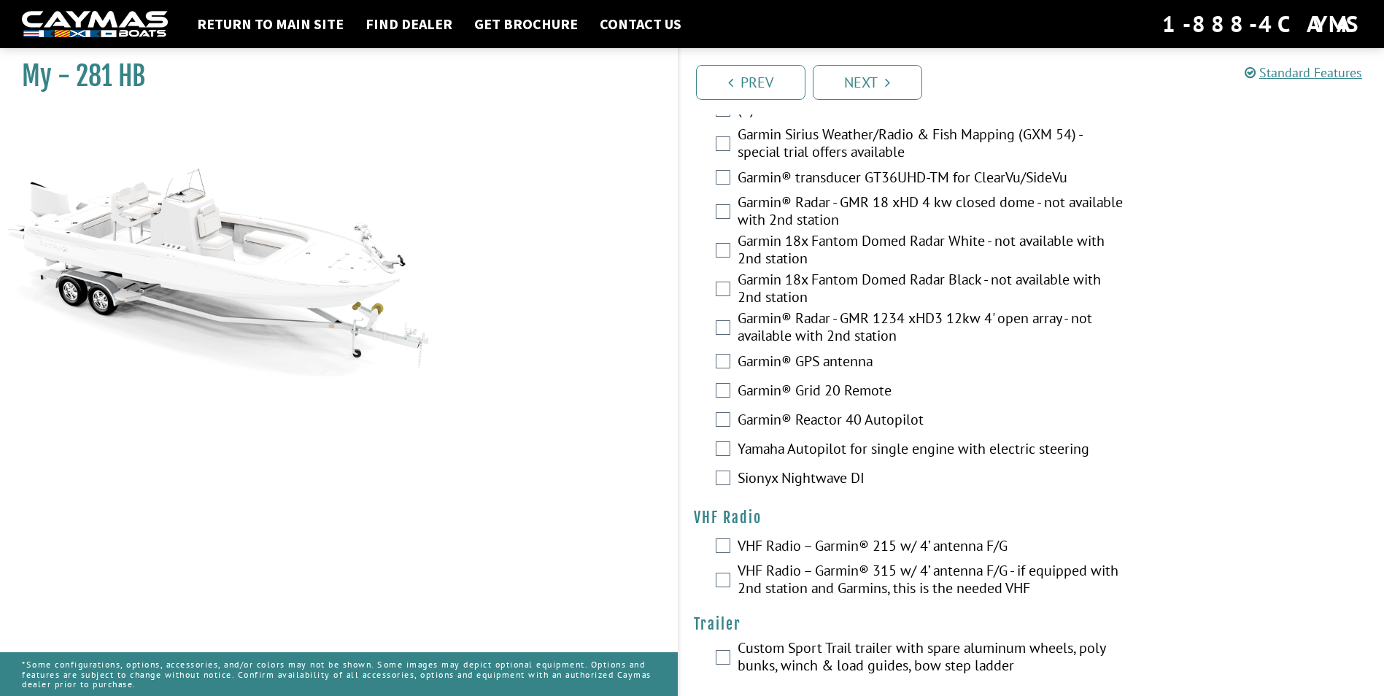
click at [803, 541] on label "VHF Radio – Garmin® 215 w/ 4’ antenna F/G" at bounding box center [932, 547] width 388 height 21
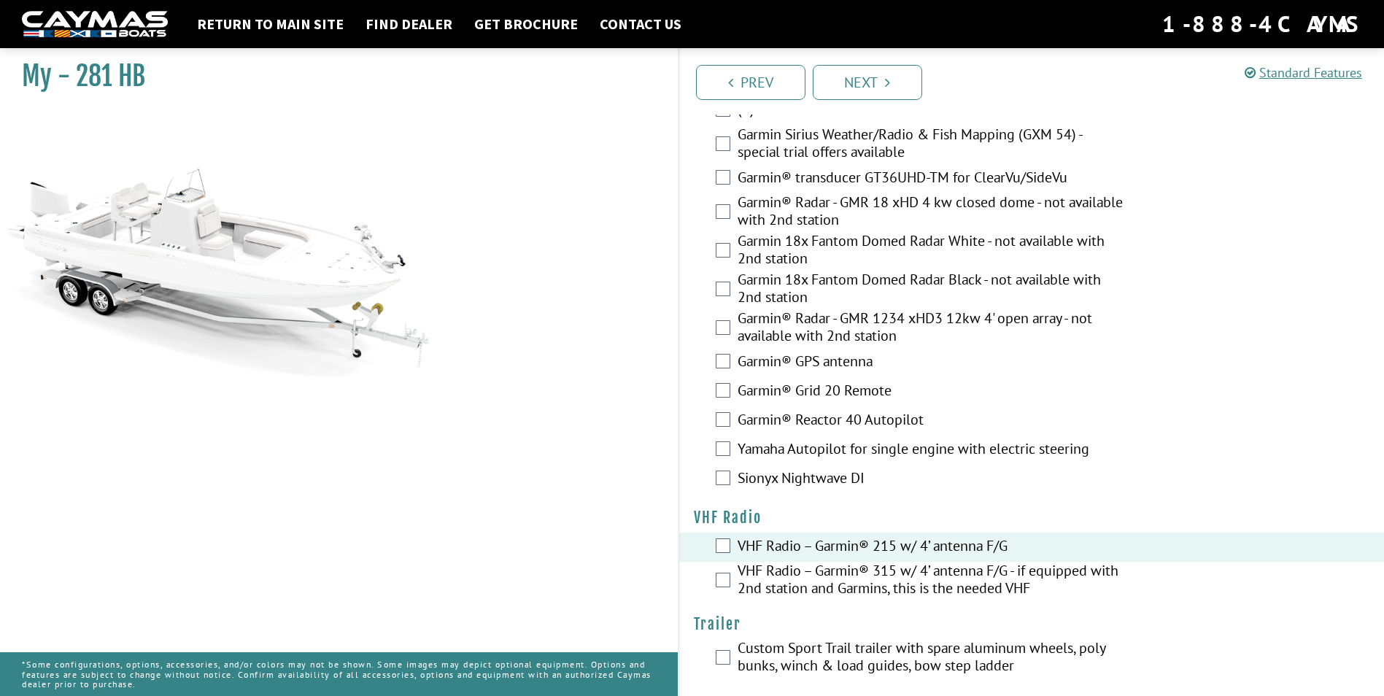
click at [857, 641] on label "Custom Sport Trail trailer with spare aluminum wheels, poly bunks, winch & load…" at bounding box center [932, 658] width 388 height 39
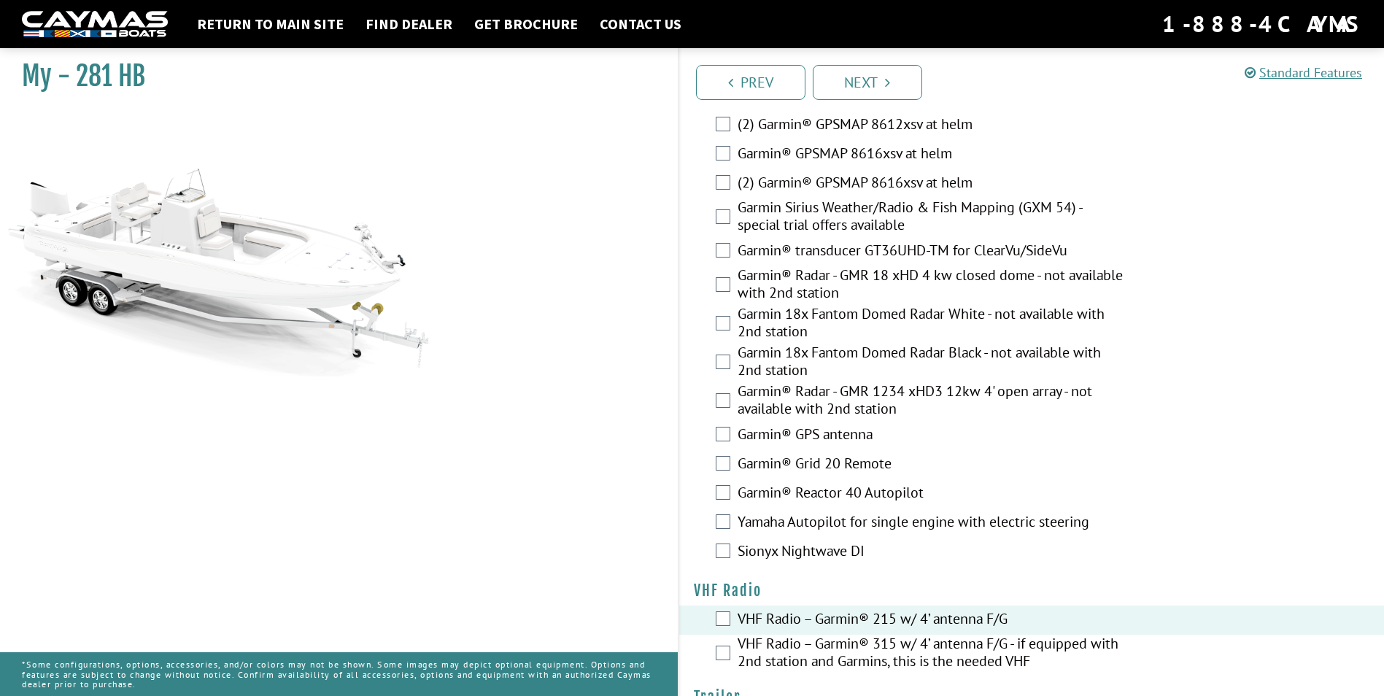
scroll to position [3846, 0]
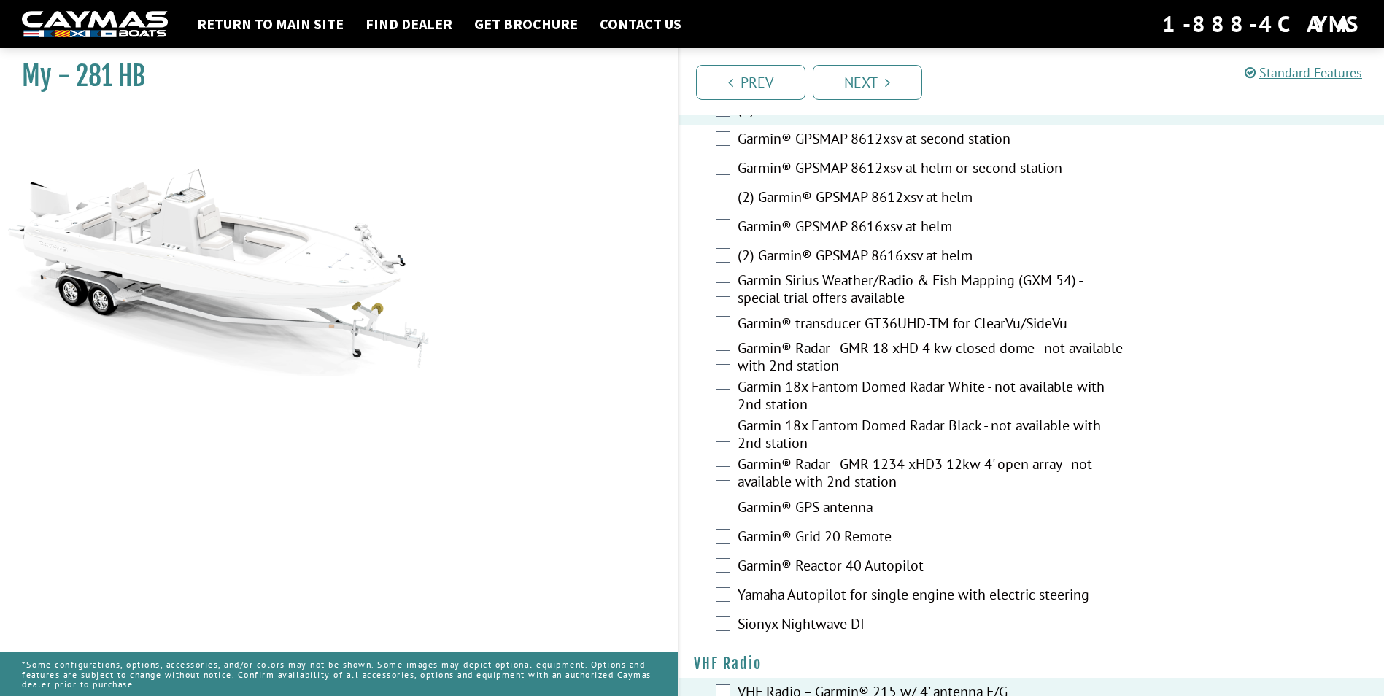
click at [798, 247] on label "(2) Garmin® GPSMAP 8616xsv at helm" at bounding box center [932, 257] width 388 height 21
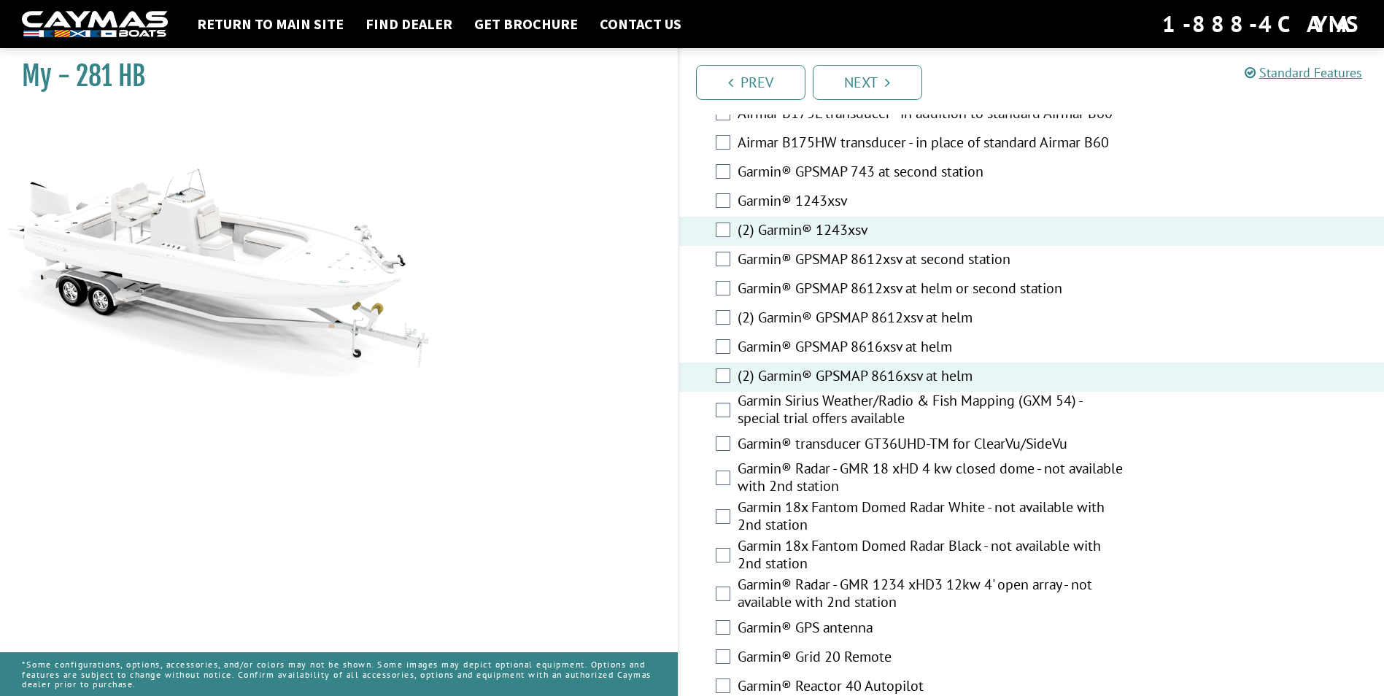
scroll to position [3700, 0]
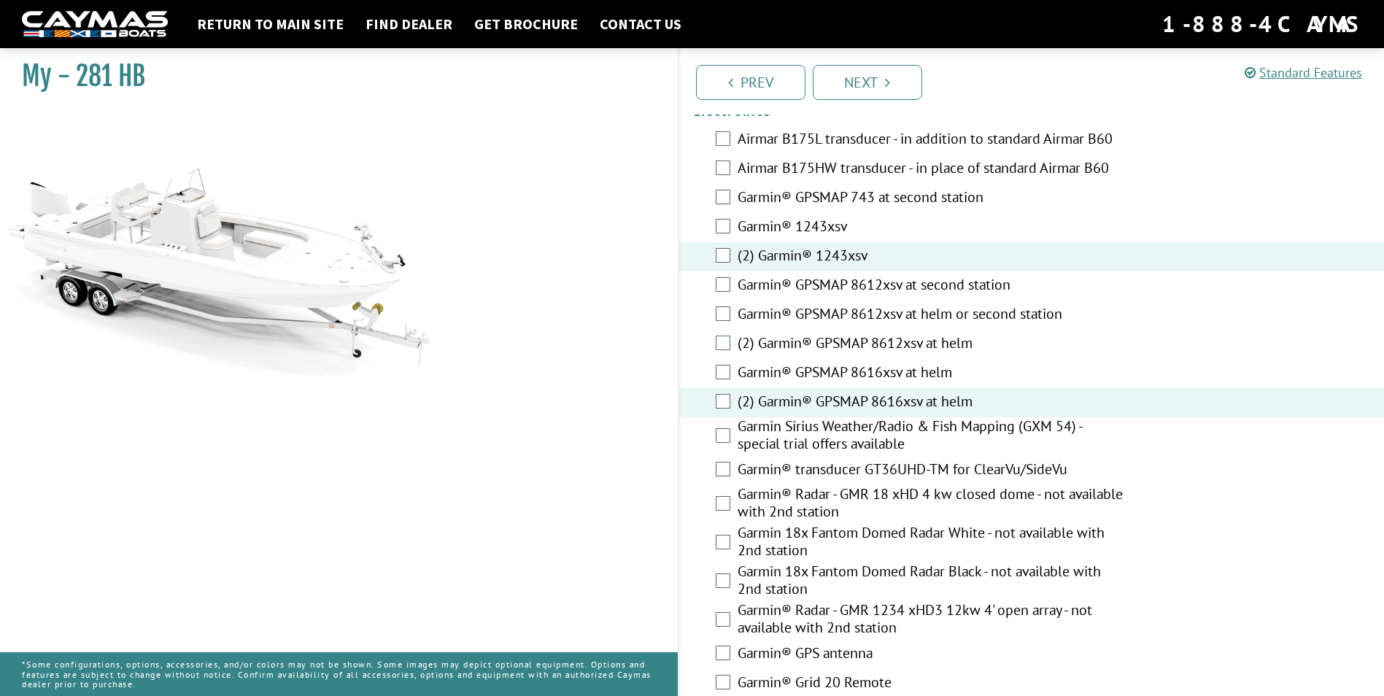
click at [784, 247] on label "(2) Garmin® 1243xsv" at bounding box center [932, 257] width 388 height 21
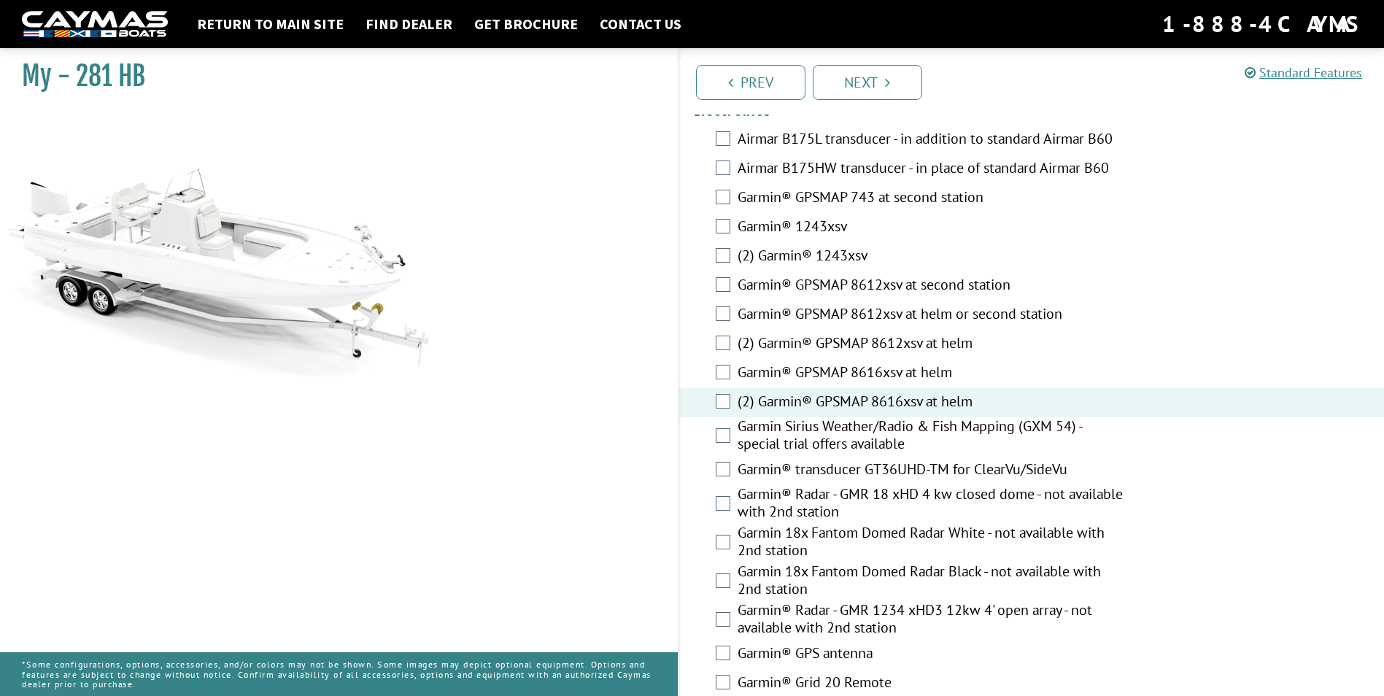
click at [807, 429] on label "Garmin Sirius Weather/Radio & Fish Mapping (GXM 54) - special trial offers avai…" at bounding box center [932, 436] width 388 height 39
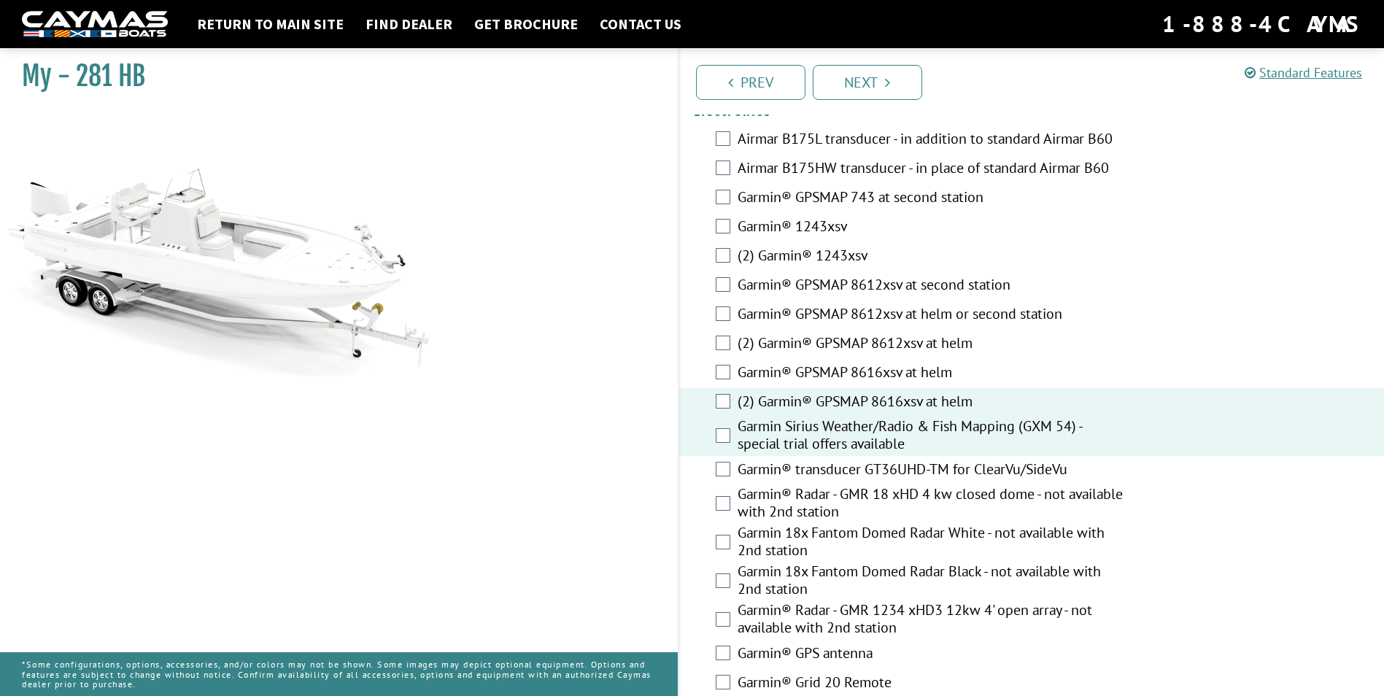
click at [808, 460] on label "Garmin® transducer GT36UHD-TM for ClearVu/SideVu" at bounding box center [932, 470] width 388 height 21
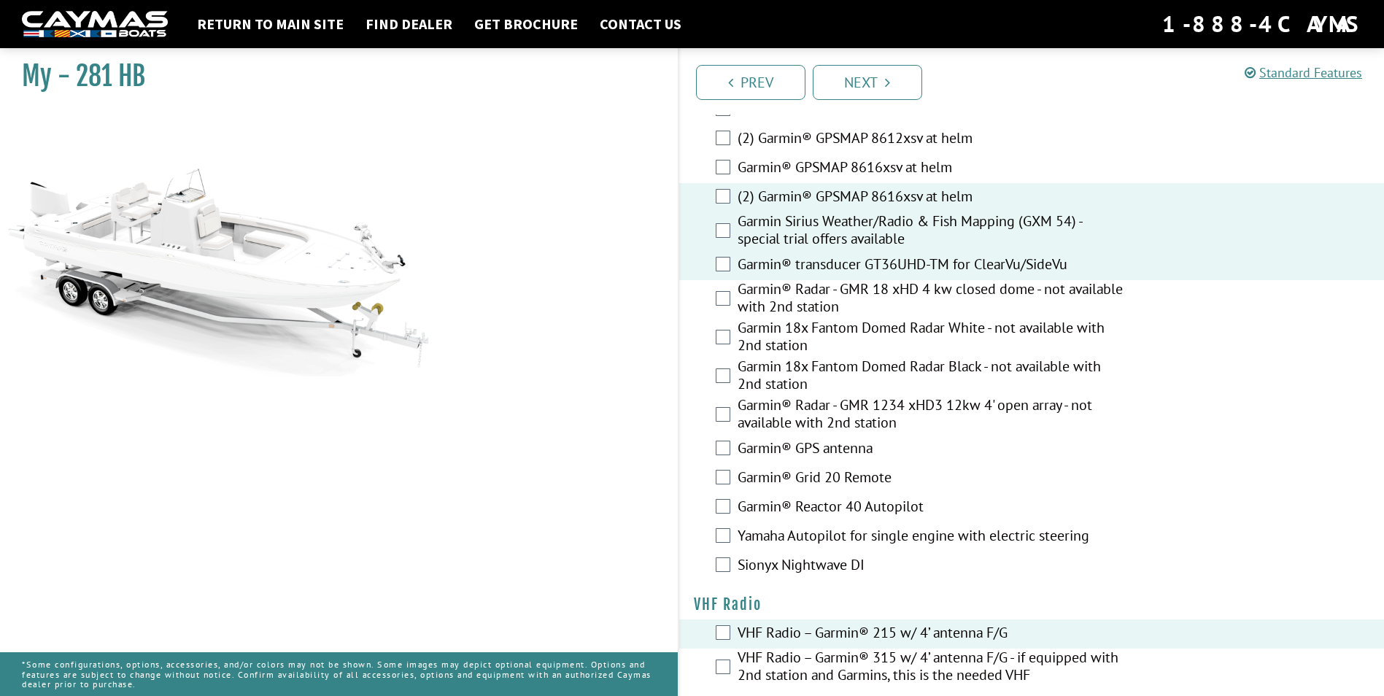
scroll to position [3919, 0]
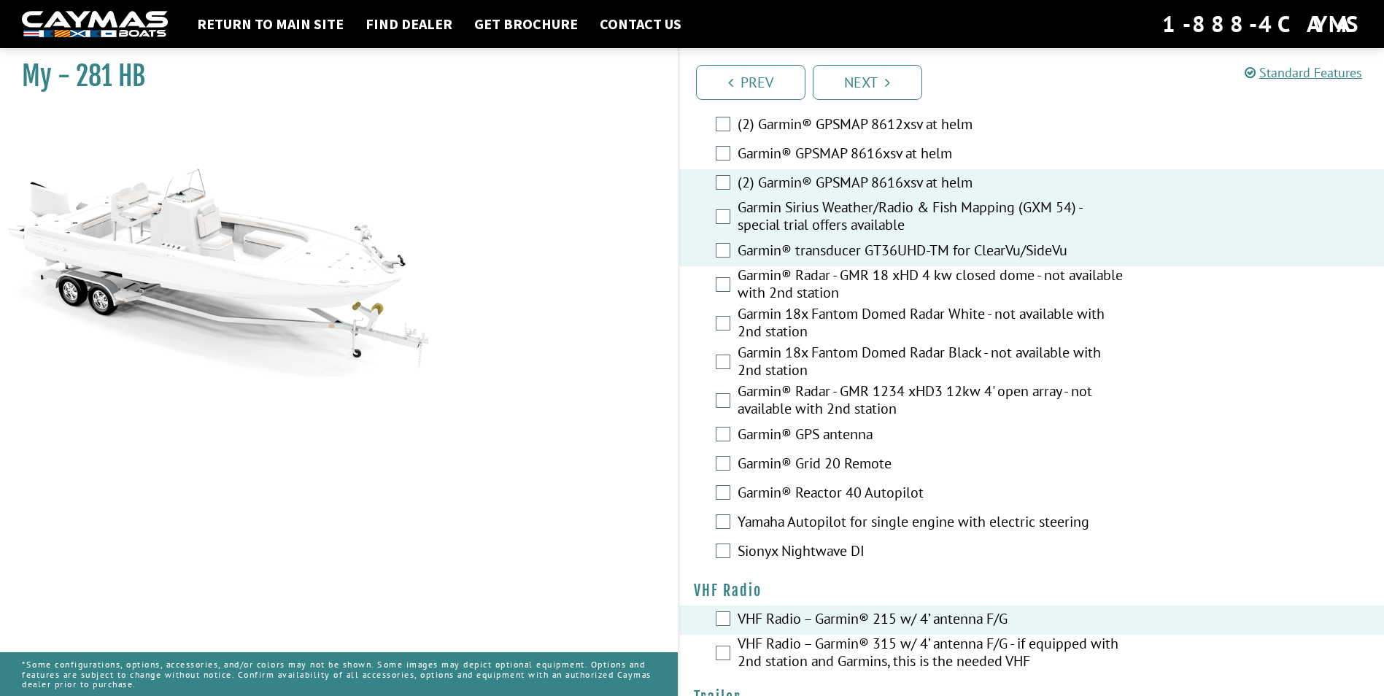
click at [827, 425] on label "Garmin® GPS antenna" at bounding box center [932, 435] width 388 height 21
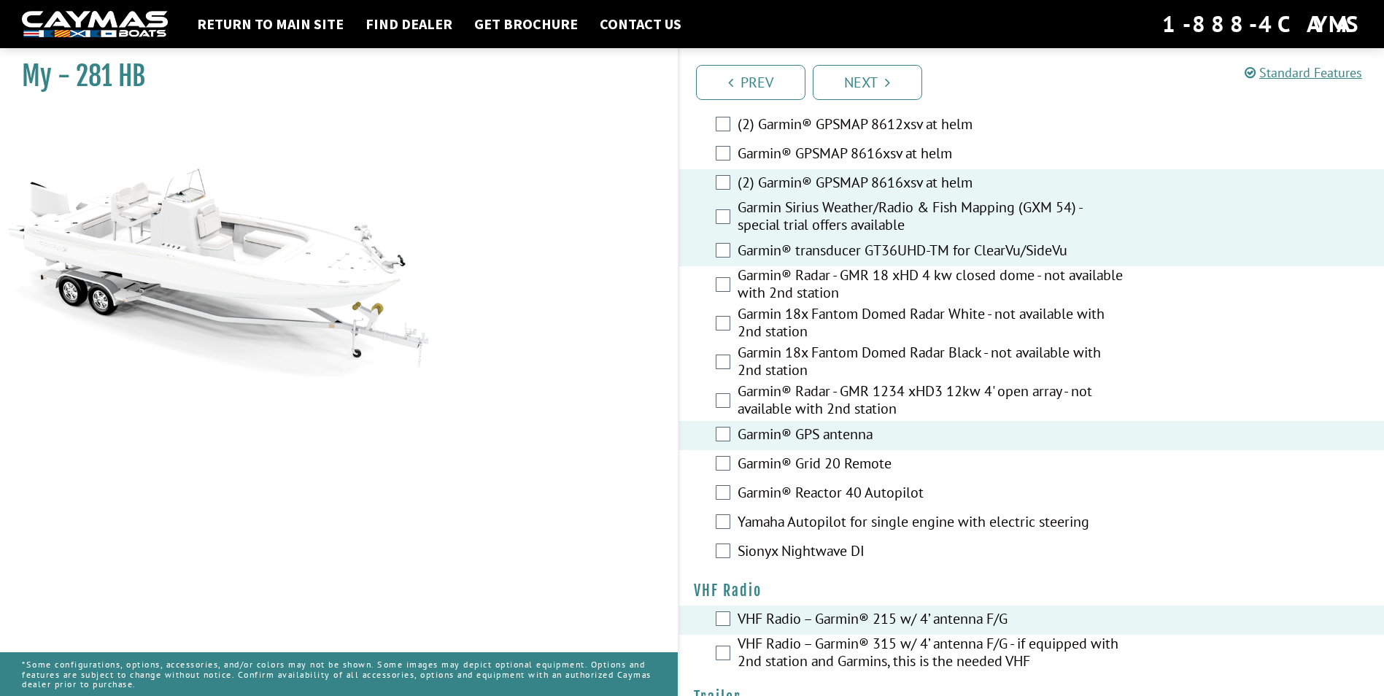
click at [821, 484] on label "Garmin® Reactor 40 Autopilot" at bounding box center [932, 494] width 388 height 21
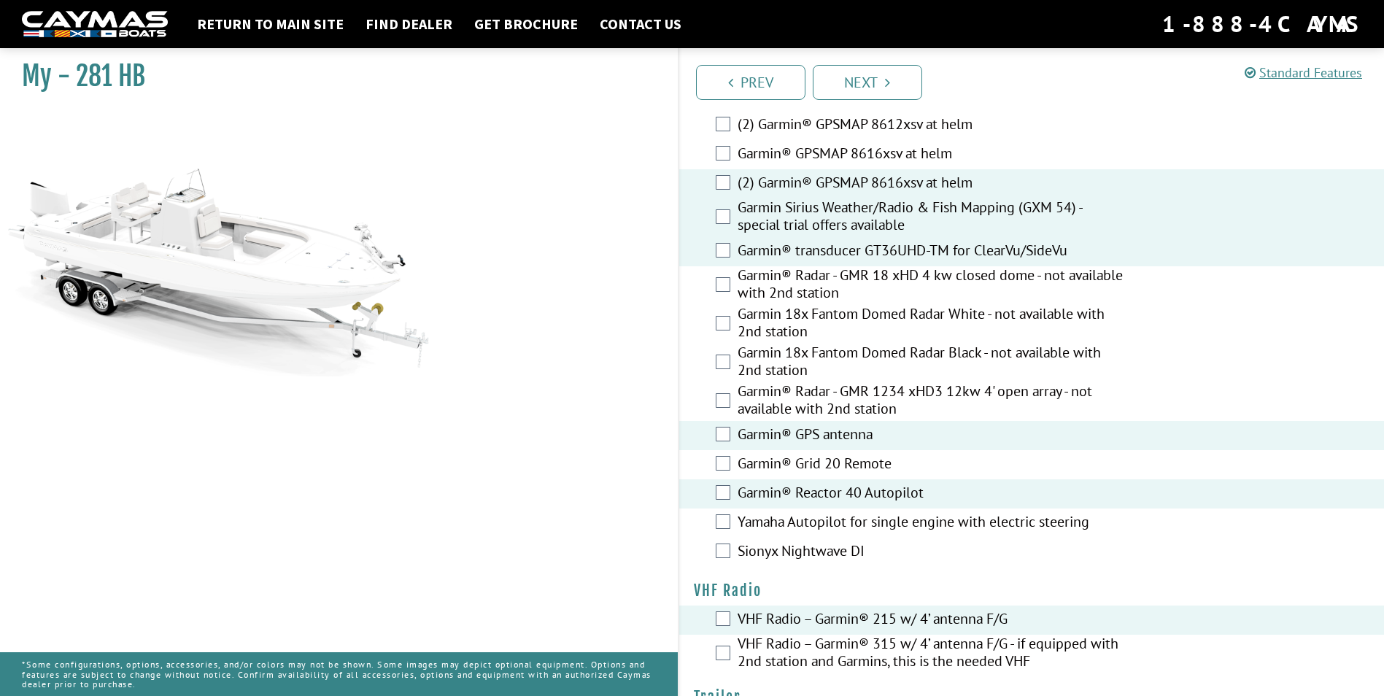
scroll to position [3992, 0]
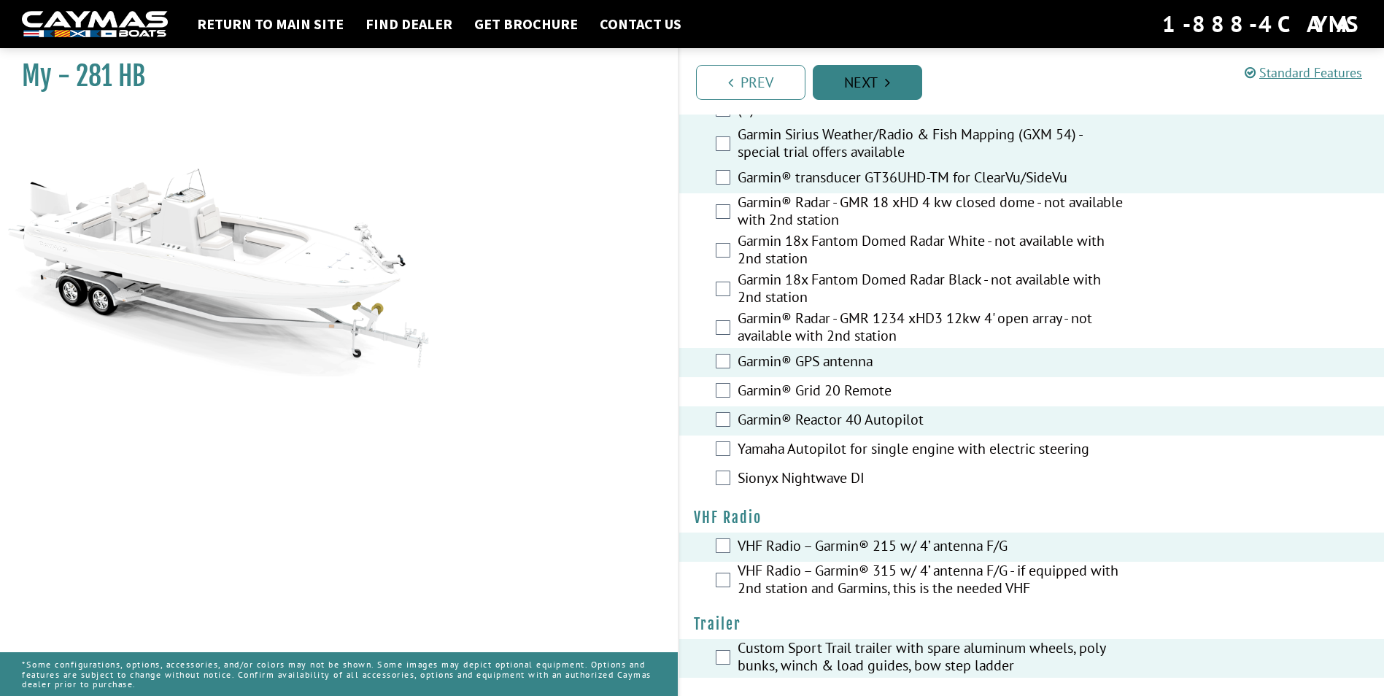
click at [874, 80] on link "Next" at bounding box center [867, 82] width 109 height 35
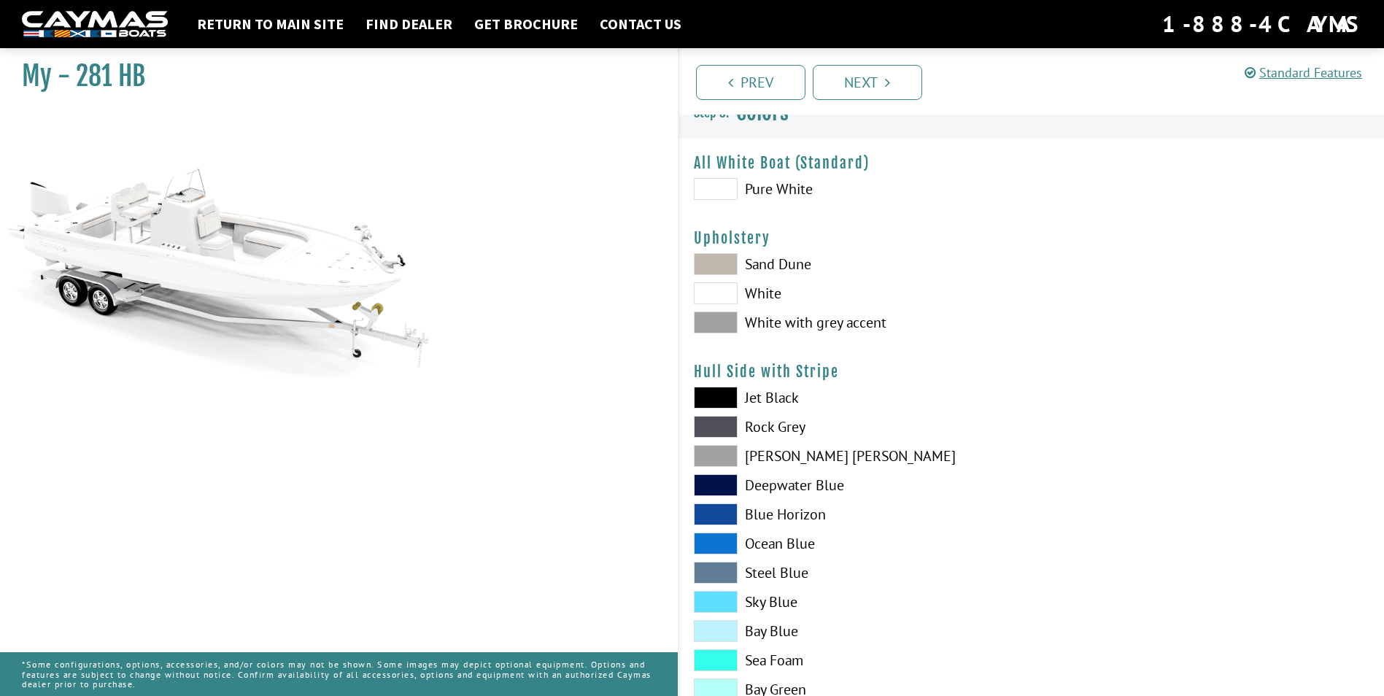
scroll to position [0, 0]
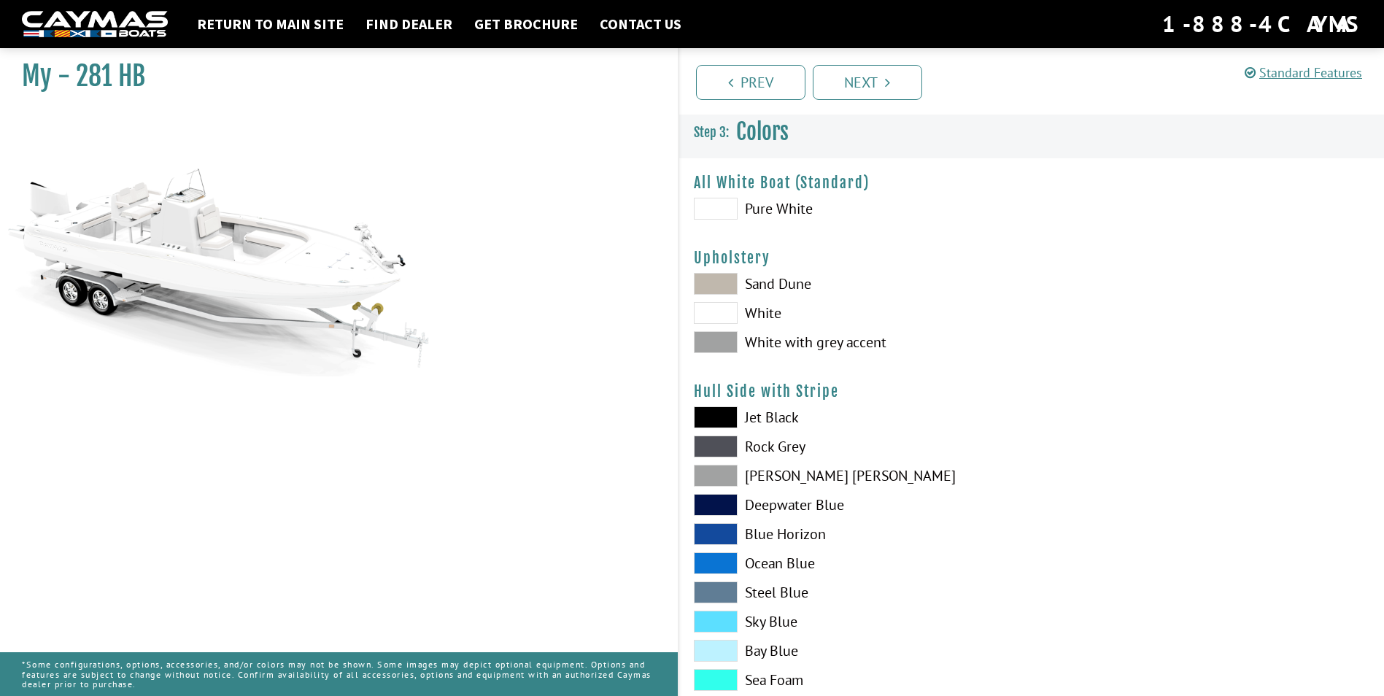
click at [720, 339] on span at bounding box center [716, 342] width 44 height 22
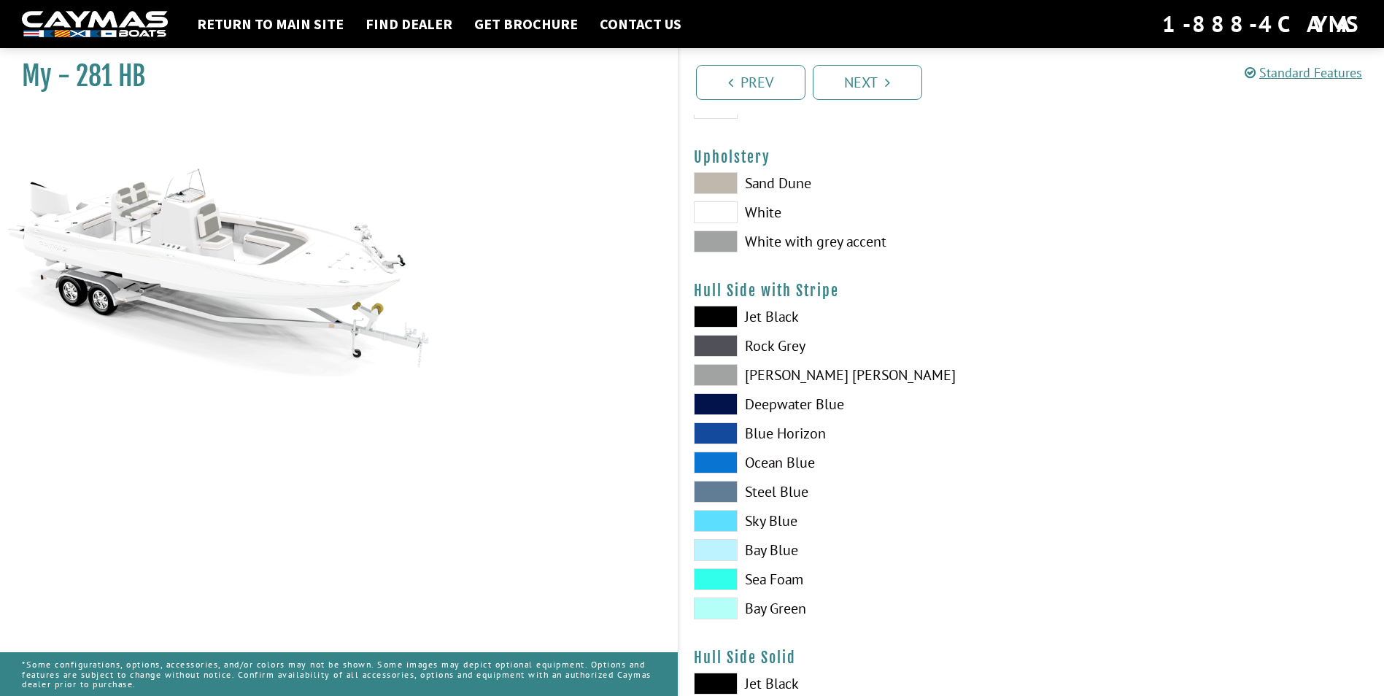
scroll to position [146, 0]
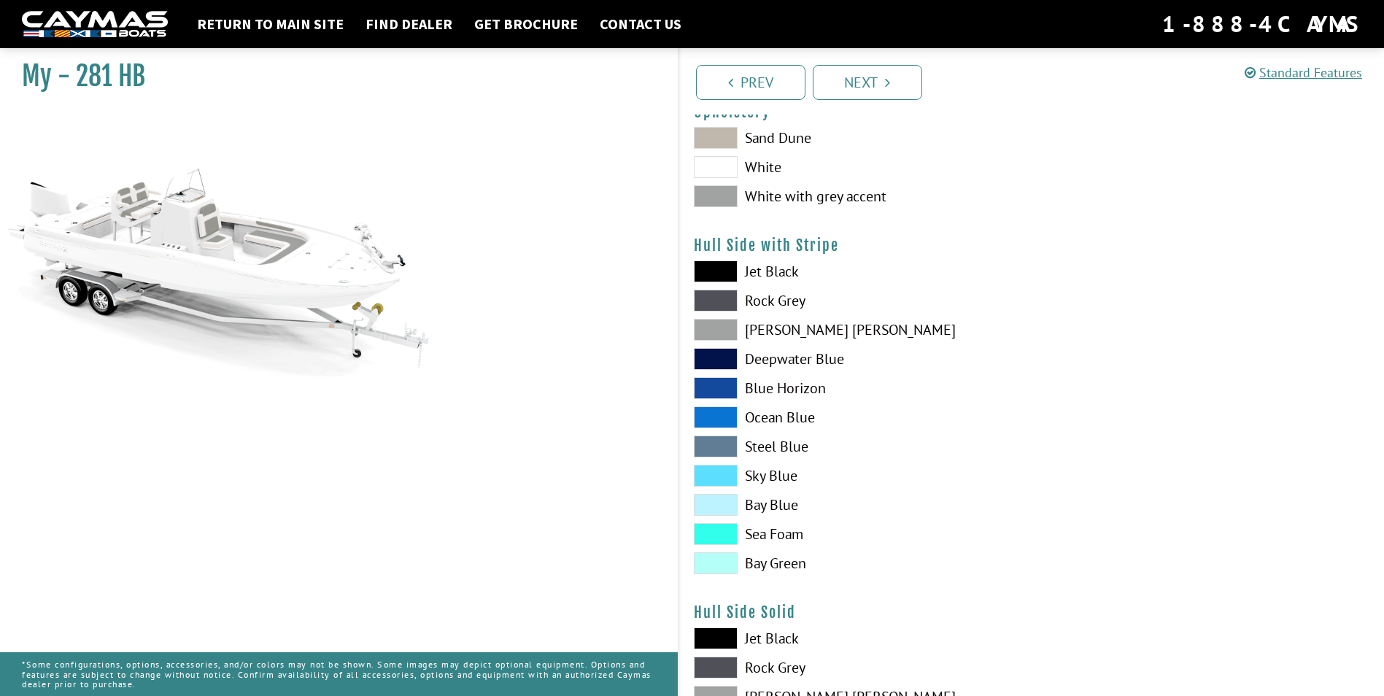
click at [715, 323] on span at bounding box center [716, 330] width 44 height 22
click at [734, 298] on span at bounding box center [716, 301] width 44 height 22
click at [725, 323] on span at bounding box center [716, 330] width 44 height 22
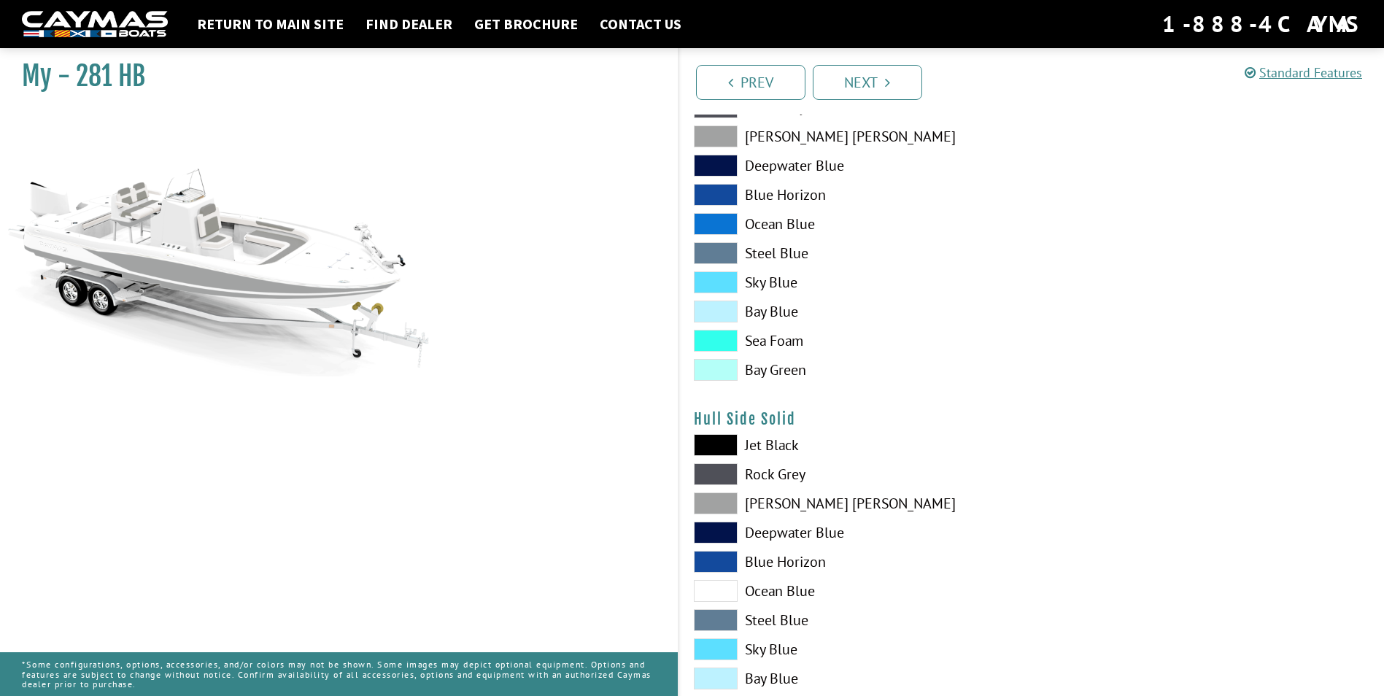
scroll to position [365, 0]
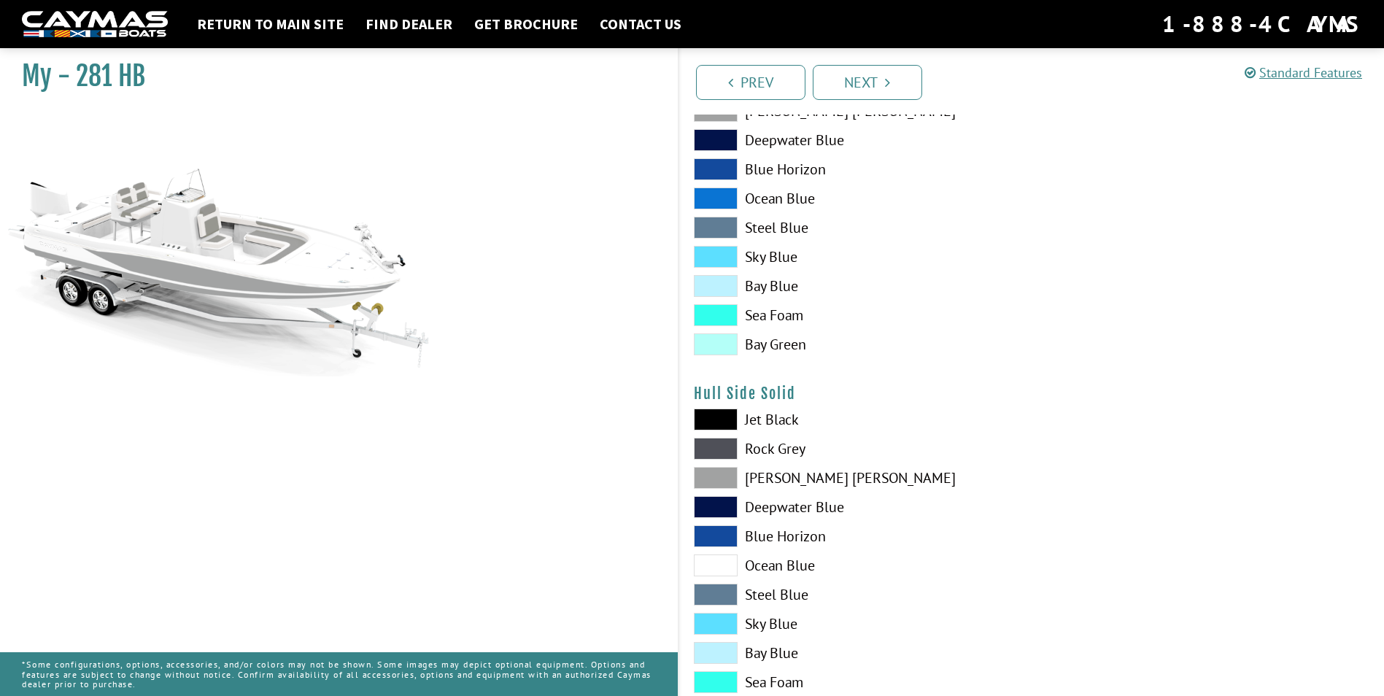
click at [720, 420] on span at bounding box center [716, 420] width 44 height 22
click at [722, 447] on span at bounding box center [716, 449] width 44 height 22
click at [908, 522] on div "Jet Black Rock Grey Dove Gray Deepwater Blue Blue Horizon Ocean Blue" at bounding box center [855, 569] width 352 height 321
click at [730, 482] on span at bounding box center [716, 478] width 44 height 22
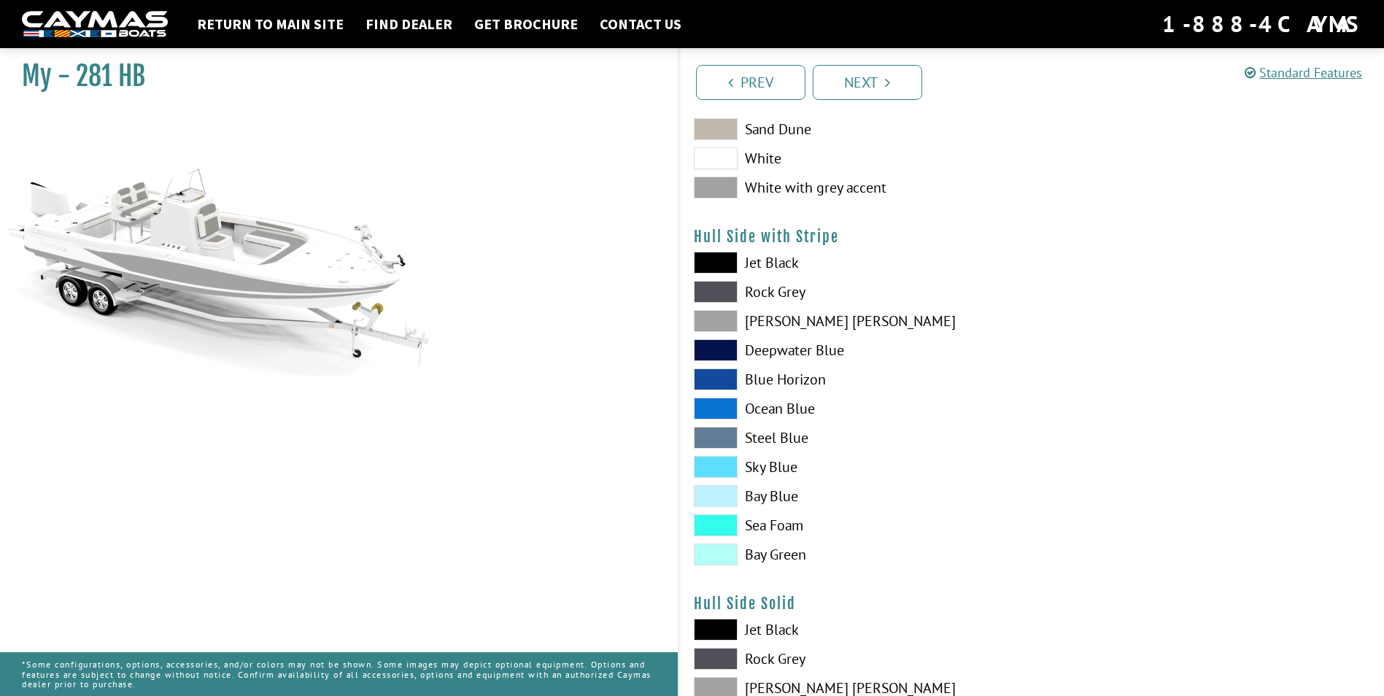
scroll to position [146, 0]
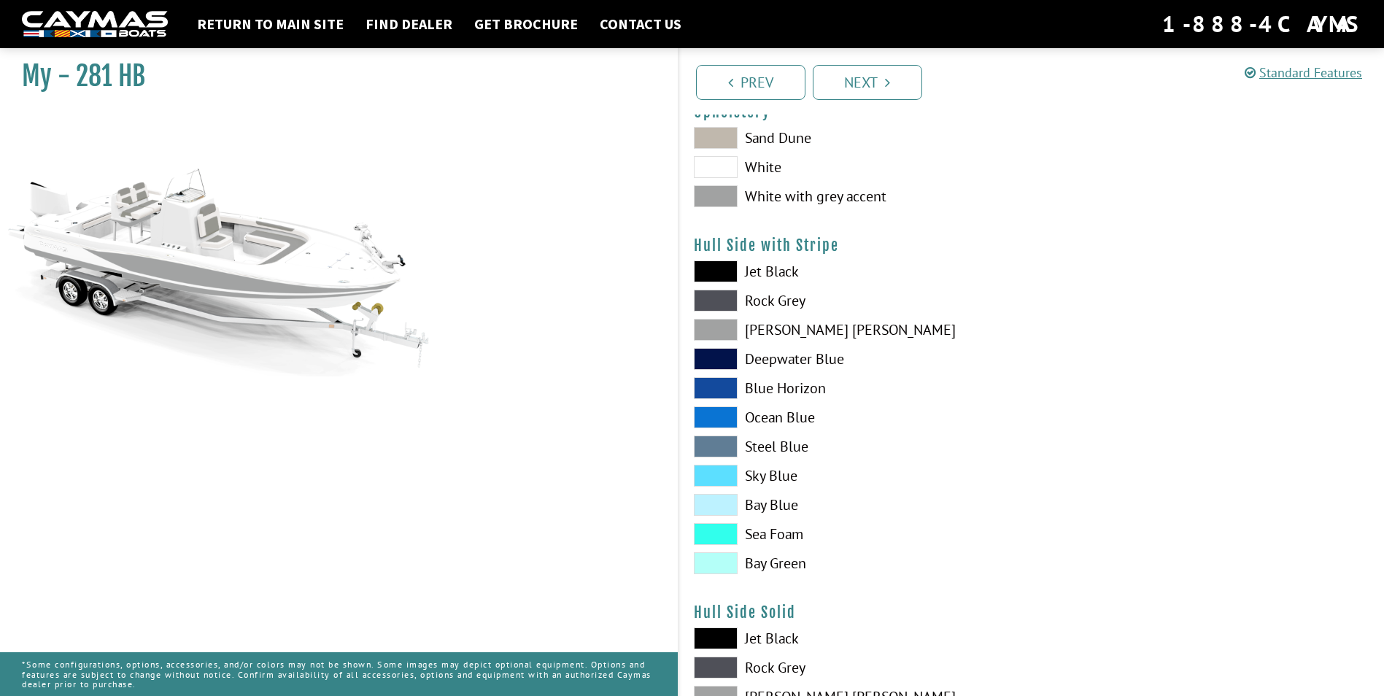
click at [852, 310] on label "Rock Grey" at bounding box center [855, 301] width 323 height 22
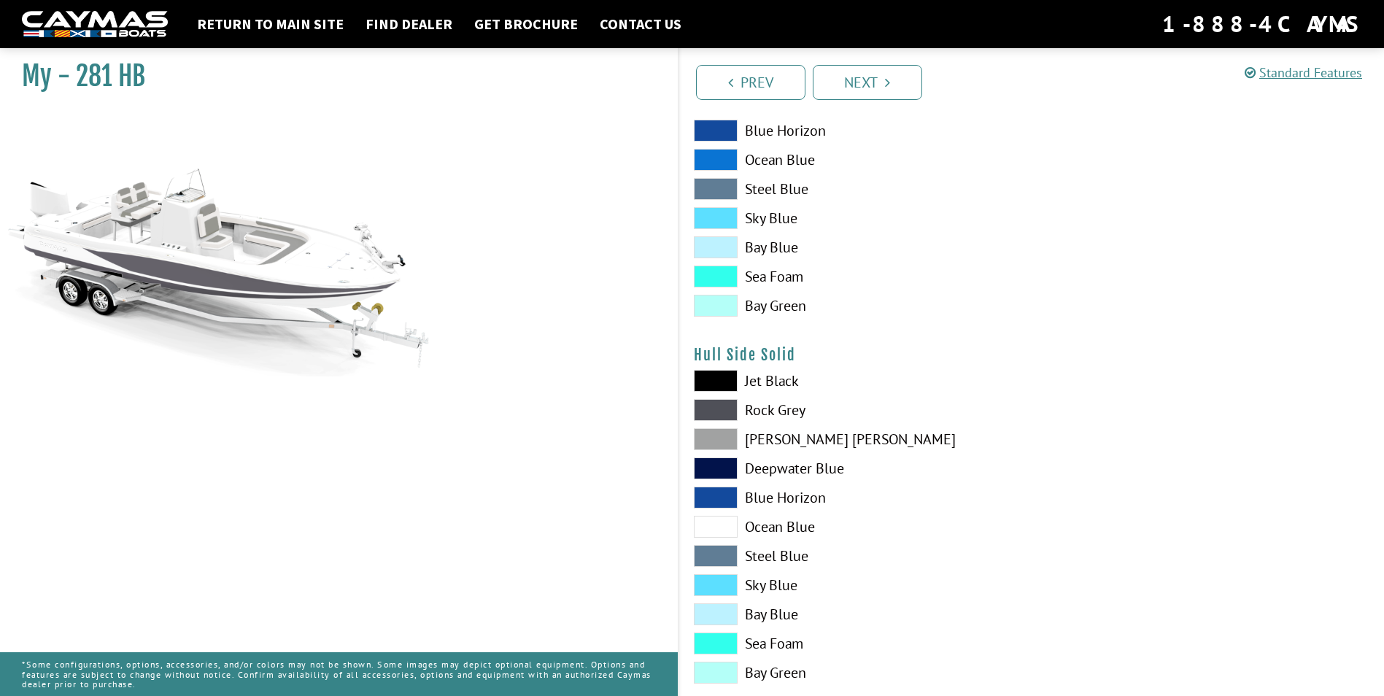
scroll to position [438, 0]
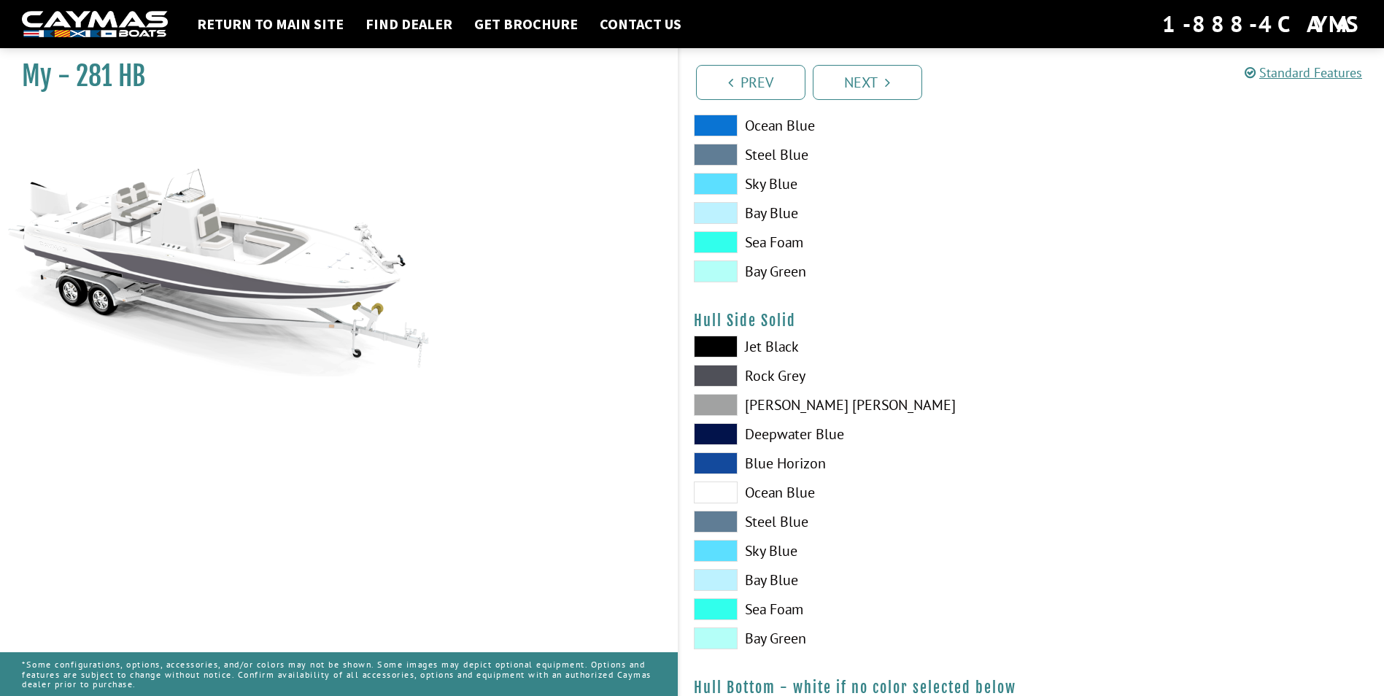
click at [725, 374] on span at bounding box center [716, 376] width 44 height 22
click at [725, 397] on span at bounding box center [716, 405] width 44 height 22
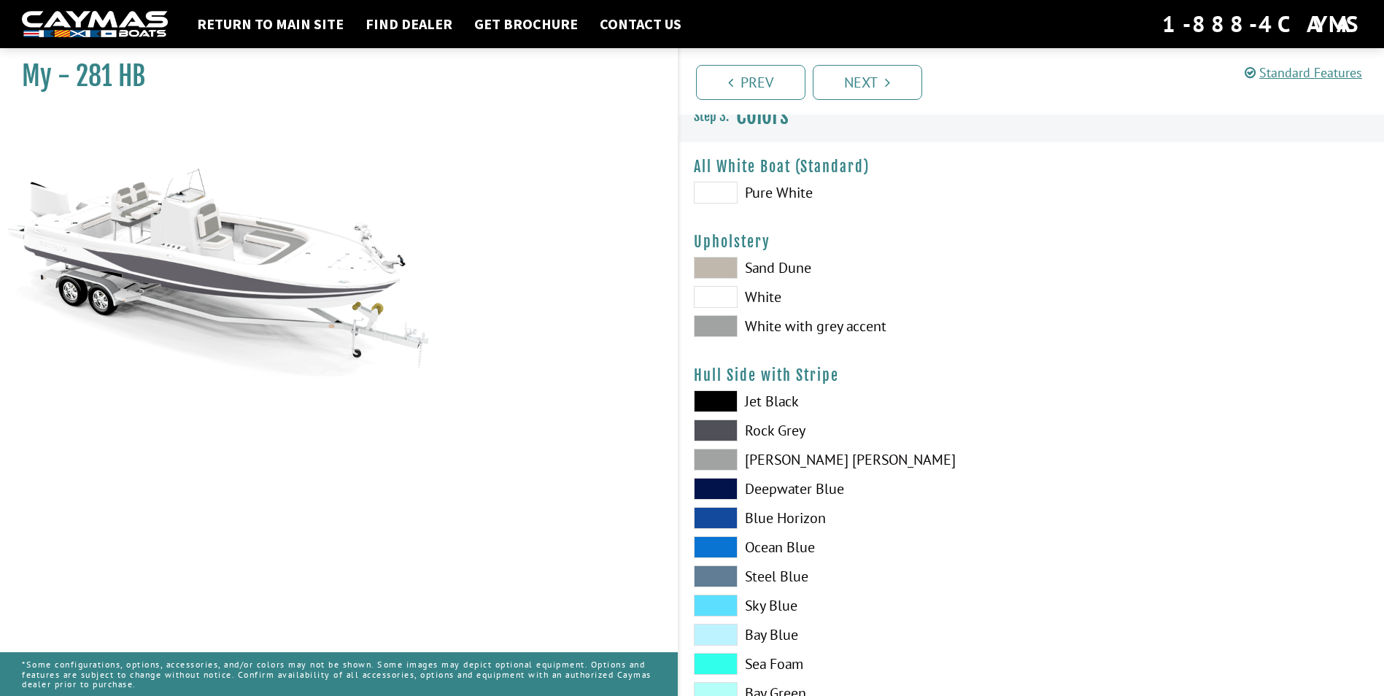
scroll to position [0, 0]
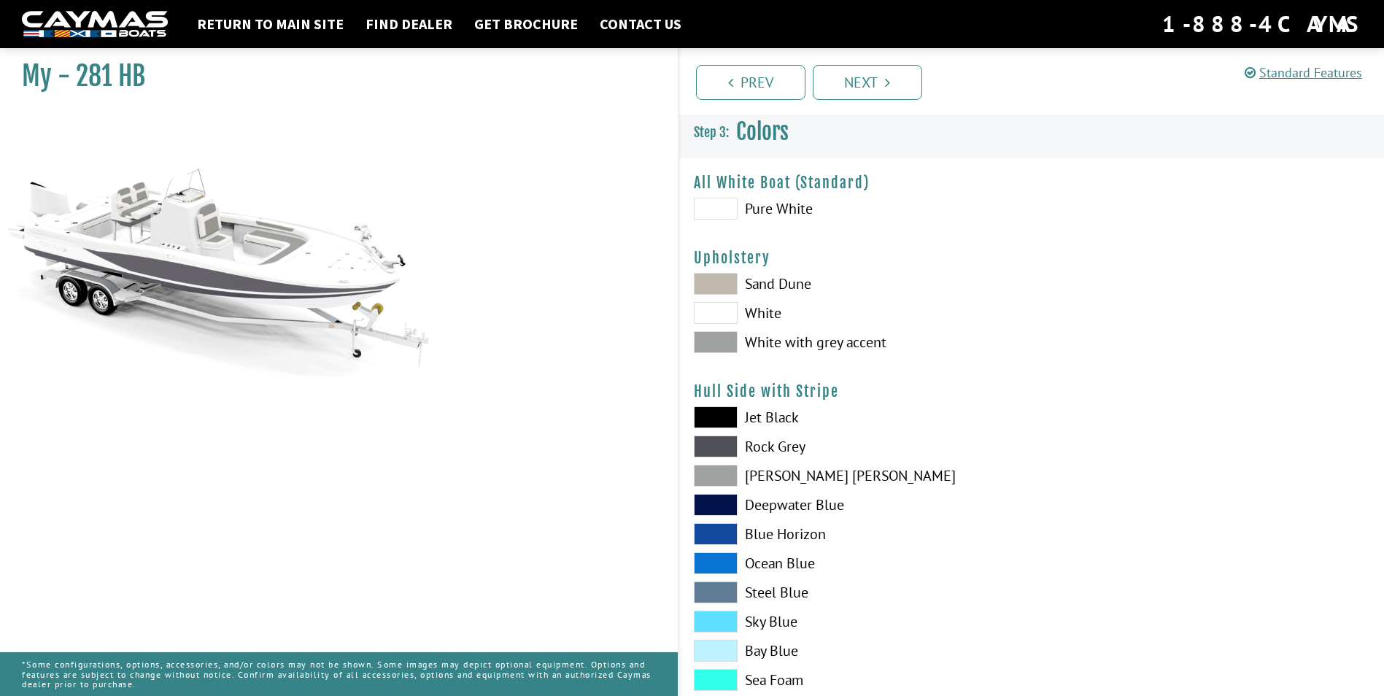
click at [789, 396] on h4 "Hull Side with Stripe" at bounding box center [1032, 391] width 676 height 18
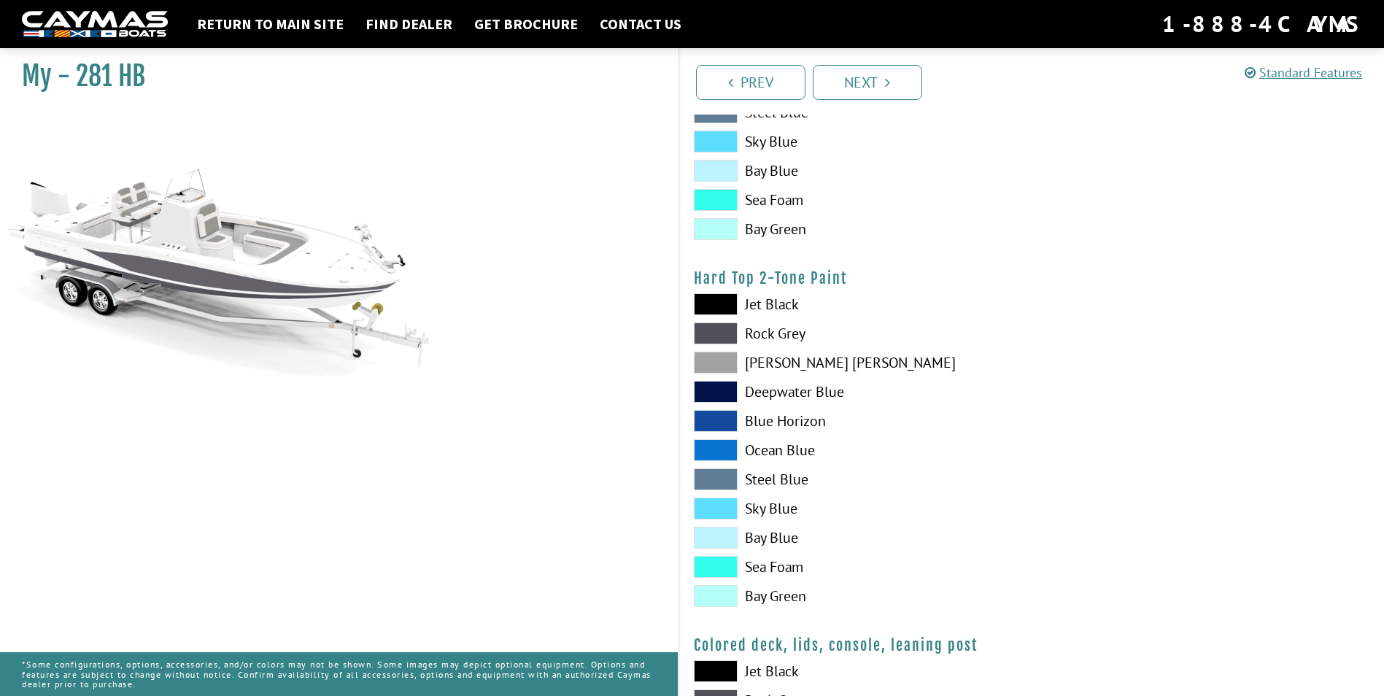
scroll to position [1240, 0]
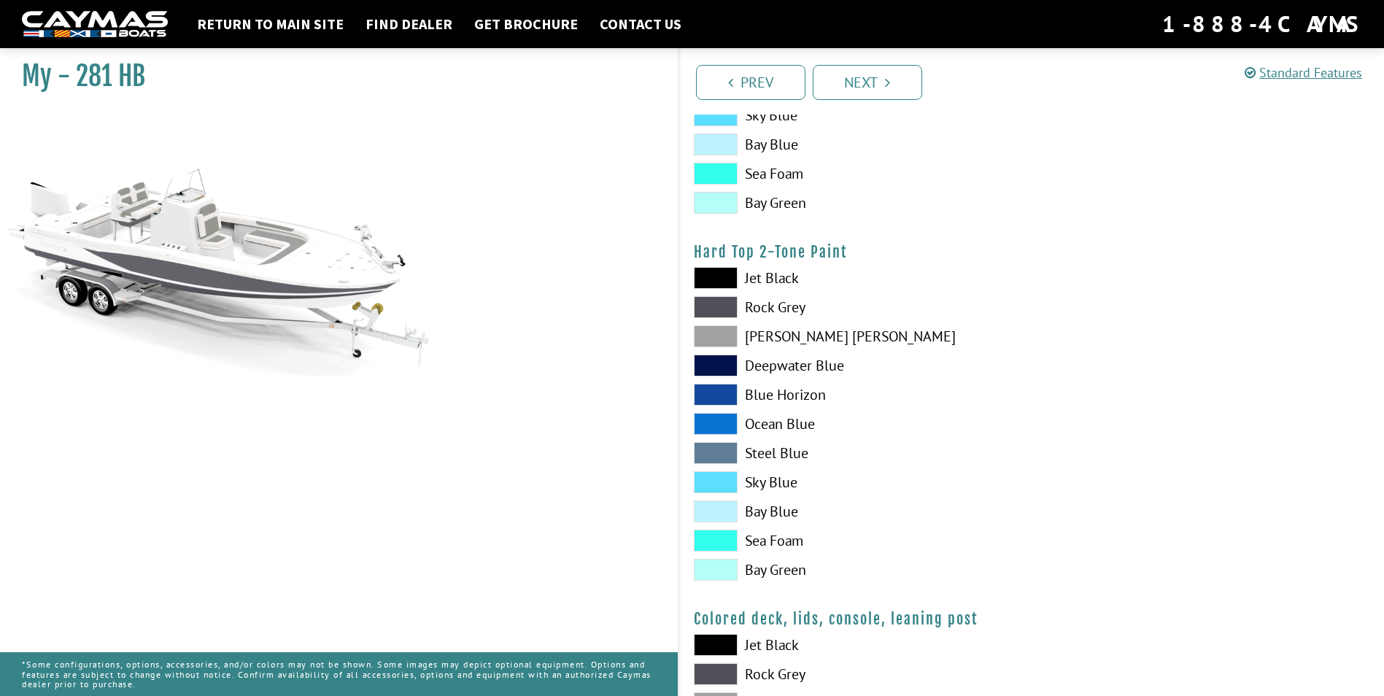
click at [723, 274] on span at bounding box center [716, 278] width 44 height 22
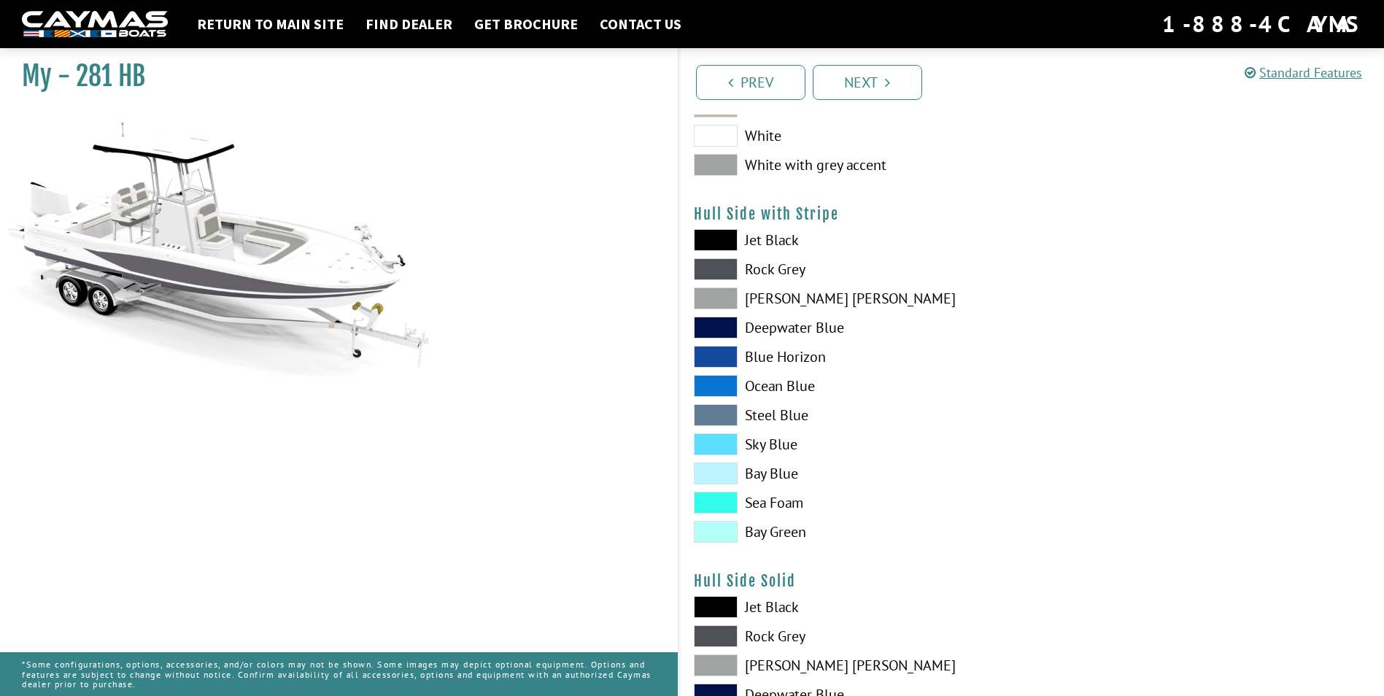
scroll to position [146, 0]
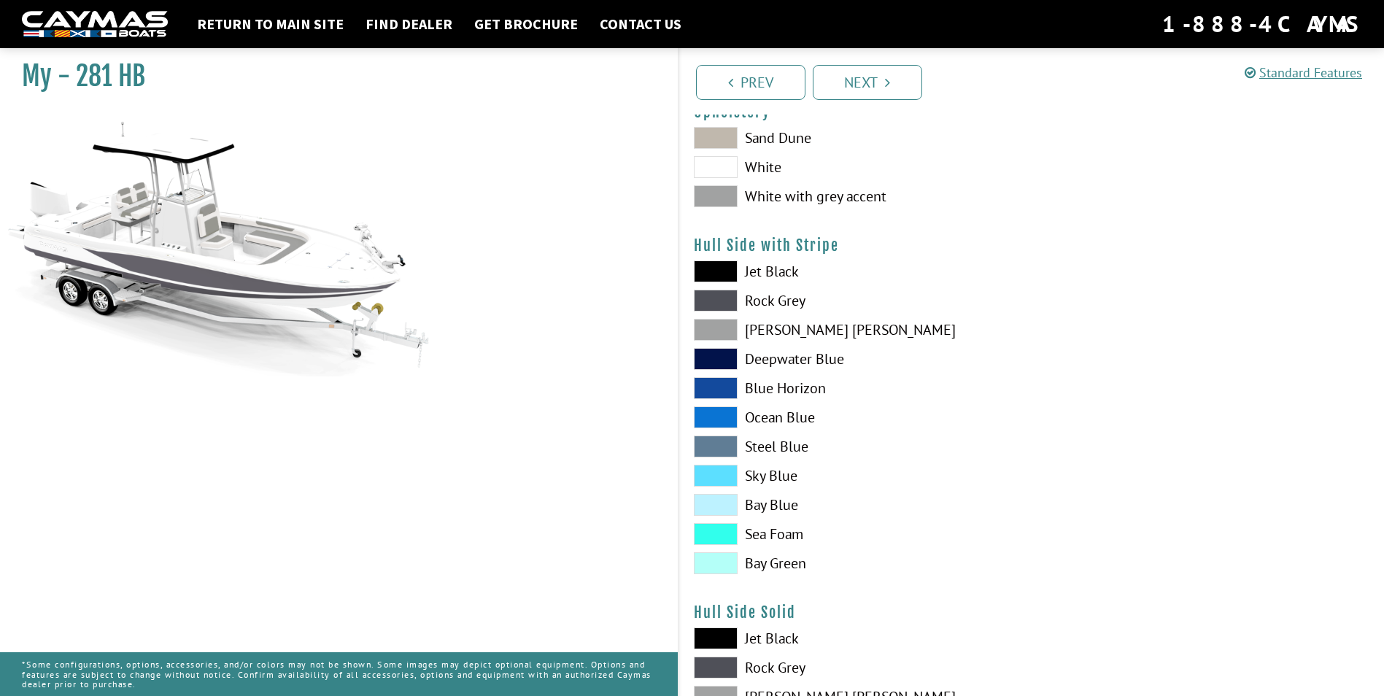
click at [734, 247] on h4 "Hull Side with Stripe" at bounding box center [1032, 245] width 676 height 18
click at [746, 239] on h4 "Hull Side with Stripe" at bounding box center [1032, 245] width 676 height 18
click at [703, 298] on span at bounding box center [716, 301] width 44 height 22
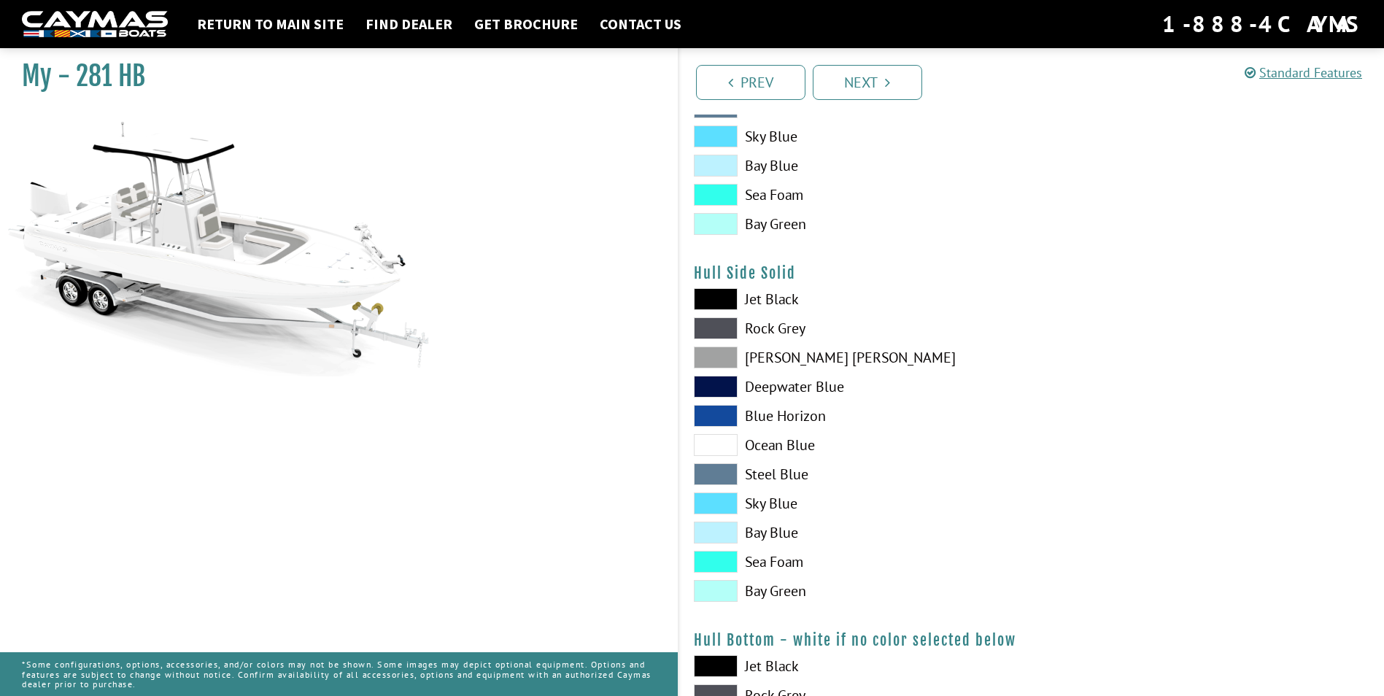
scroll to position [511, 0]
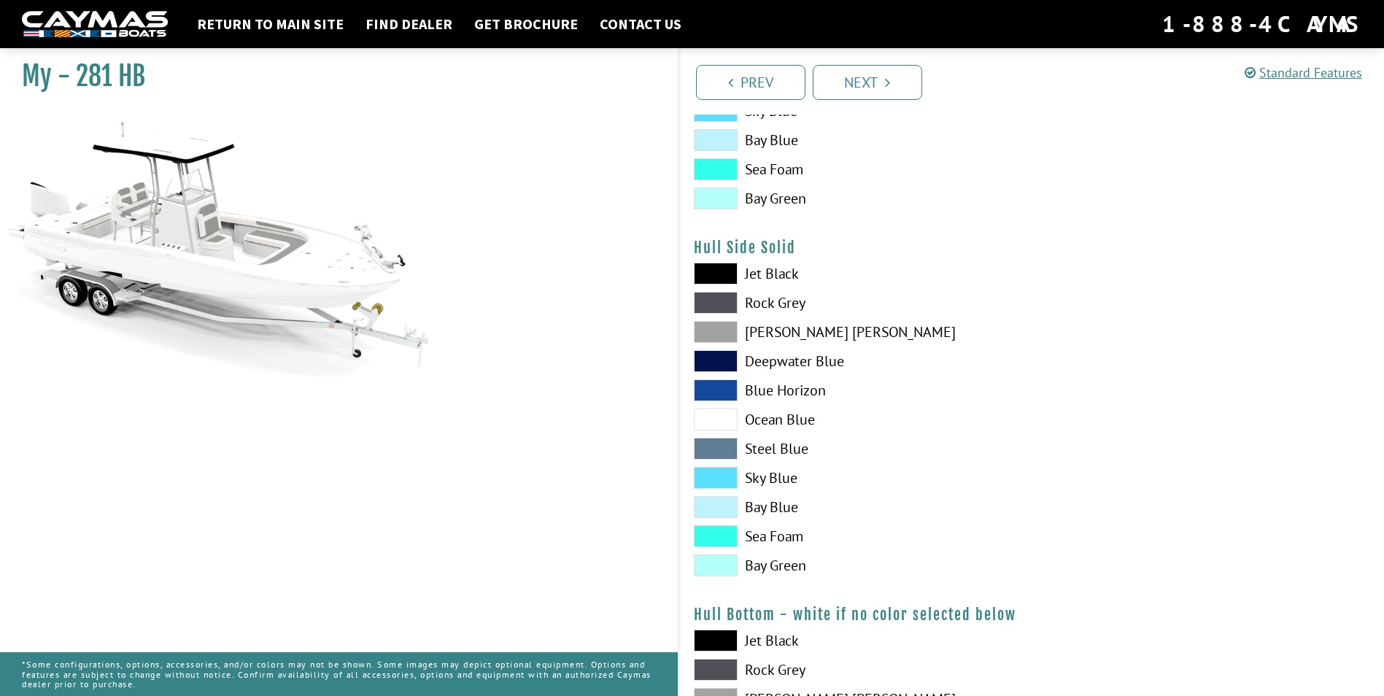
click at [711, 324] on span at bounding box center [716, 332] width 44 height 22
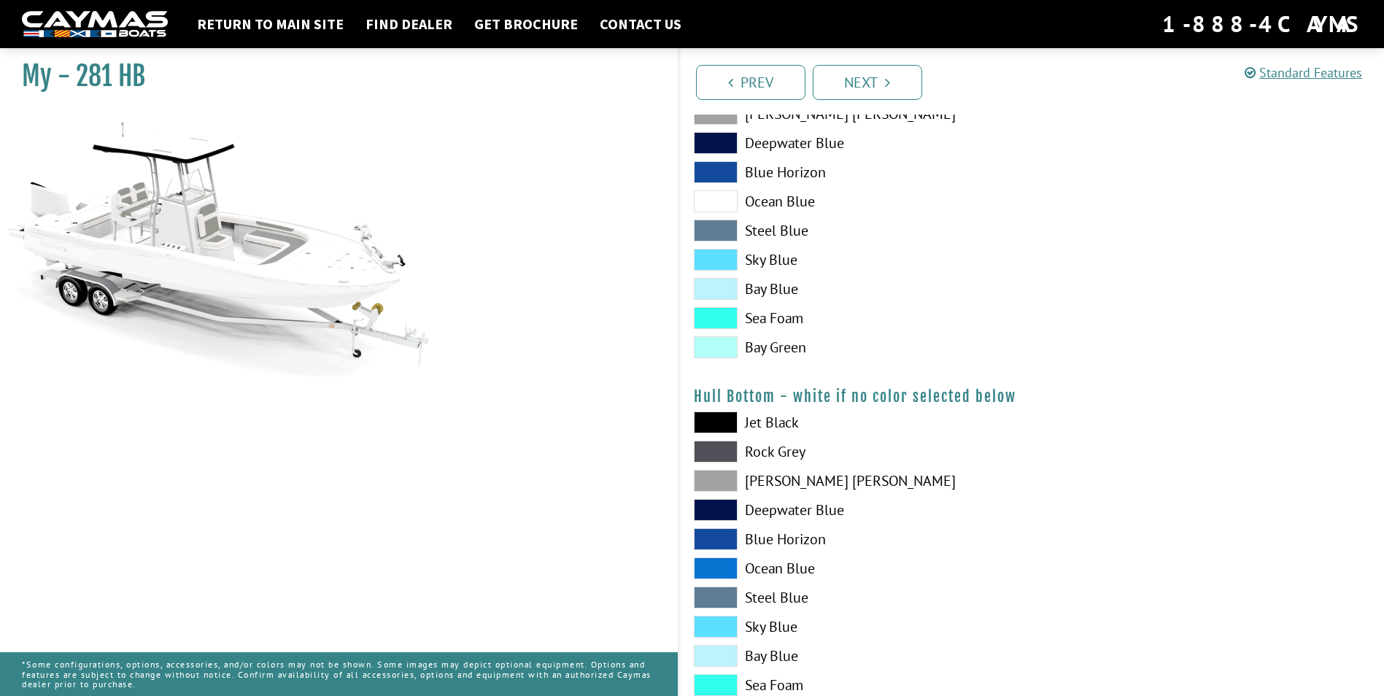
scroll to position [730, 0]
click at [715, 418] on span at bounding box center [716, 422] width 44 height 22
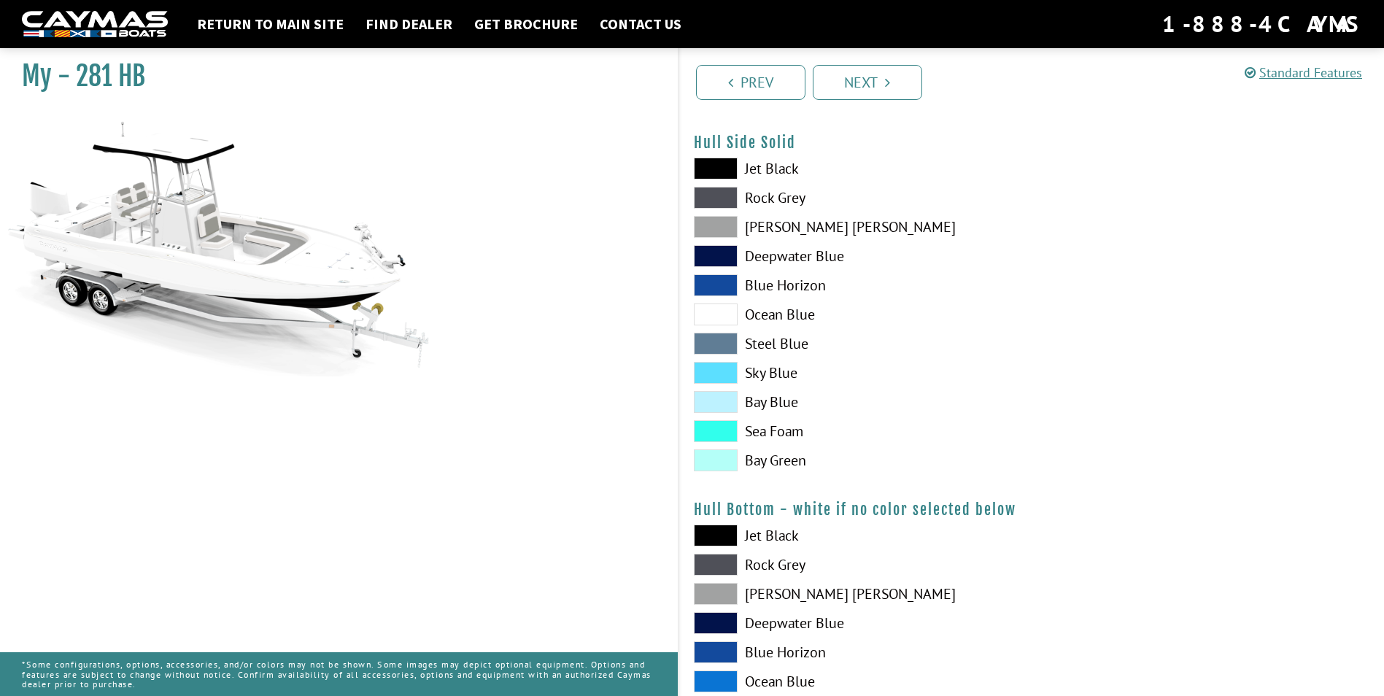
scroll to position [584, 0]
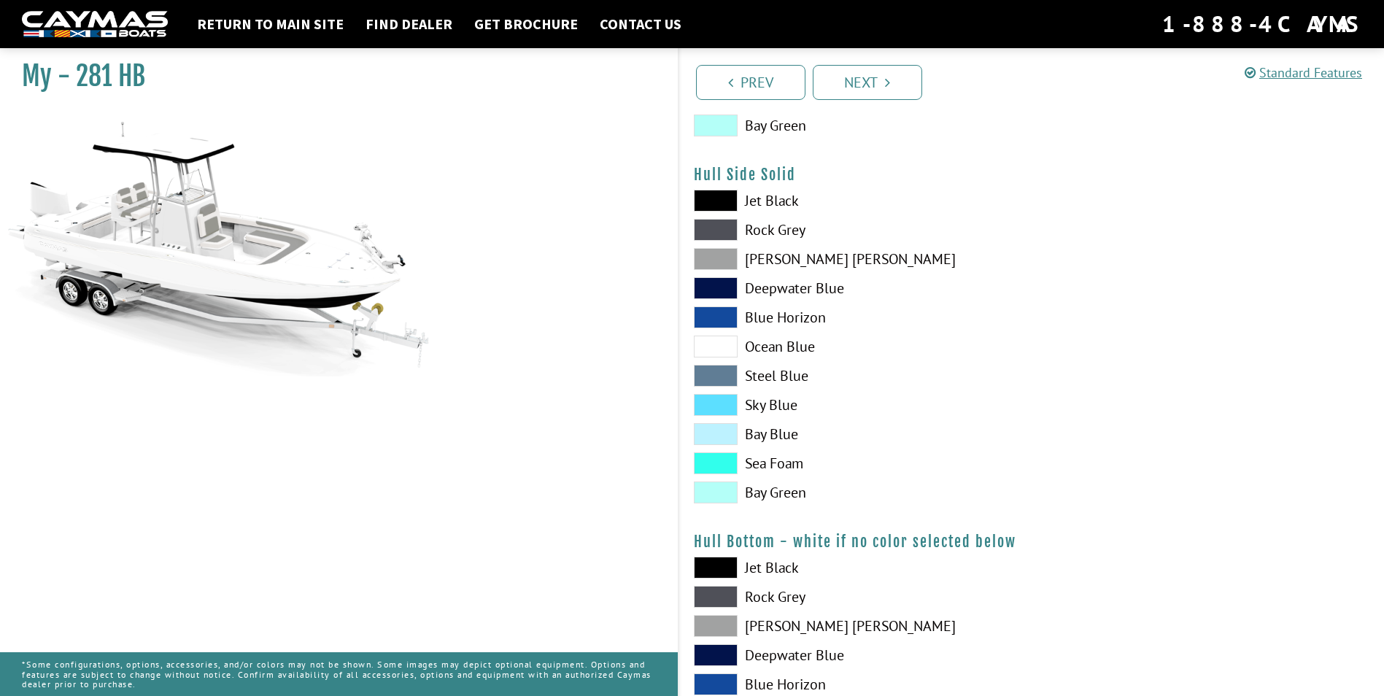
click at [721, 233] on span at bounding box center [716, 230] width 44 height 22
click at [723, 432] on span at bounding box center [716, 434] width 44 height 22
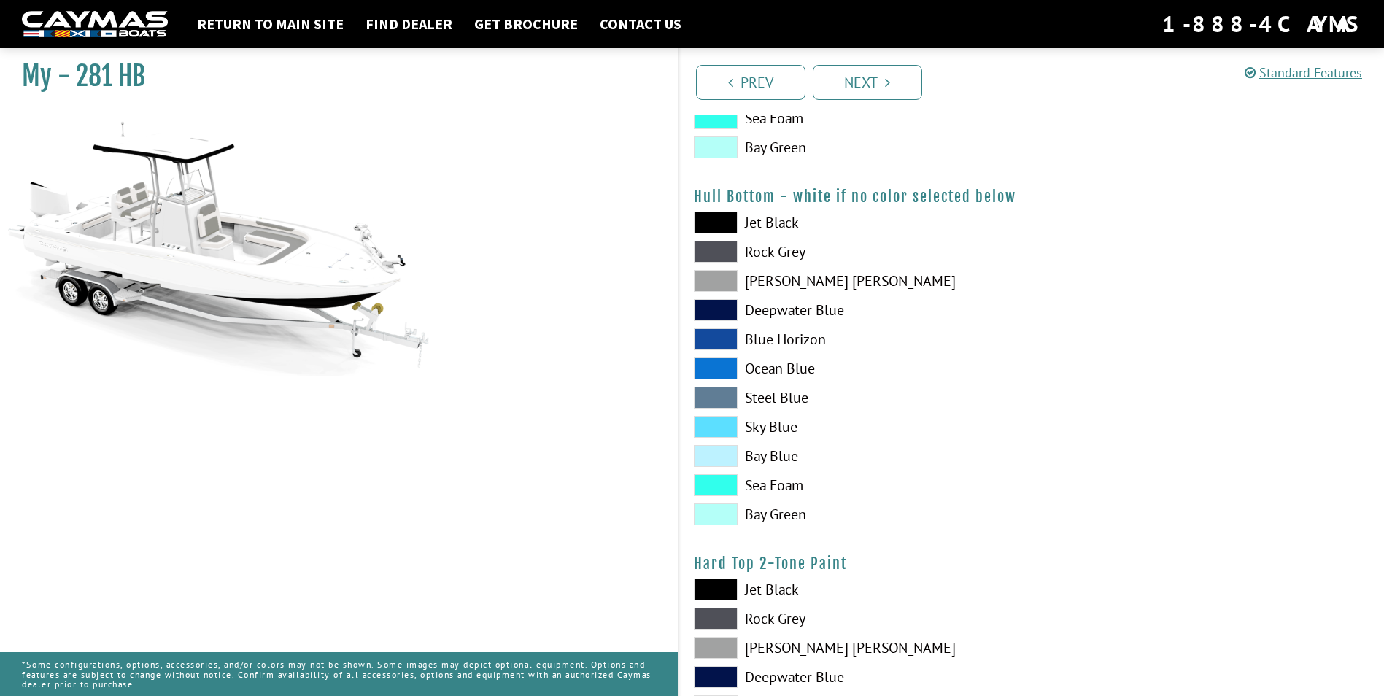
scroll to position [949, 0]
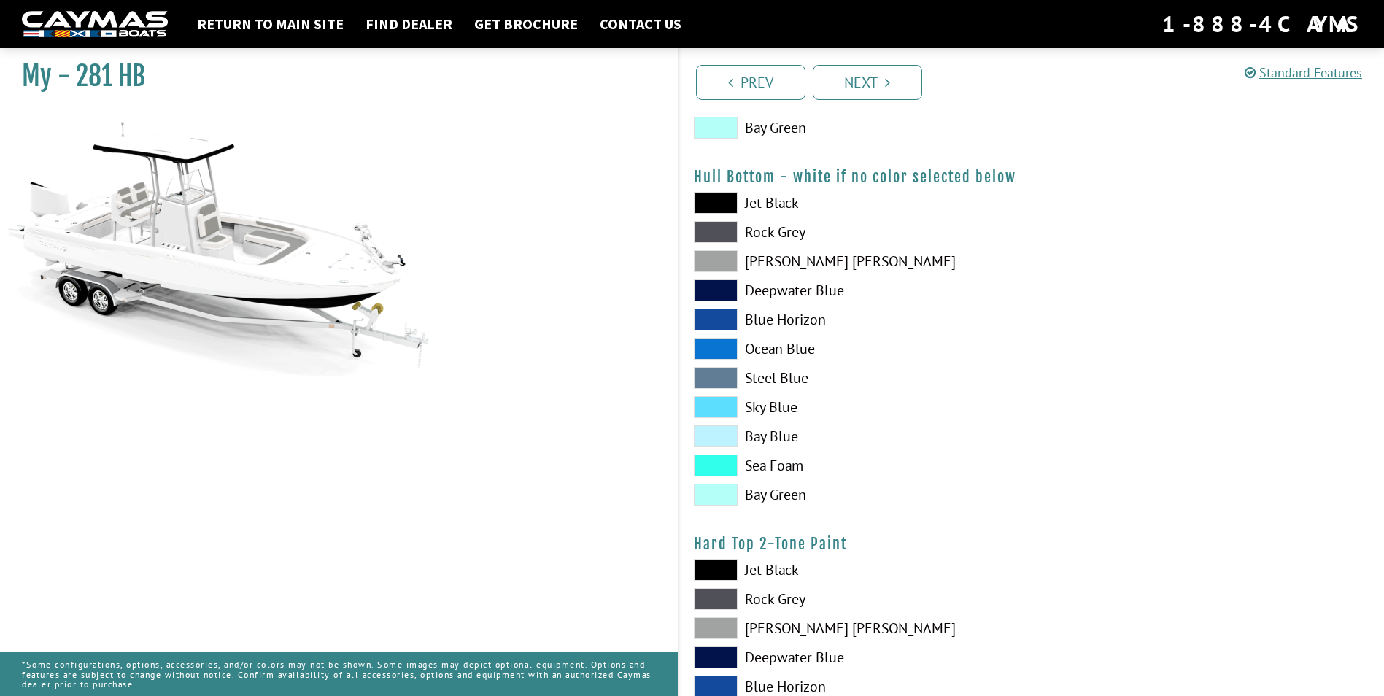
click at [722, 264] on span at bounding box center [716, 261] width 44 height 22
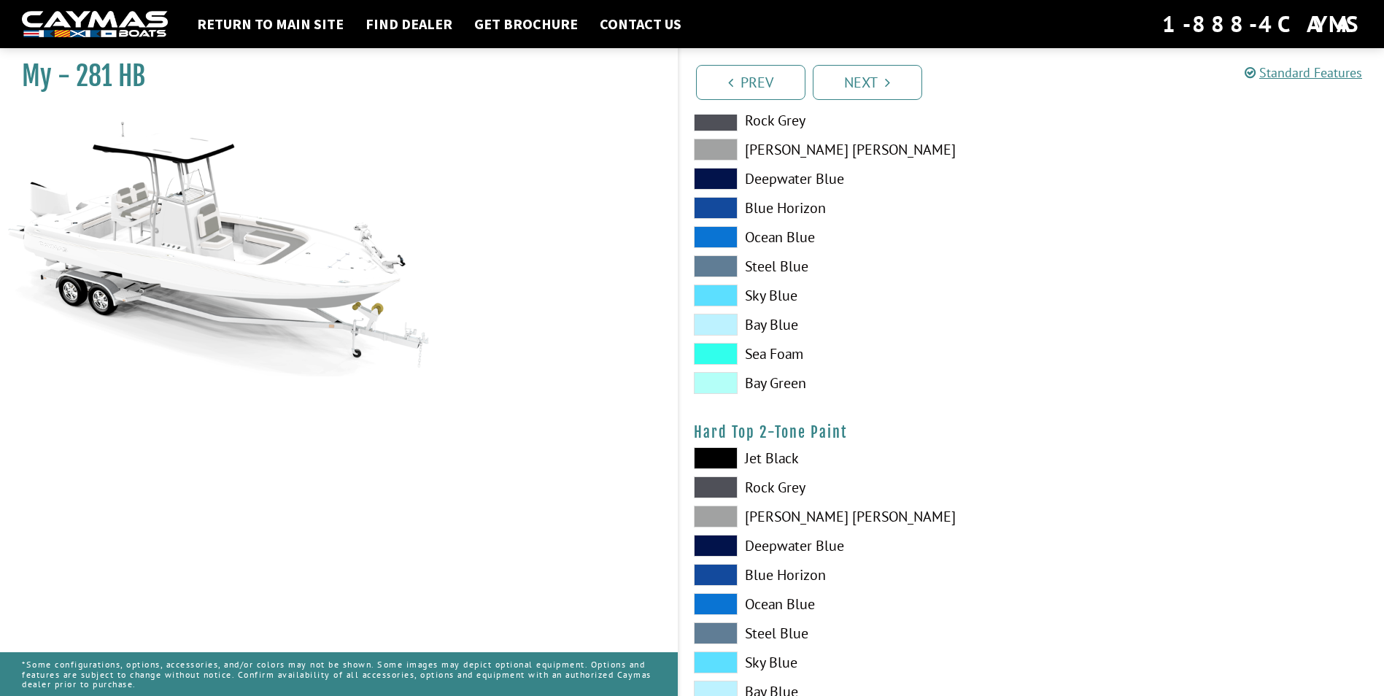
scroll to position [1095, 0]
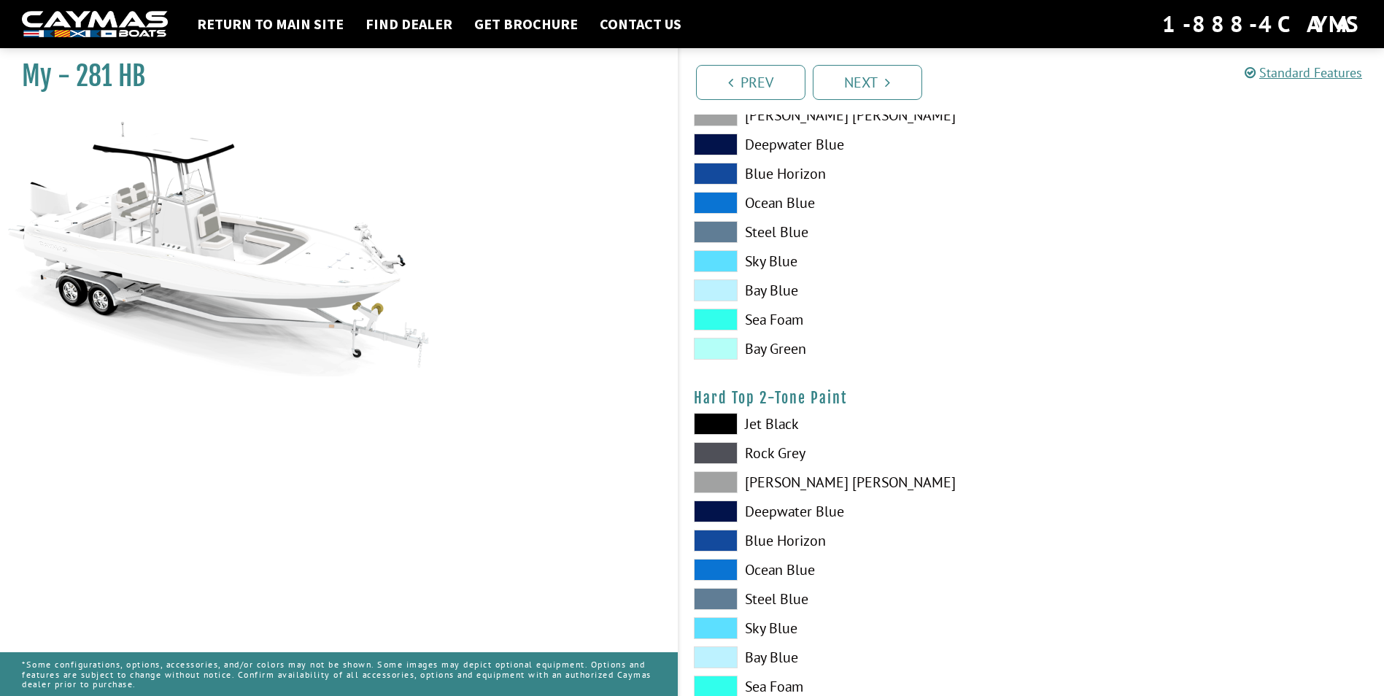
click at [708, 449] on span at bounding box center [716, 453] width 44 height 22
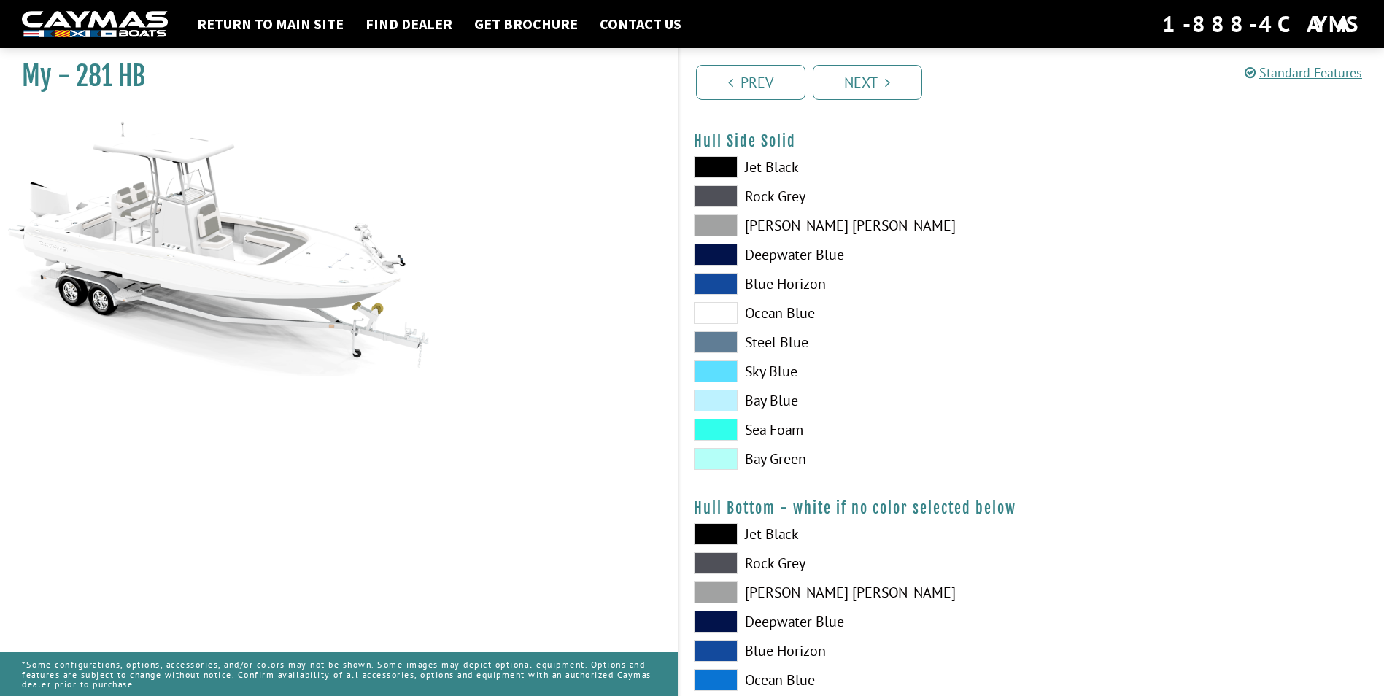
scroll to position [584, 0]
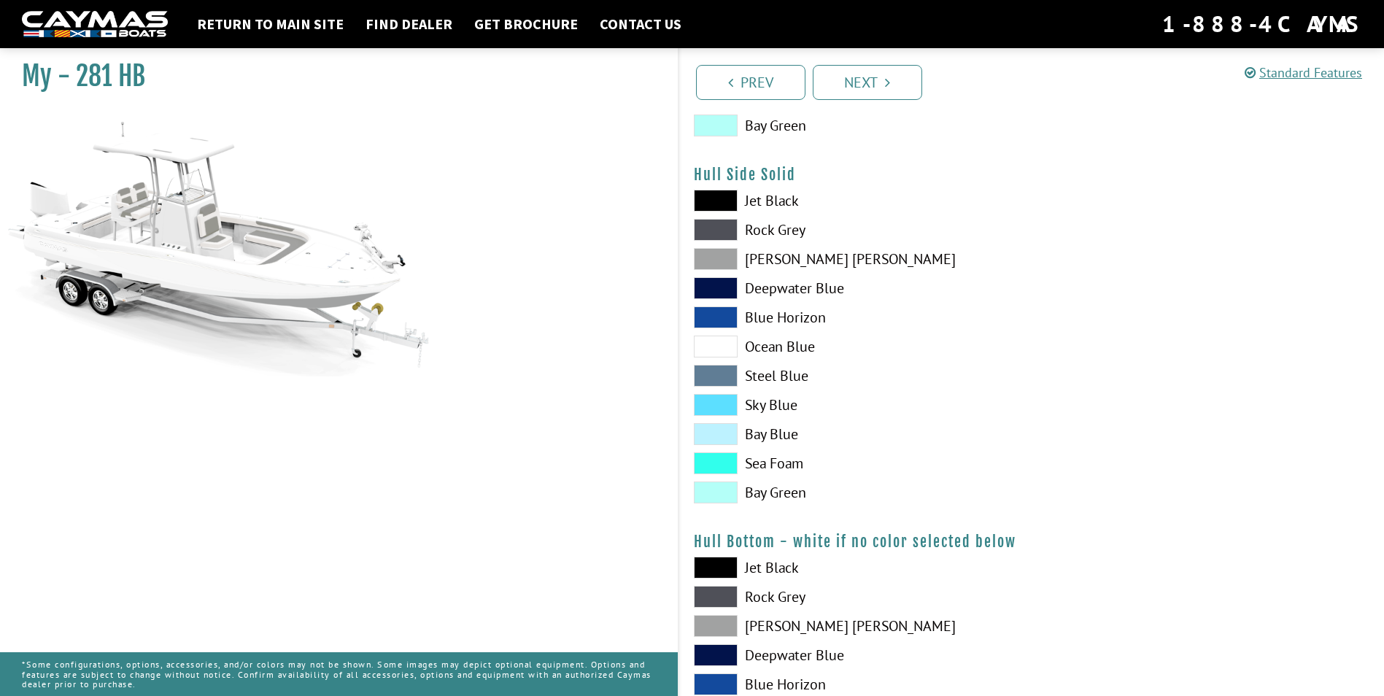
click at [711, 624] on span at bounding box center [716, 626] width 44 height 22
click at [715, 257] on span at bounding box center [716, 259] width 44 height 22
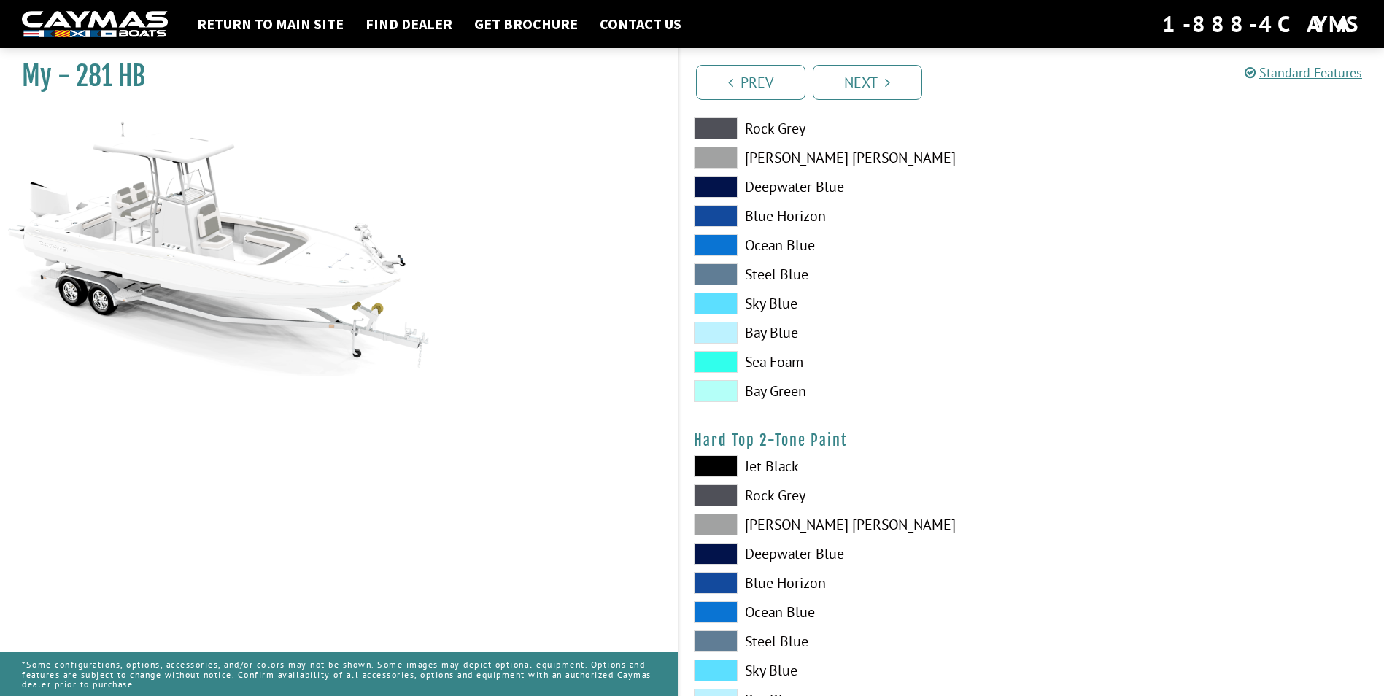
scroll to position [1095, 0]
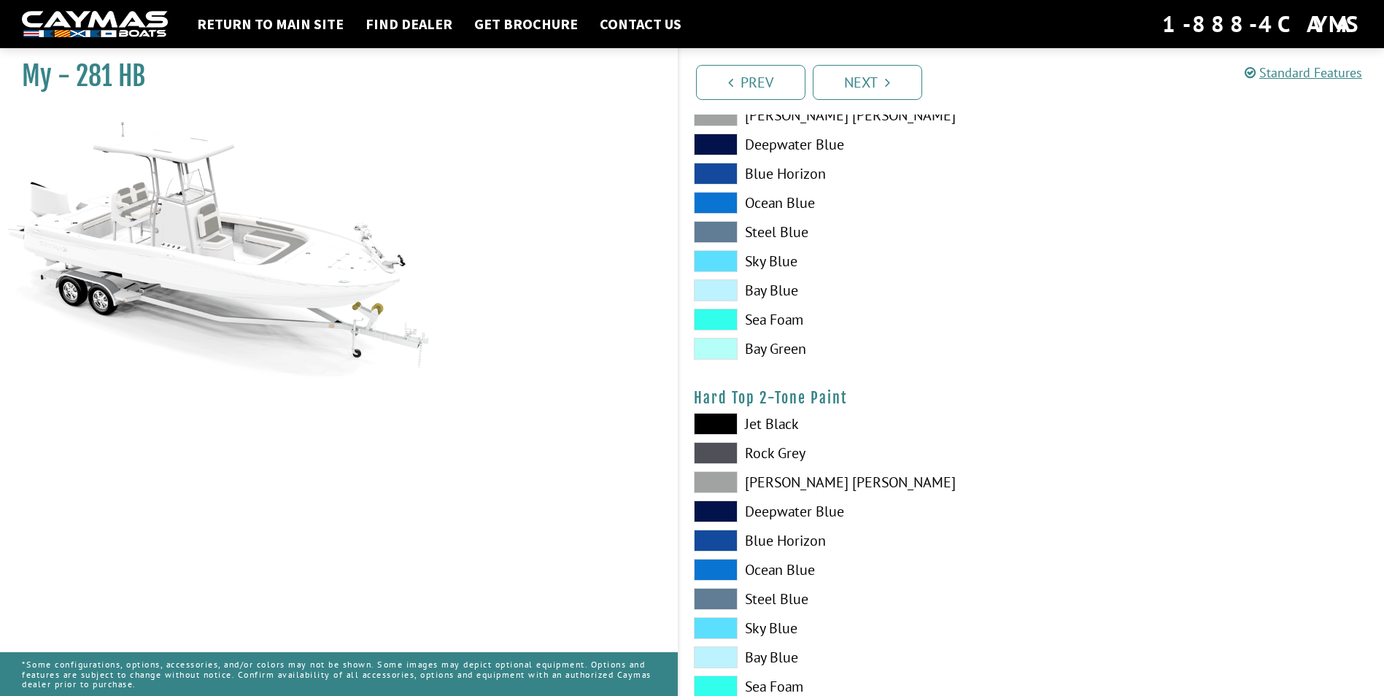
click at [710, 448] on span at bounding box center [716, 453] width 44 height 22
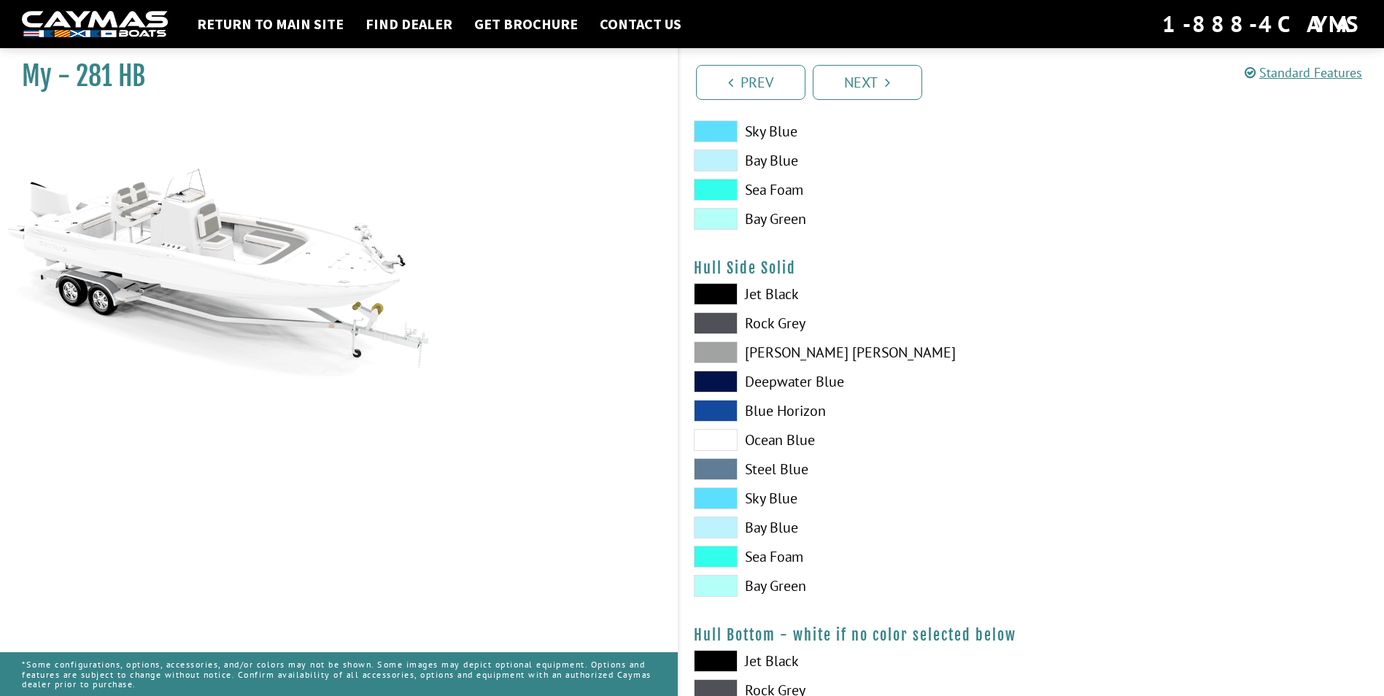
scroll to position [438, 0]
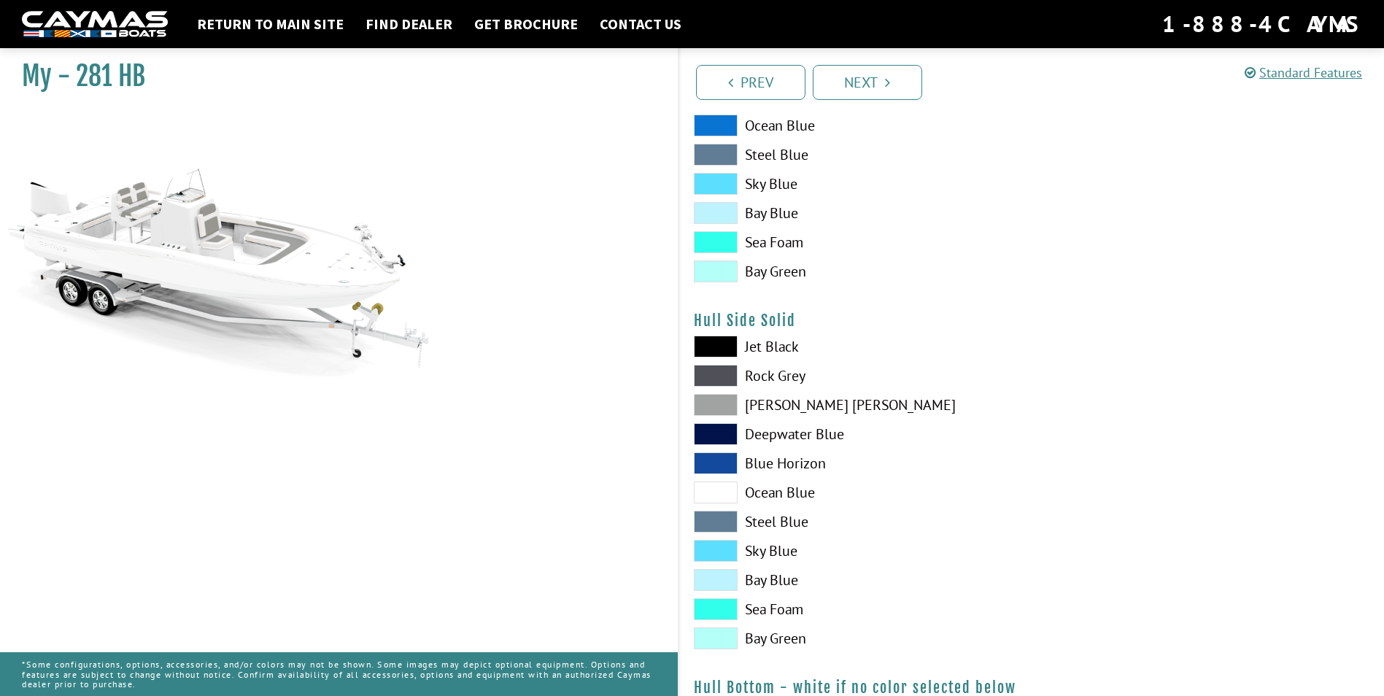
click at [711, 376] on span at bounding box center [716, 376] width 44 height 22
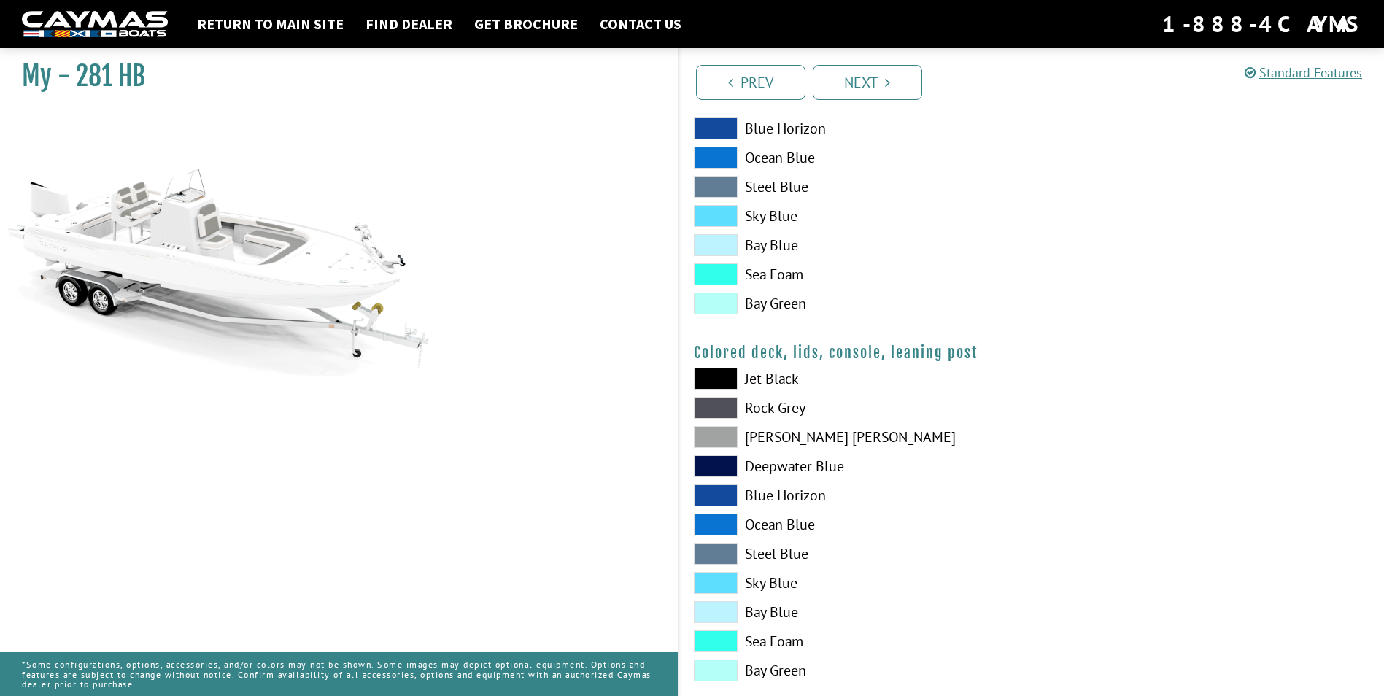
scroll to position [1532, 0]
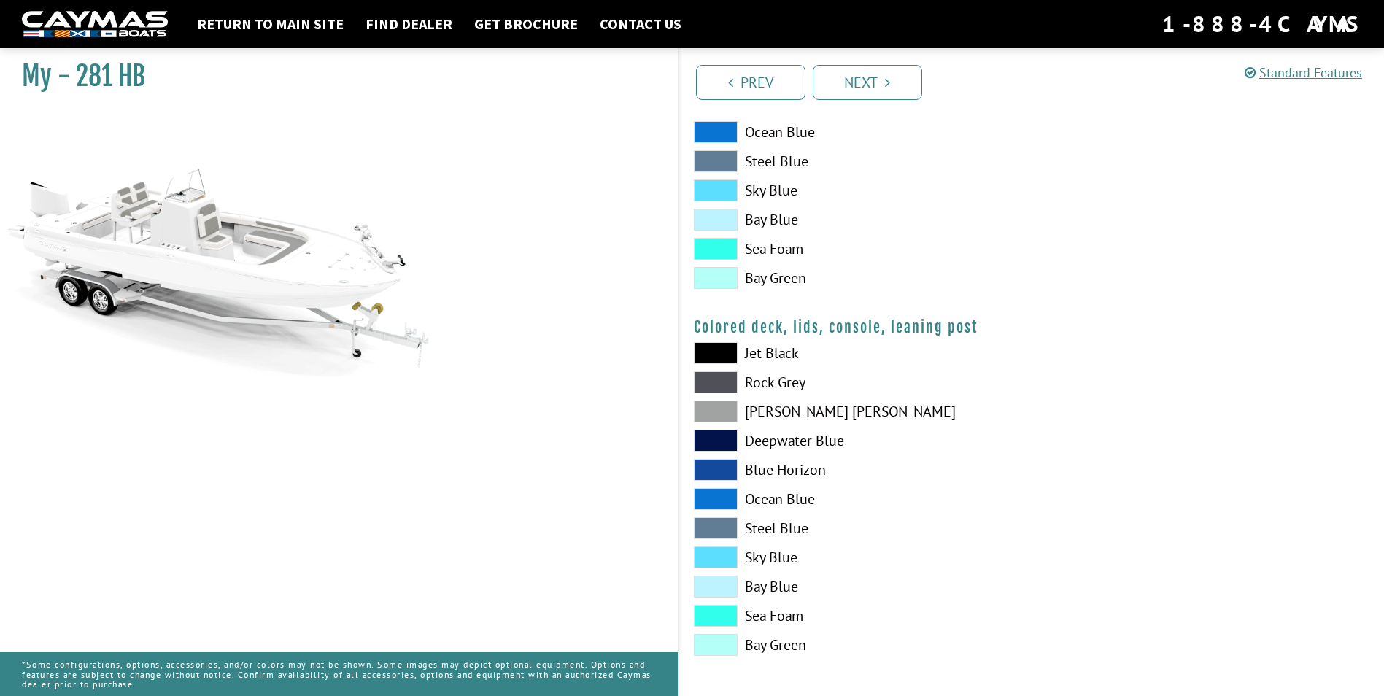
click at [727, 381] on span at bounding box center [716, 382] width 44 height 22
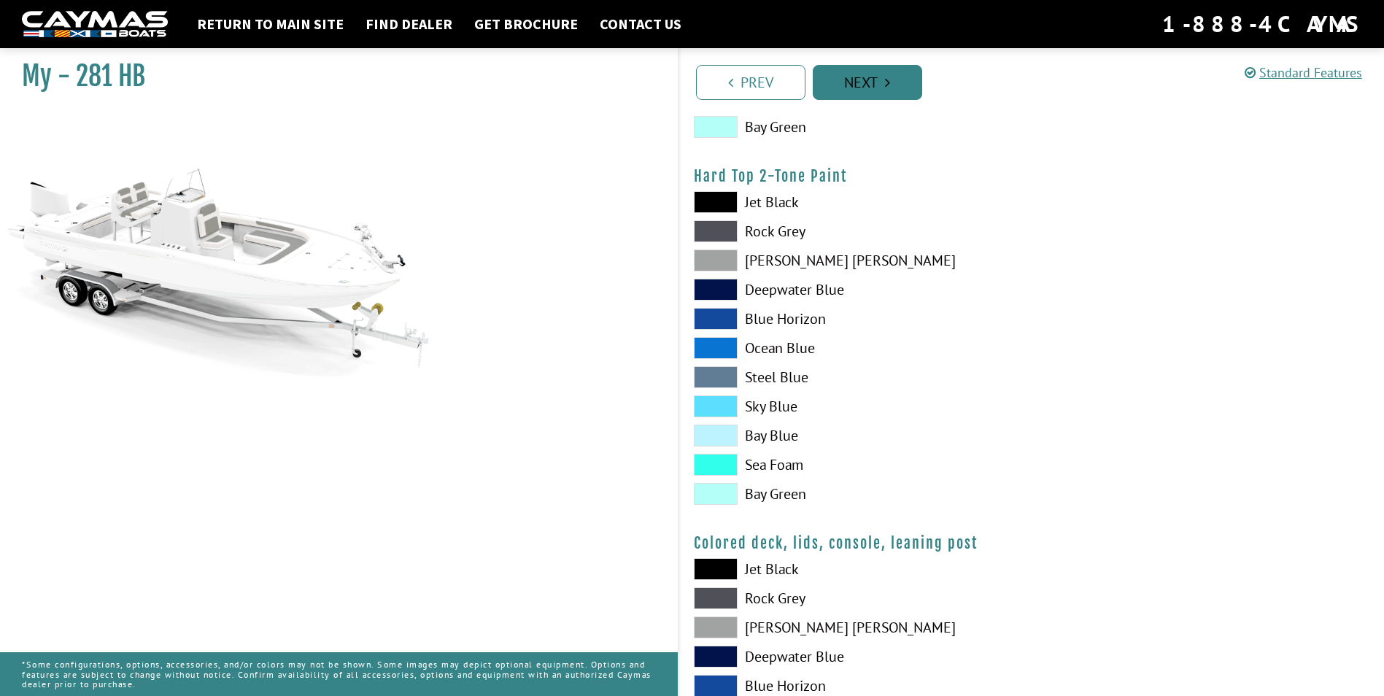
click at [889, 82] on icon "Pagination" at bounding box center [887, 82] width 5 height 15
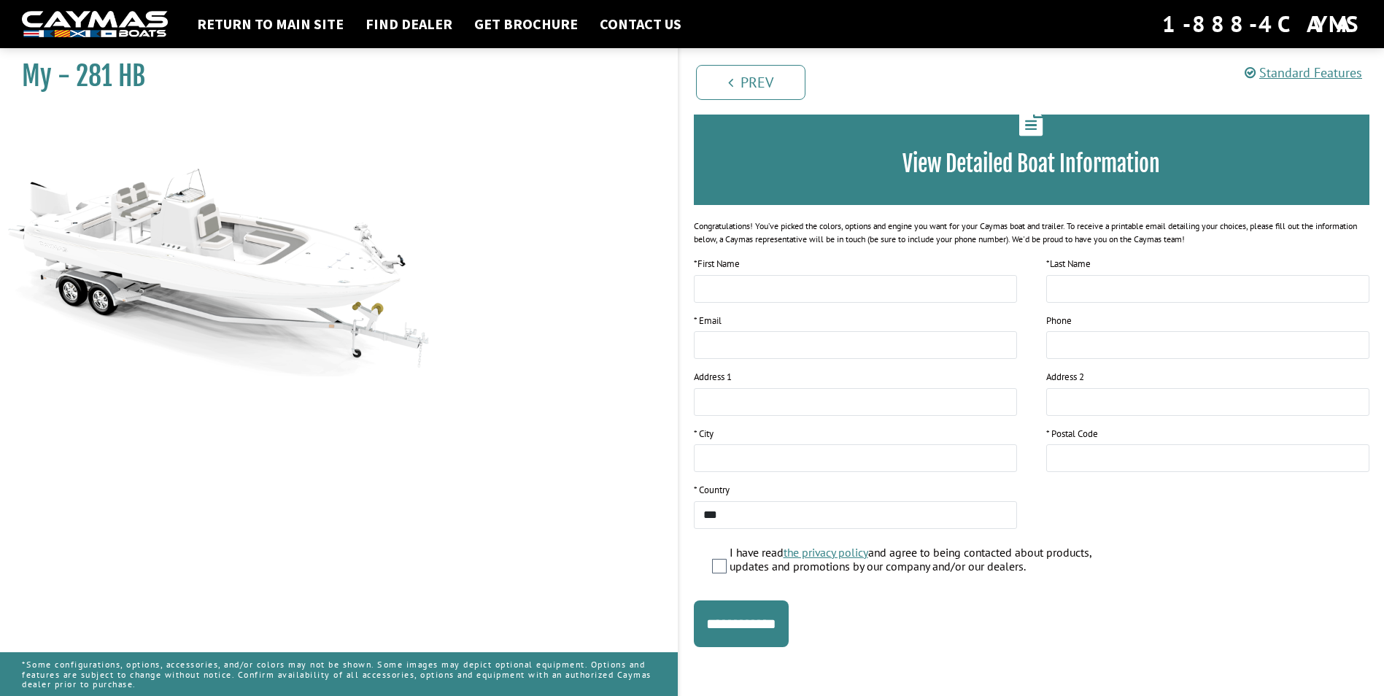
scroll to position [88, 0]
